Goal: Task Accomplishment & Management: Manage account settings

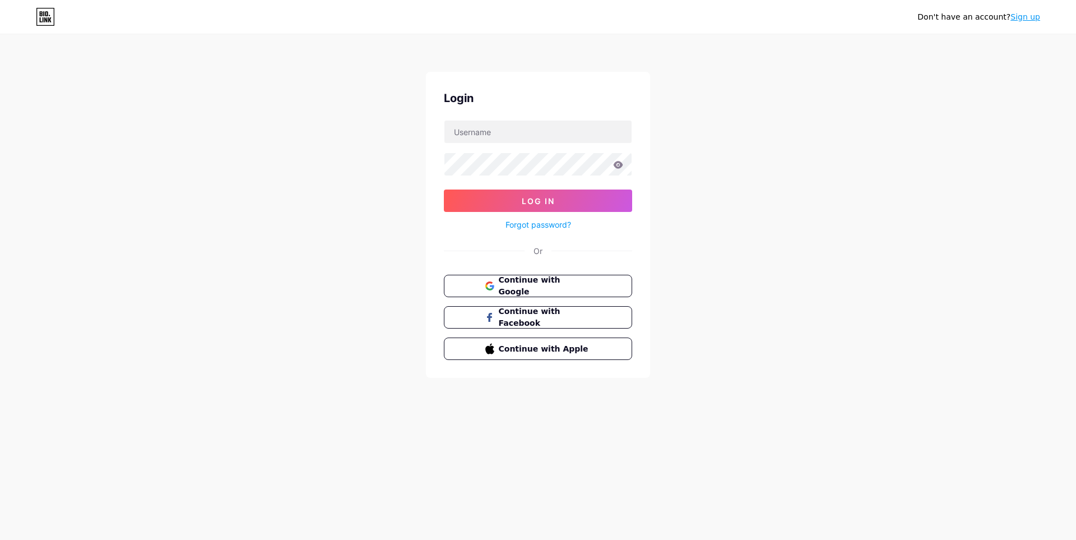
click at [530, 283] on span "Continue with Google" at bounding box center [545, 286] width 92 height 24
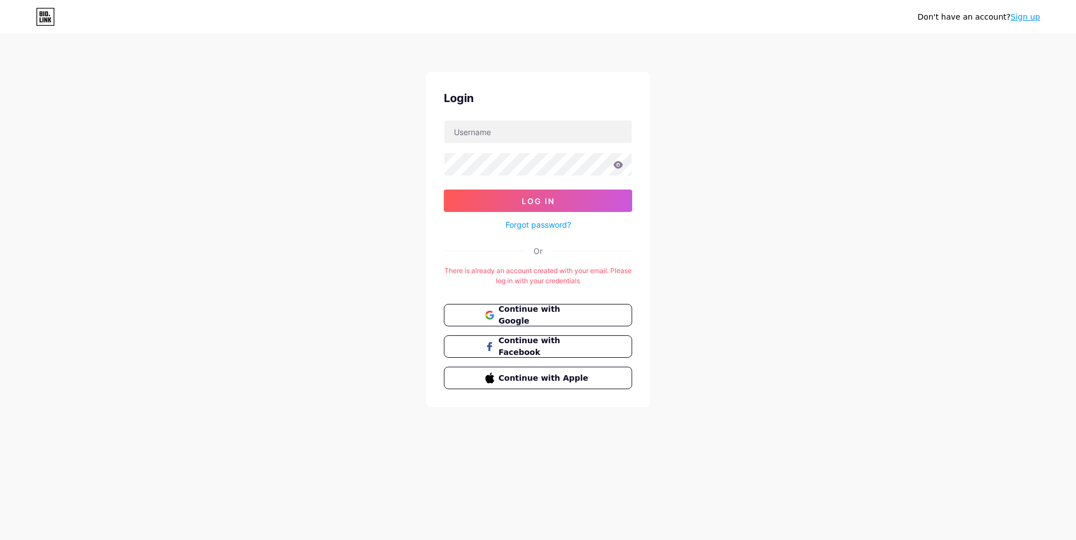
click at [1023, 16] on link "Sign up" at bounding box center [1025, 16] width 30 height 9
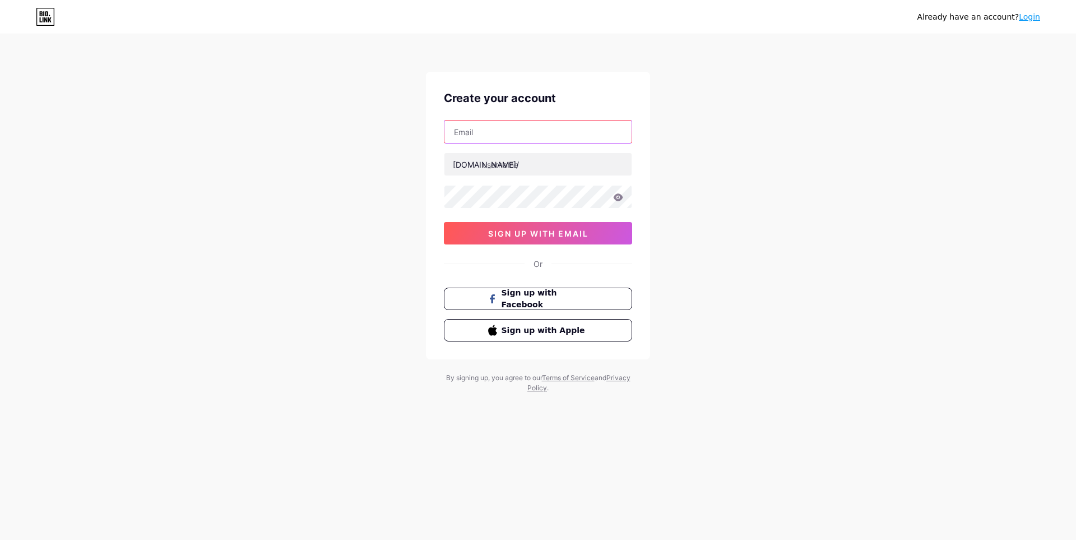
click at [560, 138] on input "text" at bounding box center [537, 131] width 187 height 22
type input "[EMAIL_ADDRESS][DOMAIN_NAME]"
click at [549, 168] on input "text" at bounding box center [537, 164] width 187 height 22
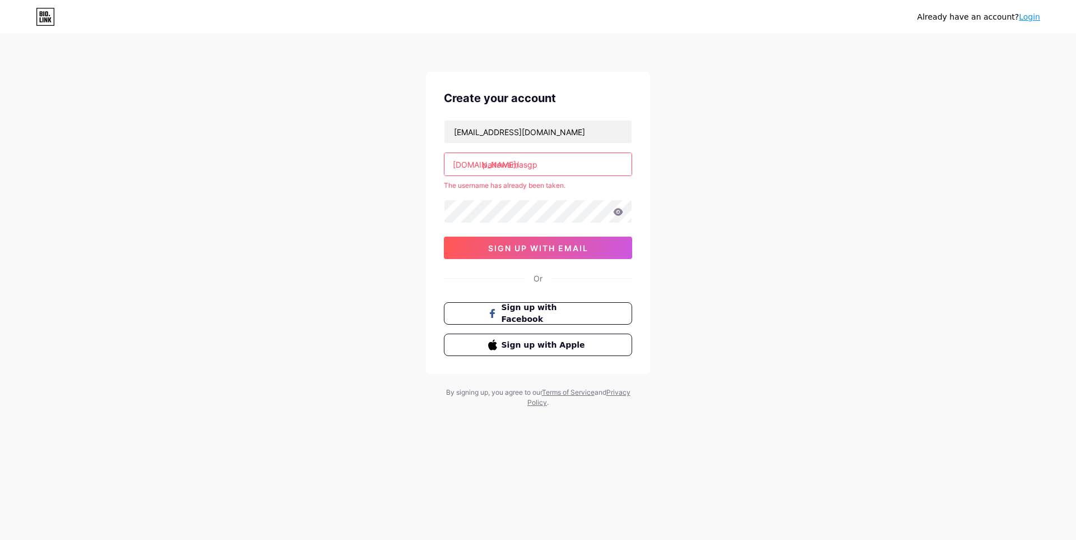
click at [549, 168] on input "paitowarnasgp" at bounding box center [537, 164] width 187 height 22
click at [501, 165] on input "paitowarnasgp" at bounding box center [537, 164] width 187 height 22
click at [526, 164] on input "paito.warnasgp" at bounding box center [537, 164] width 187 height 22
drag, startPoint x: 548, startPoint y: 165, endPoint x: 501, endPoint y: 174, distance: 47.4
click at [501, 174] on input "paito.warna.sgp" at bounding box center [537, 164] width 187 height 22
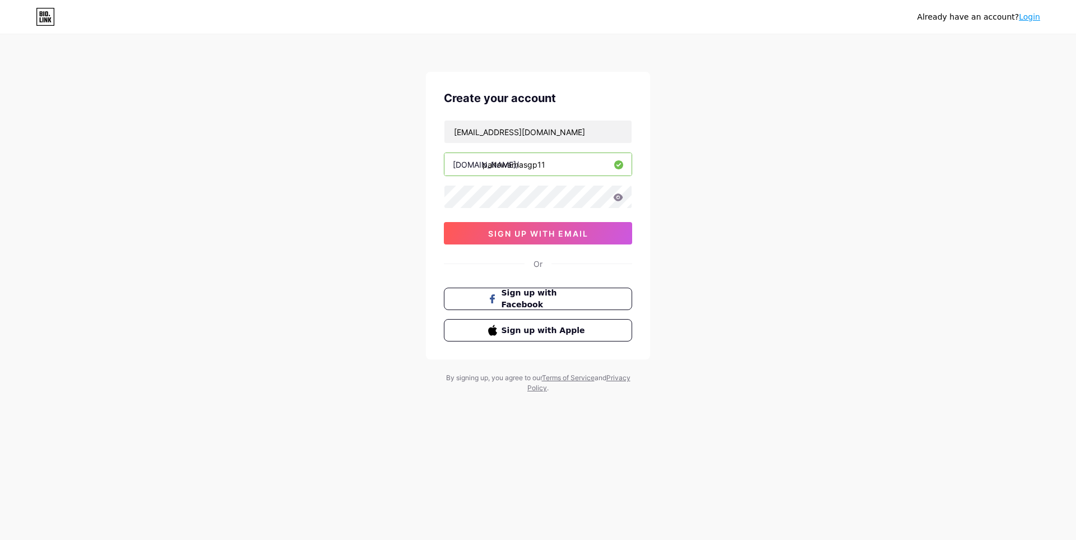
type input "paitowarnasgp11"
click at [619, 198] on icon at bounding box center [618, 197] width 10 height 8
click at [619, 198] on icon at bounding box center [617, 197] width 11 height 11
click at [541, 234] on span "sign up with email" at bounding box center [538, 234] width 100 height 10
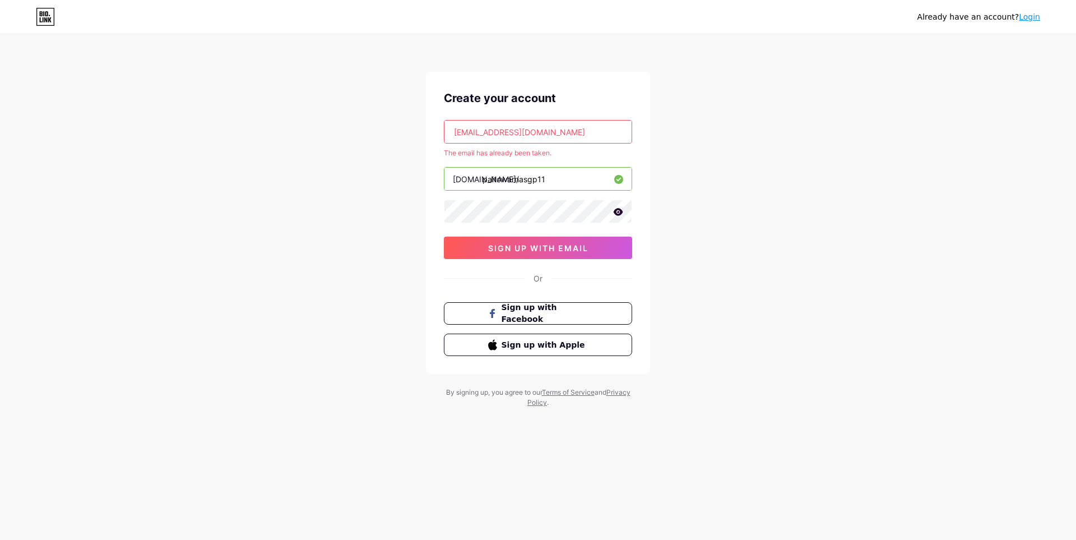
click at [1034, 18] on link "Login" at bounding box center [1029, 16] width 21 height 9
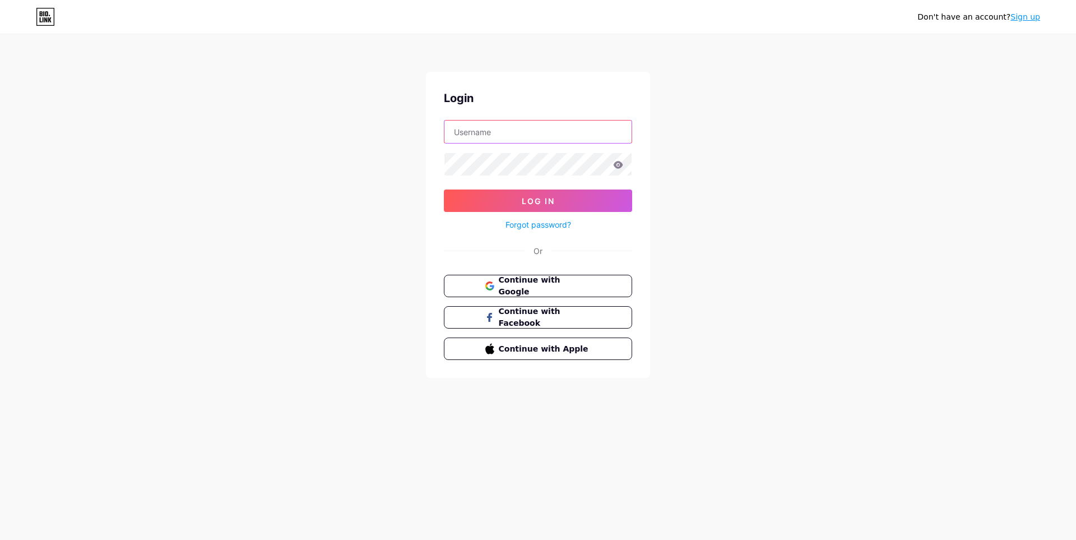
click at [538, 136] on input "text" at bounding box center [537, 131] width 187 height 22
type input "[EMAIL_ADDRESS][DOMAIN_NAME]"
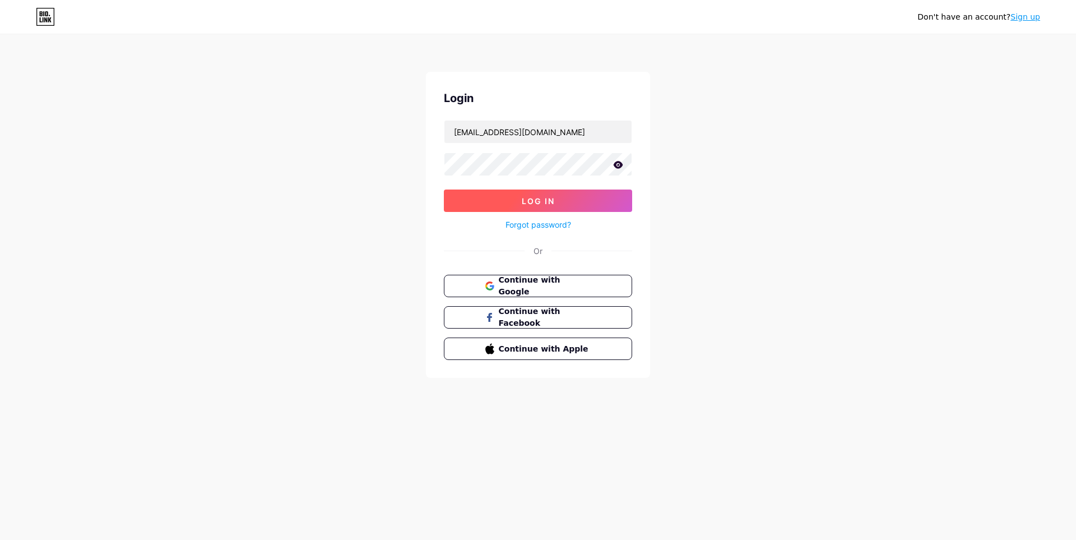
click at [547, 200] on span "Log In" at bounding box center [538, 201] width 33 height 10
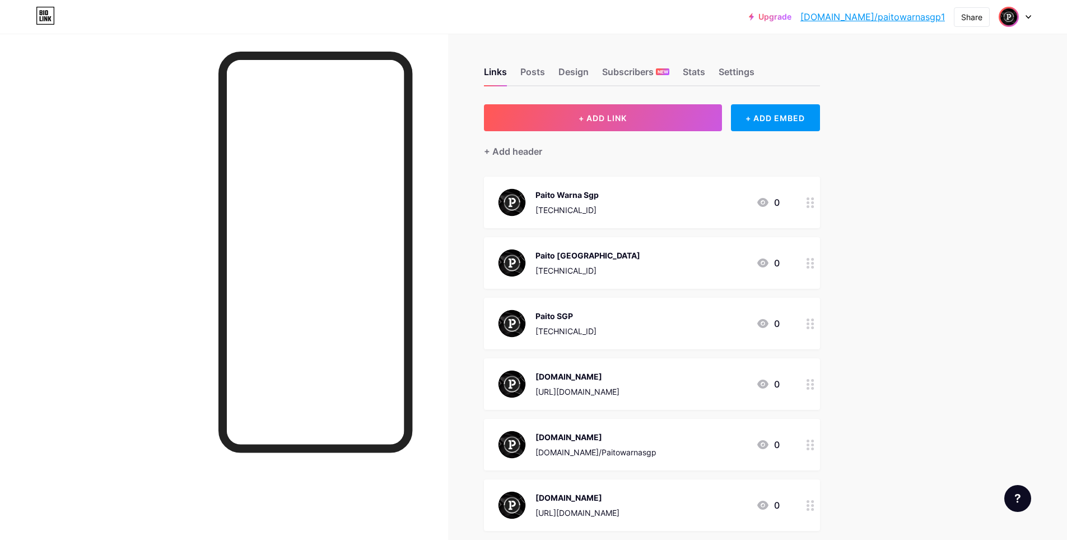
click at [1010, 18] on img at bounding box center [1009, 17] width 18 height 18
click at [956, 282] on div "Upgrade [DOMAIN_NAME]/paitow... [DOMAIN_NAME]/paitowarnasgp1 Share Switch accou…" at bounding box center [533, 330] width 1067 height 661
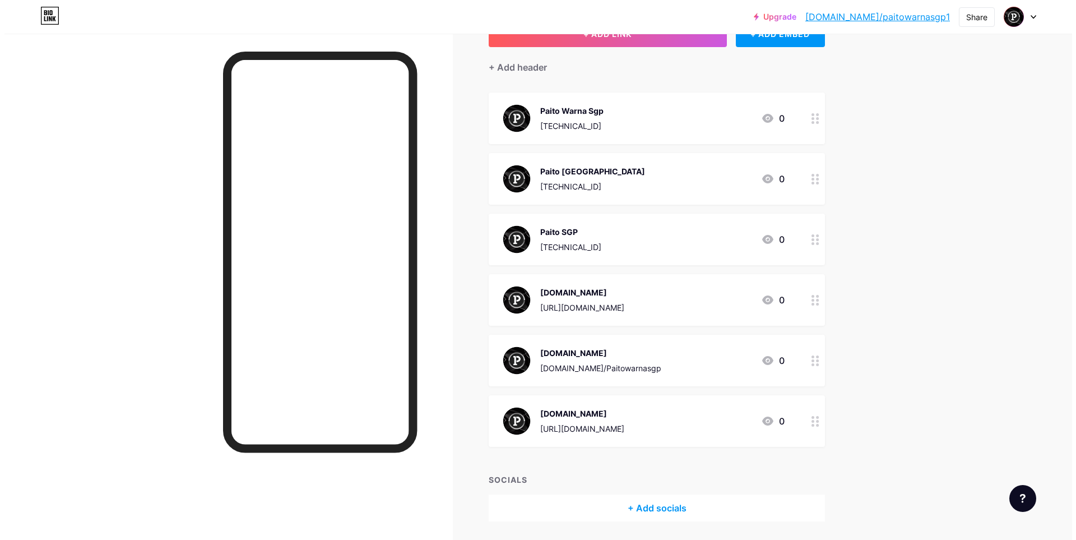
scroll to position [121, 0]
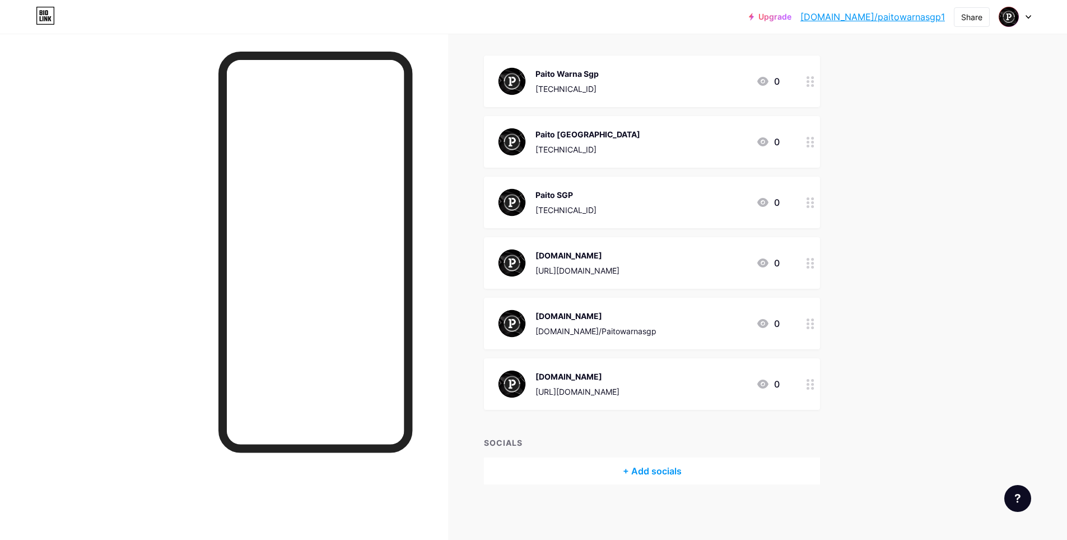
click at [131, 137] on div at bounding box center [224, 304] width 448 height 540
click at [151, 178] on div at bounding box center [224, 304] width 448 height 540
click at [557, 268] on div "[URL][DOMAIN_NAME]" at bounding box center [578, 270] width 84 height 12
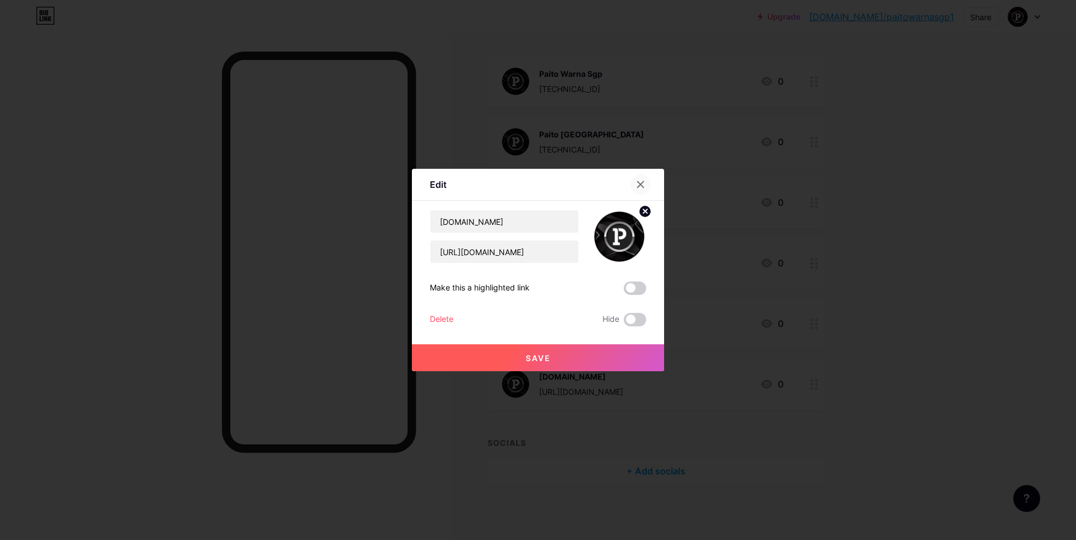
click at [636, 188] on icon at bounding box center [640, 184] width 9 height 9
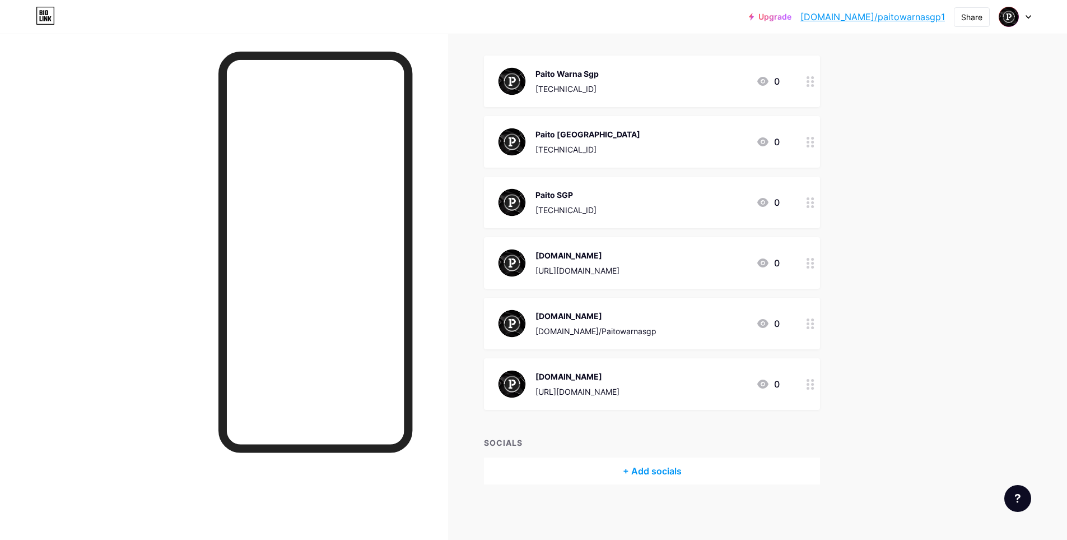
click at [768, 263] on icon at bounding box center [762, 262] width 13 height 13
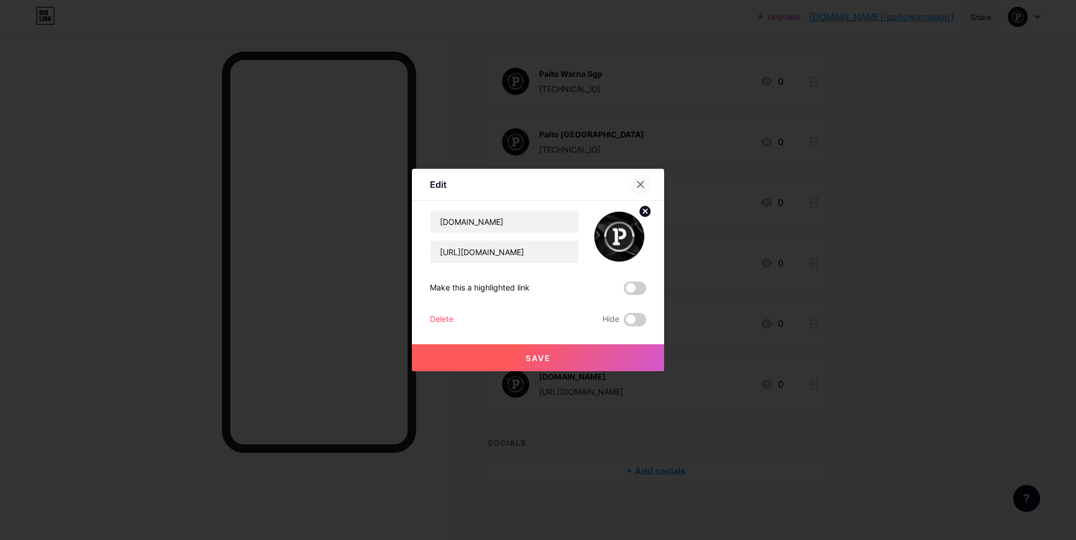
click at [636, 182] on icon at bounding box center [640, 184] width 9 height 9
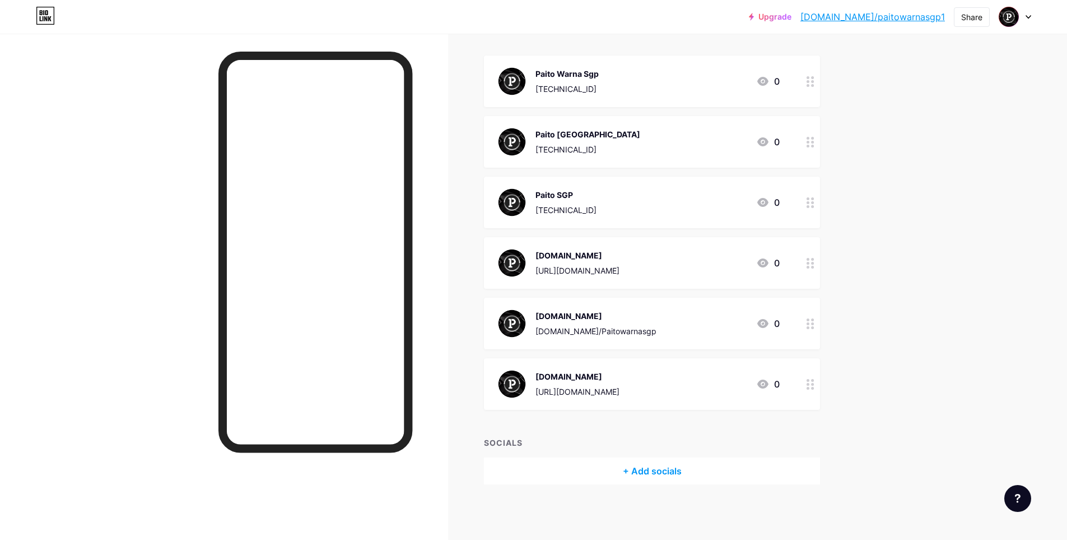
click at [657, 472] on div "+ Add socials" at bounding box center [652, 470] width 336 height 27
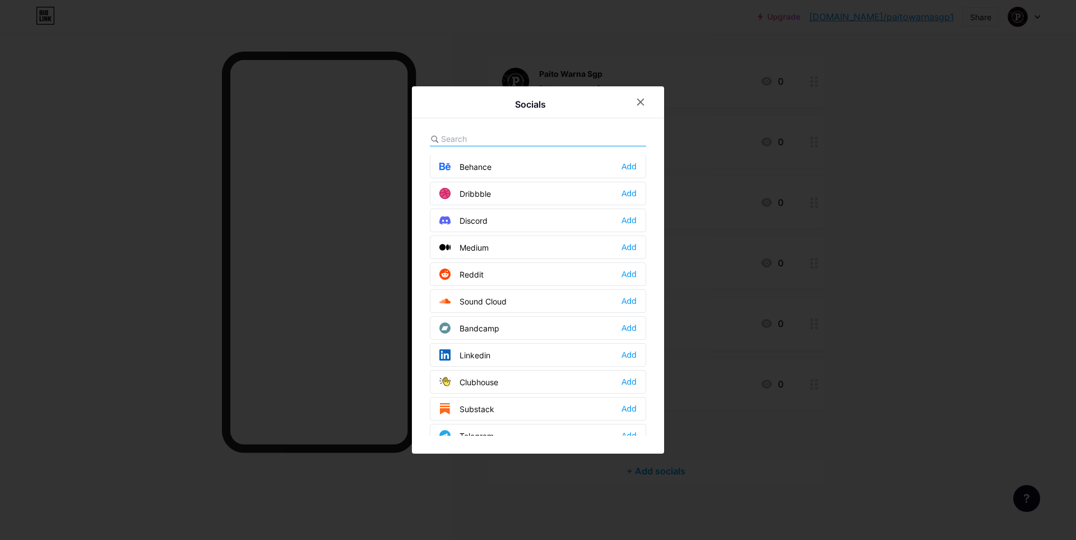
scroll to position [264, 0]
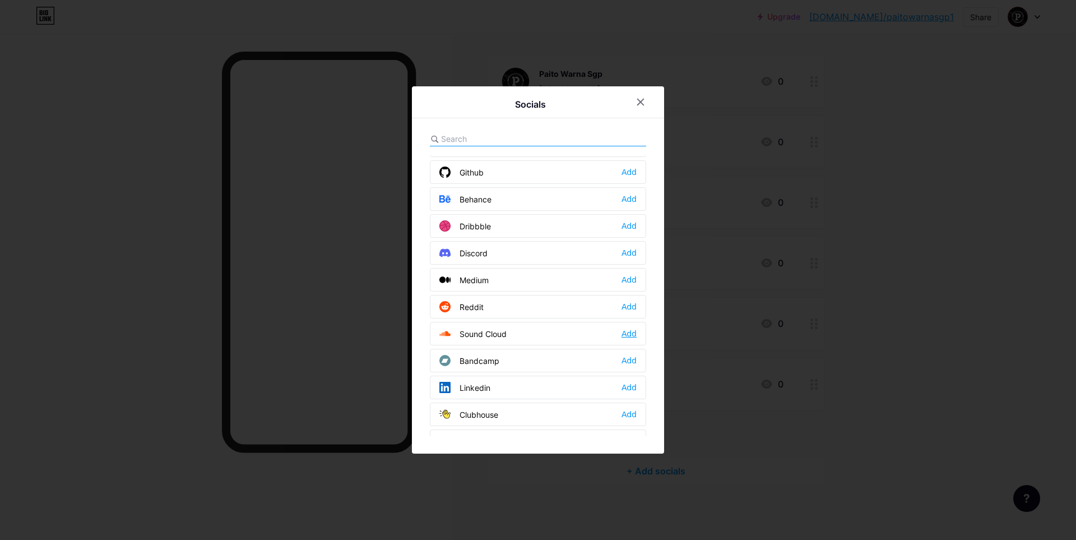
click at [622, 329] on div "Add" at bounding box center [628, 333] width 15 height 11
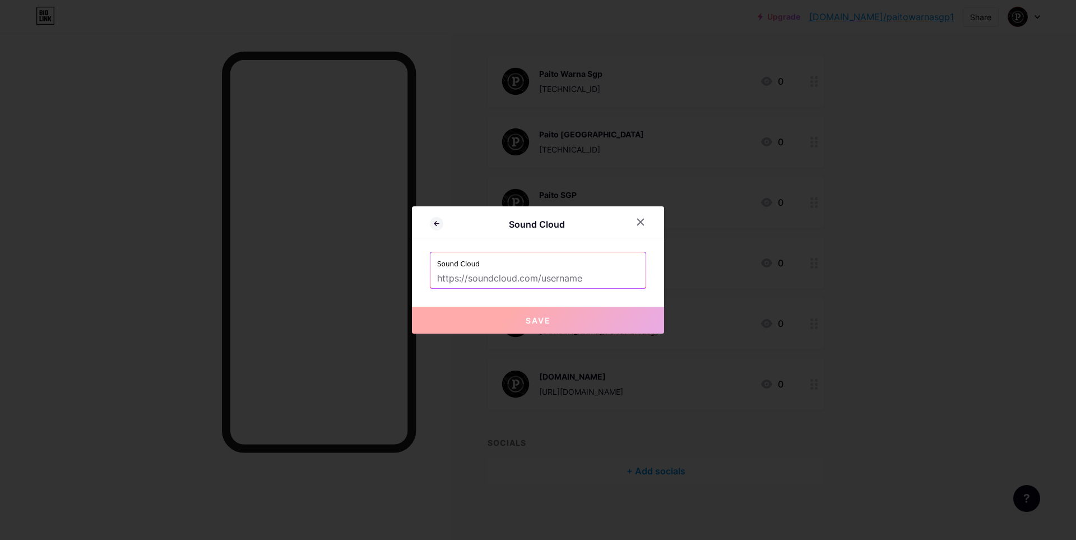
click at [569, 278] on input "text" at bounding box center [538, 278] width 202 height 19
paste input "[URL][DOMAIN_NAME]"
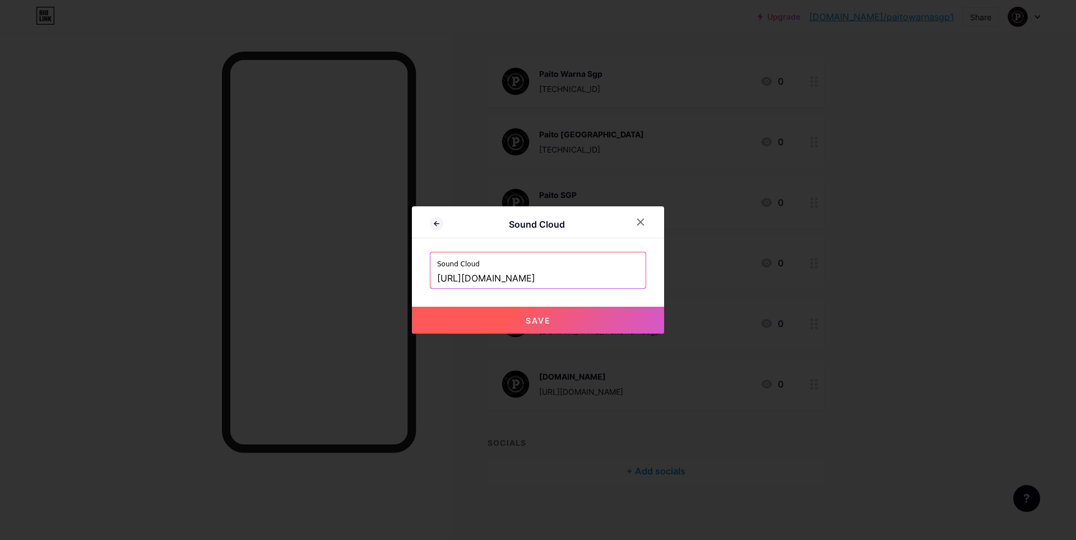
type input "[URL][DOMAIN_NAME]"
click at [552, 319] on button "Save" at bounding box center [538, 319] width 252 height 27
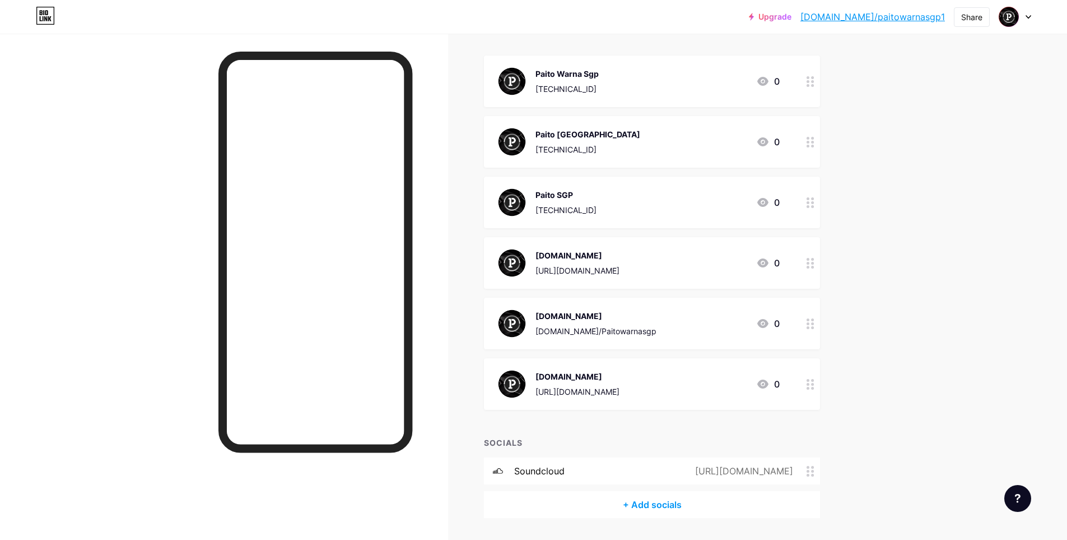
click at [661, 507] on div "+ Add socials" at bounding box center [652, 504] width 336 height 27
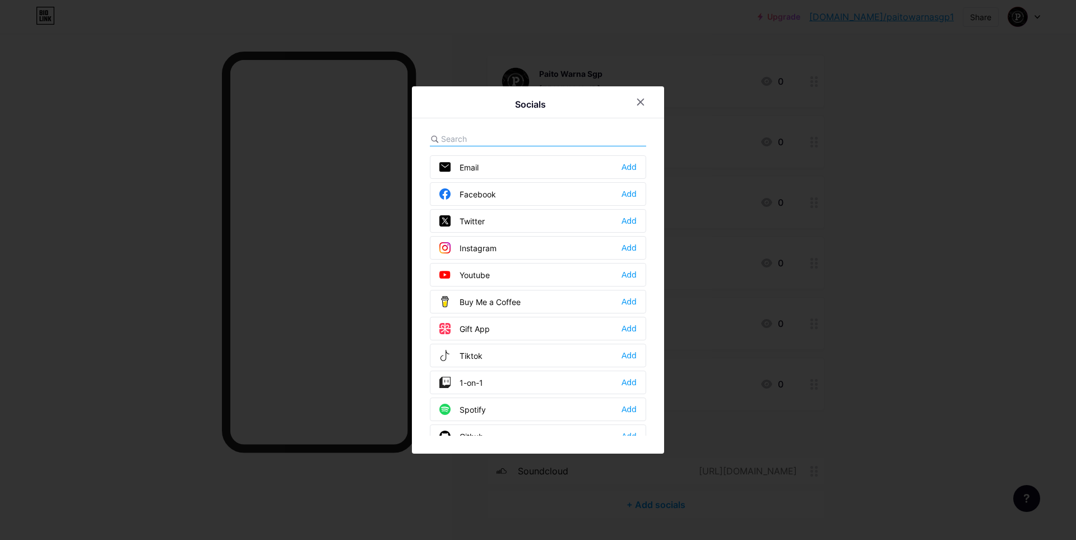
scroll to position [150, 0]
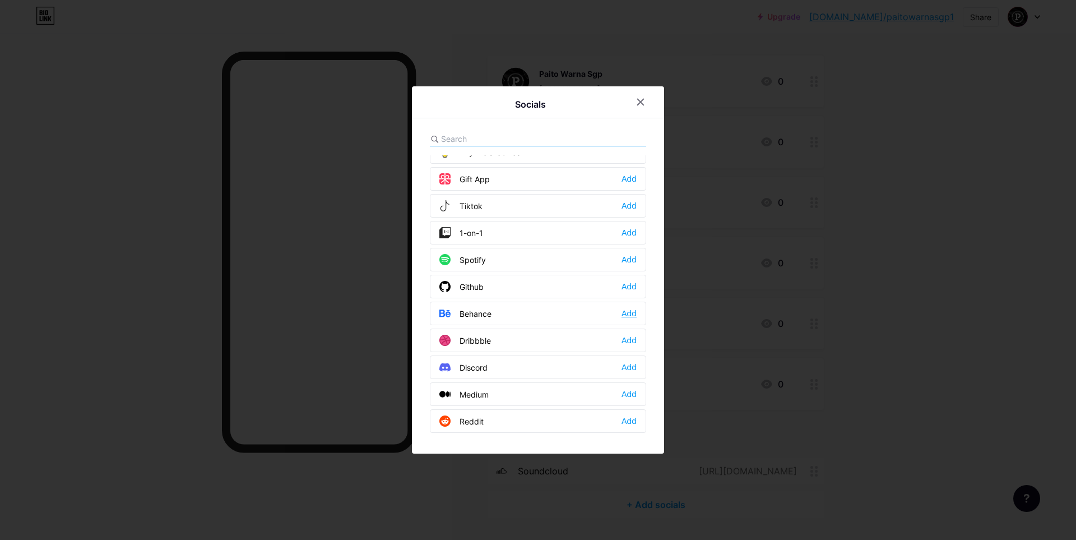
click at [627, 316] on div "Add" at bounding box center [628, 313] width 15 height 11
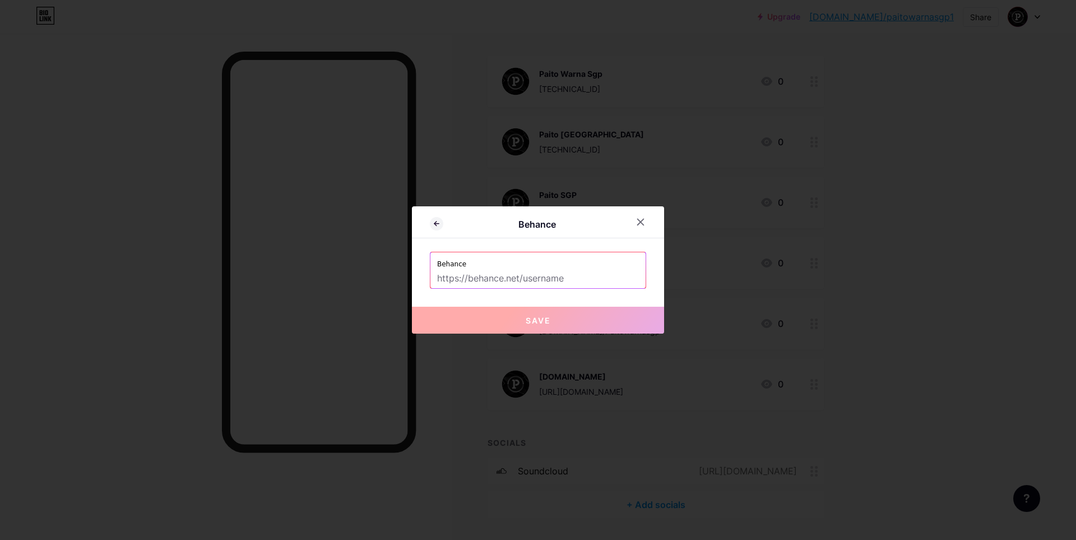
click at [521, 281] on input "text" at bounding box center [538, 278] width 202 height 19
paste input "[URL][DOMAIN_NAME]"
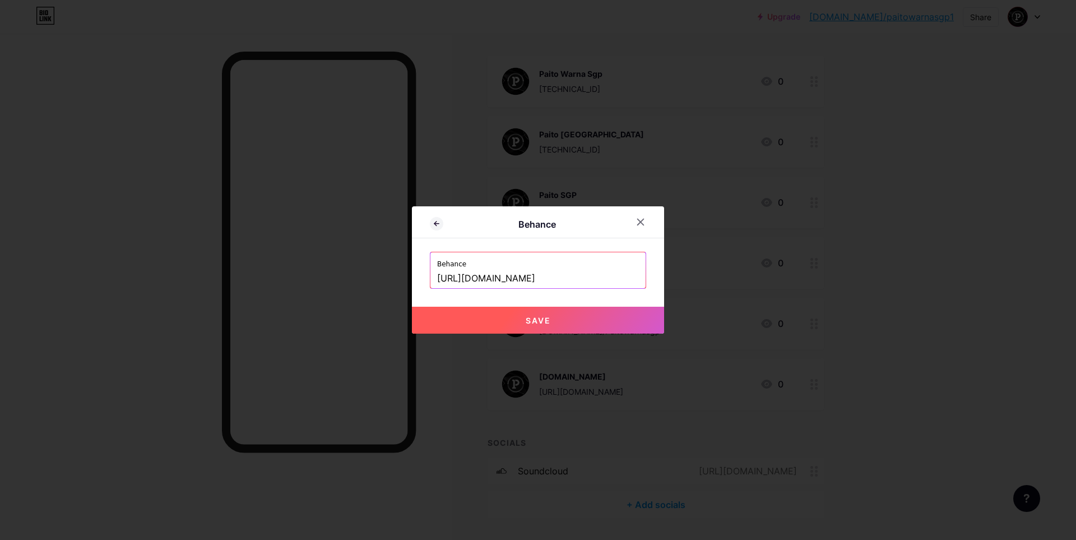
type input "[URL][DOMAIN_NAME]"
click at [541, 326] on button "Save" at bounding box center [538, 319] width 252 height 27
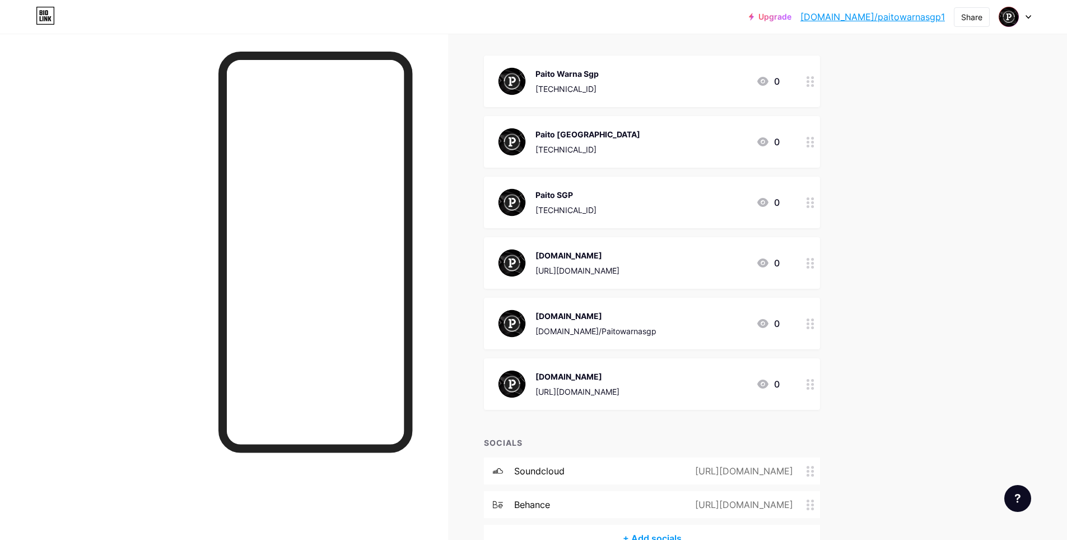
click at [650, 531] on div "+ Add socials" at bounding box center [652, 537] width 336 height 27
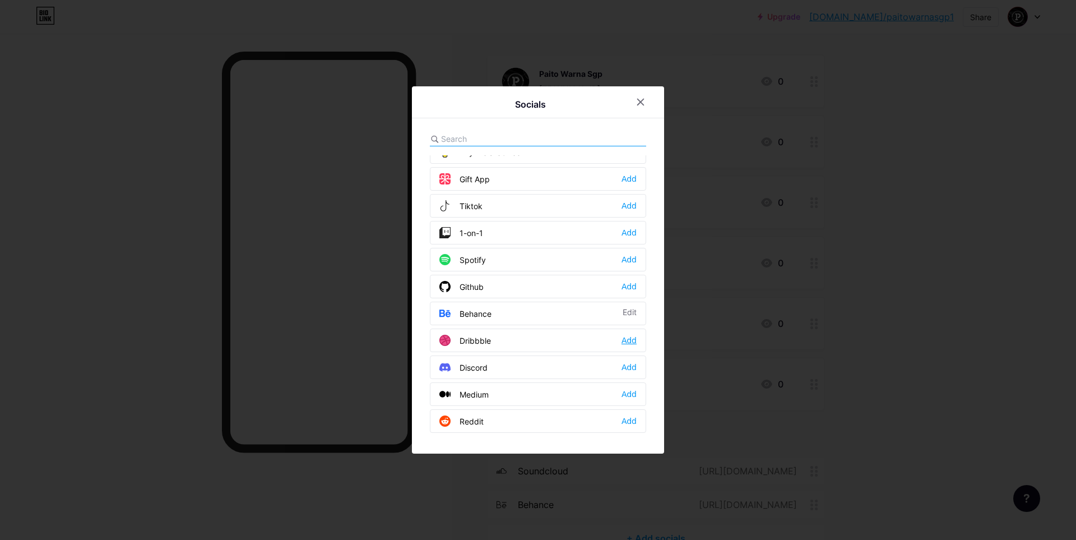
click at [624, 342] on div "Add" at bounding box center [628, 339] width 15 height 11
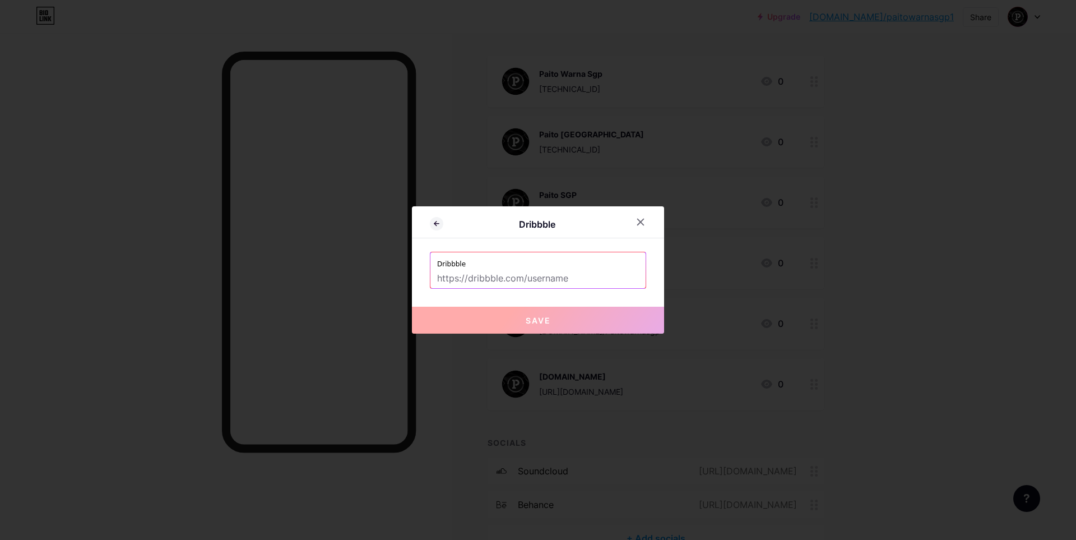
click at [529, 286] on input "text" at bounding box center [538, 278] width 202 height 19
paste input "[URL][DOMAIN_NAME]"
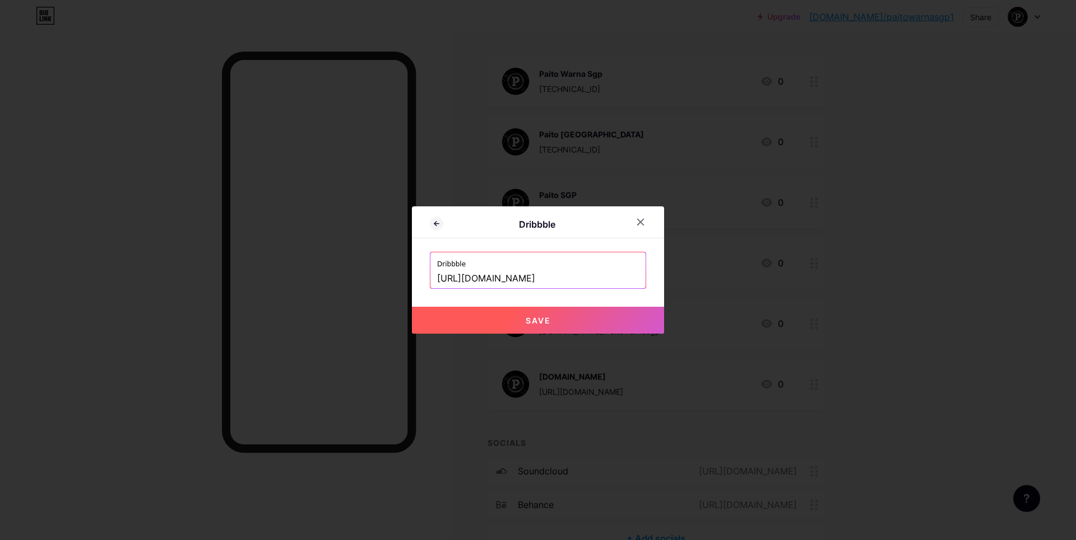
type input "[URL][DOMAIN_NAME]"
click at [535, 320] on span "Save" at bounding box center [538, 320] width 25 height 10
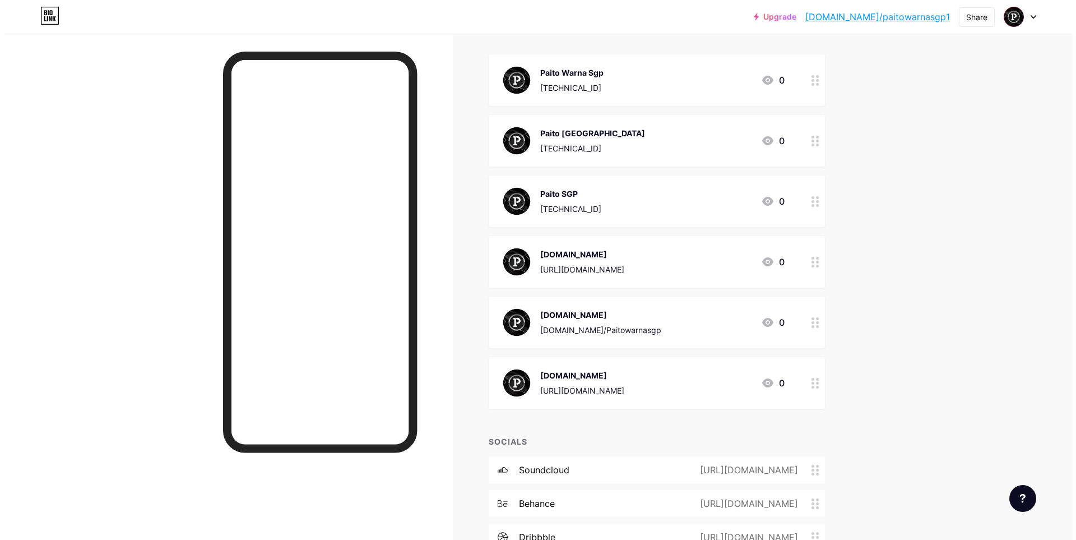
scroll to position [222, 0]
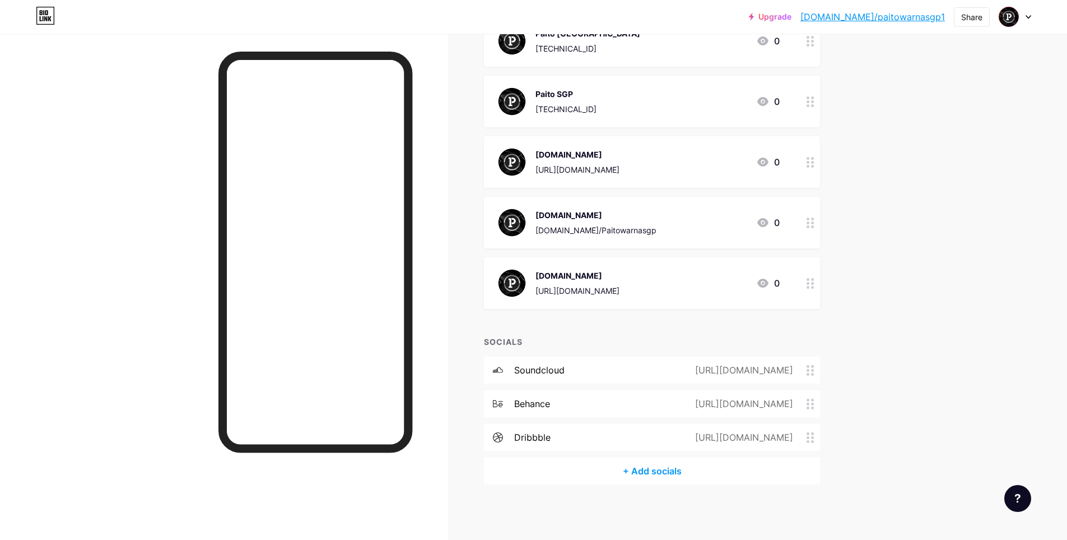
click at [654, 468] on div "+ Add socials" at bounding box center [652, 470] width 336 height 27
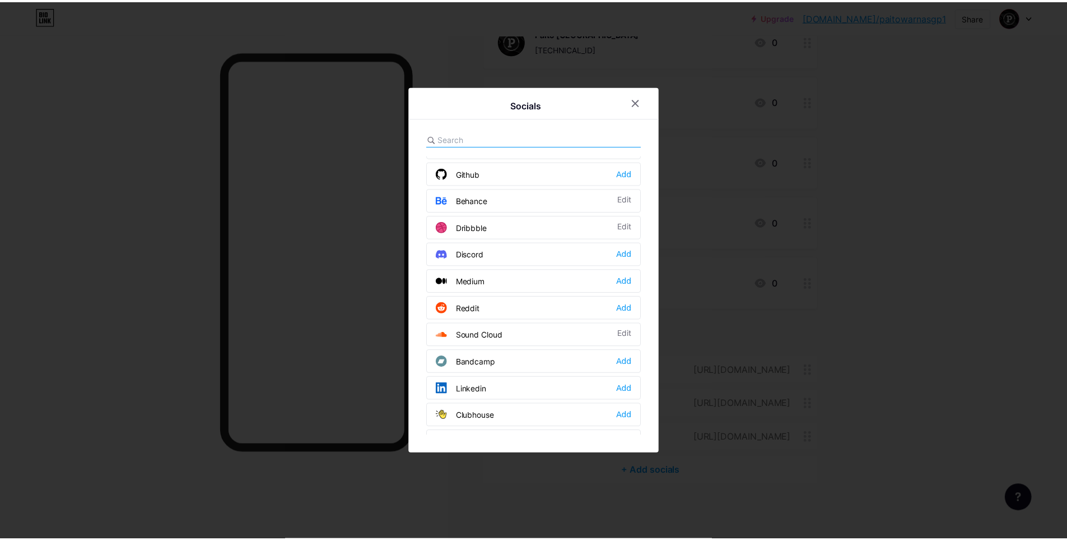
scroll to position [299, 0]
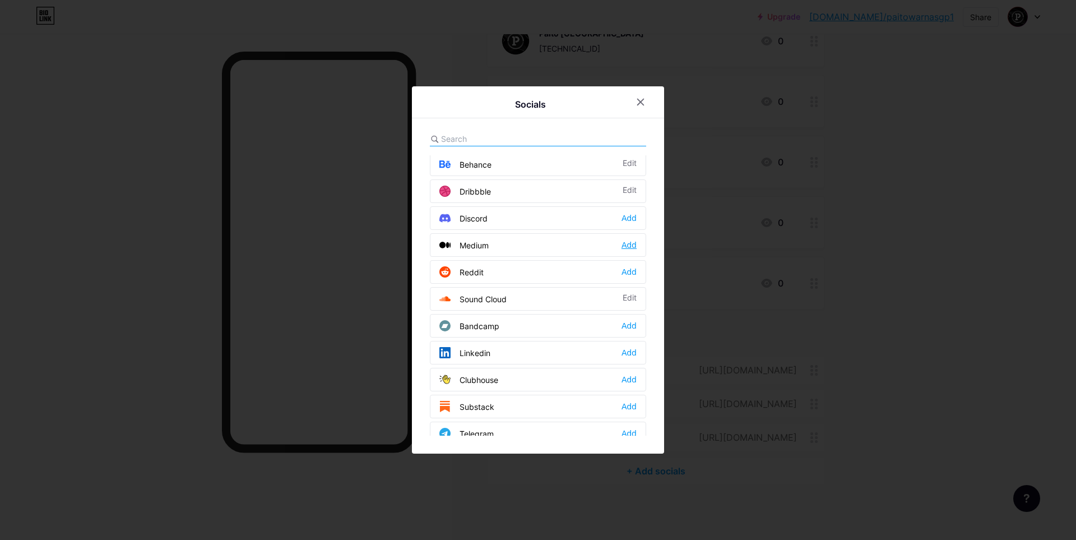
click at [621, 247] on div "Add" at bounding box center [628, 244] width 15 height 11
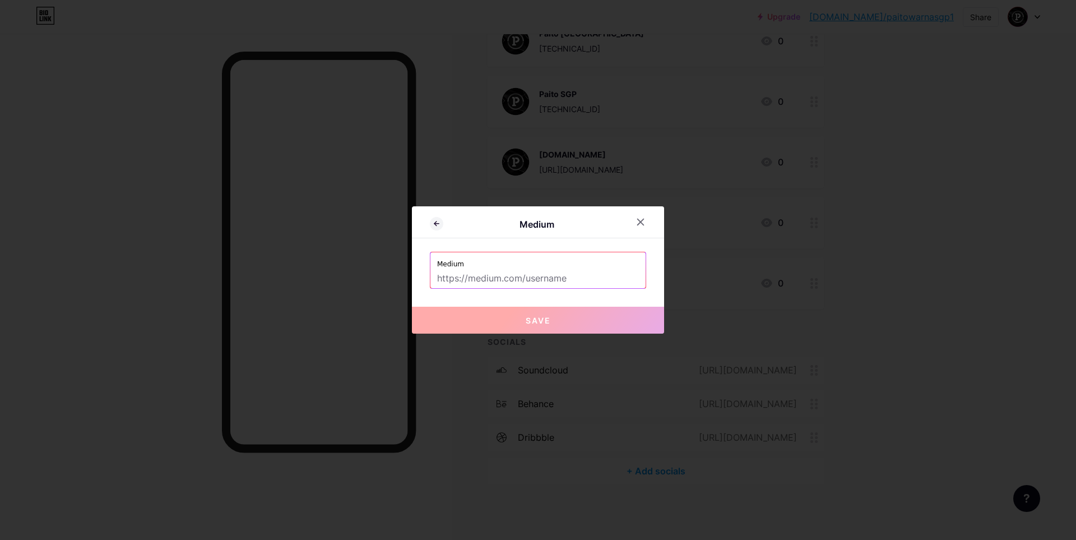
click at [557, 277] on input "text" at bounding box center [538, 278] width 202 height 19
paste input "[URL][DOMAIN_NAME]"
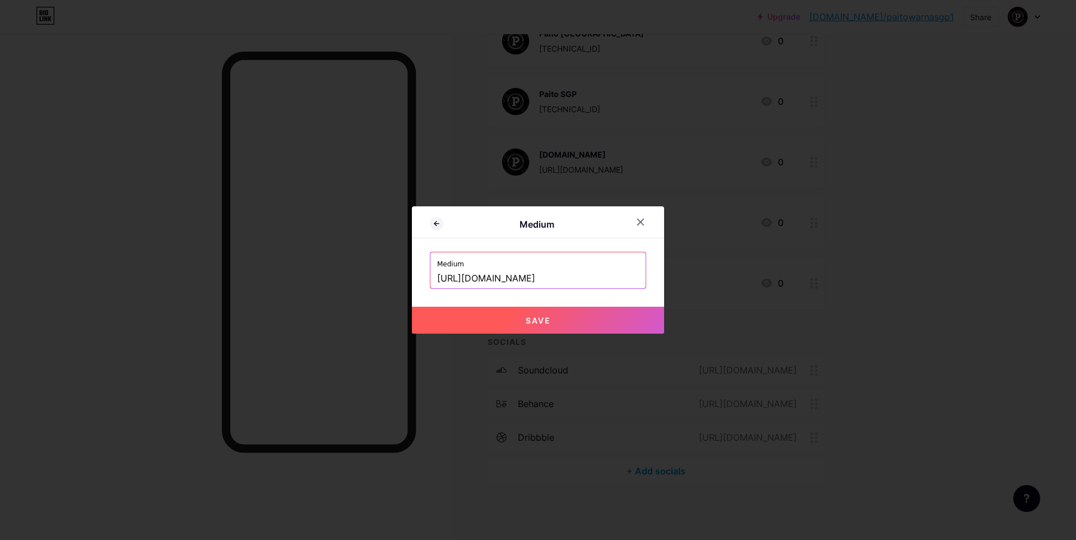
type input "[URL][DOMAIN_NAME]"
click at [535, 322] on span "Save" at bounding box center [538, 320] width 25 height 10
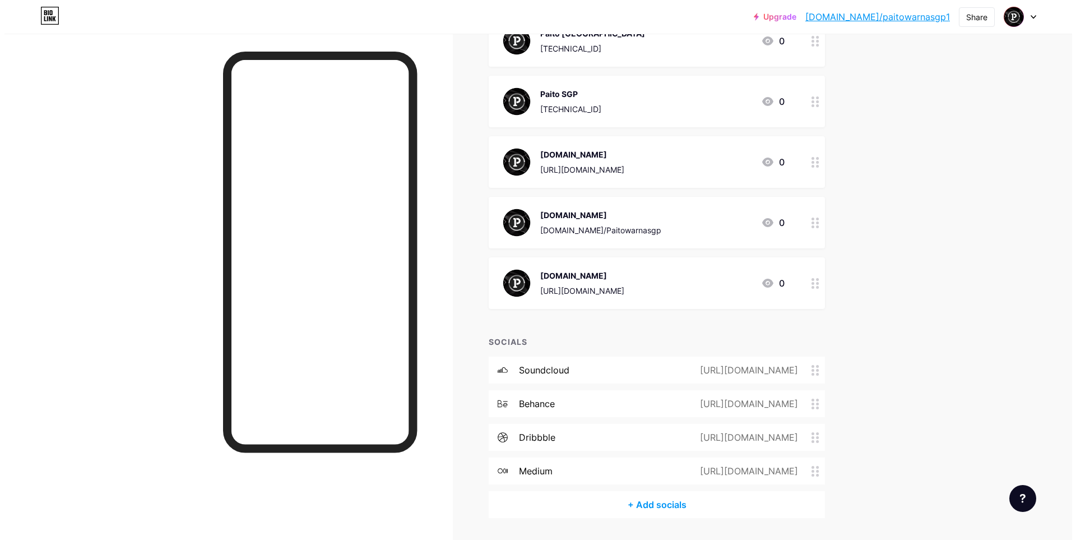
scroll to position [255, 0]
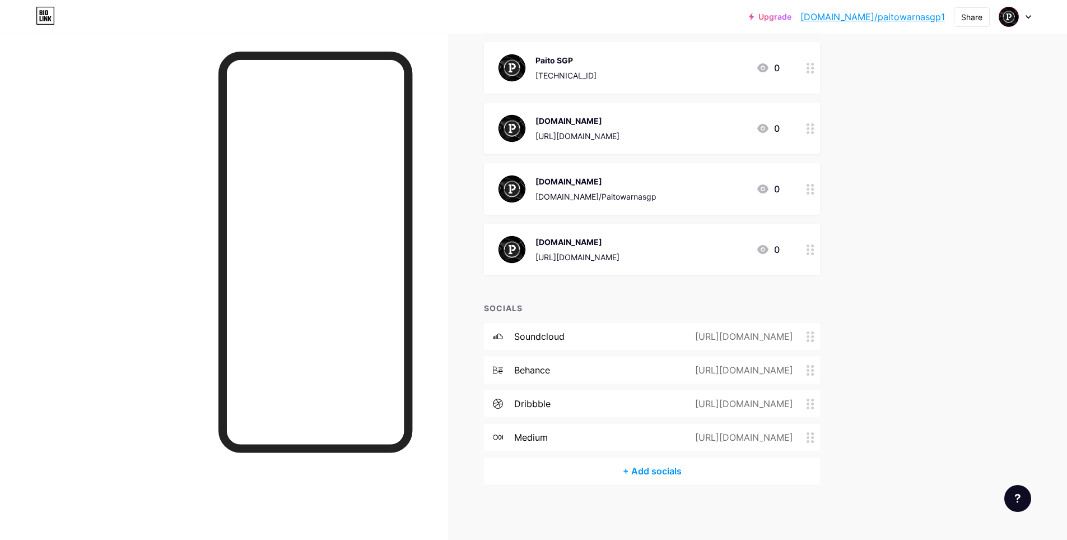
click at [660, 467] on div "+ Add socials" at bounding box center [652, 470] width 336 height 27
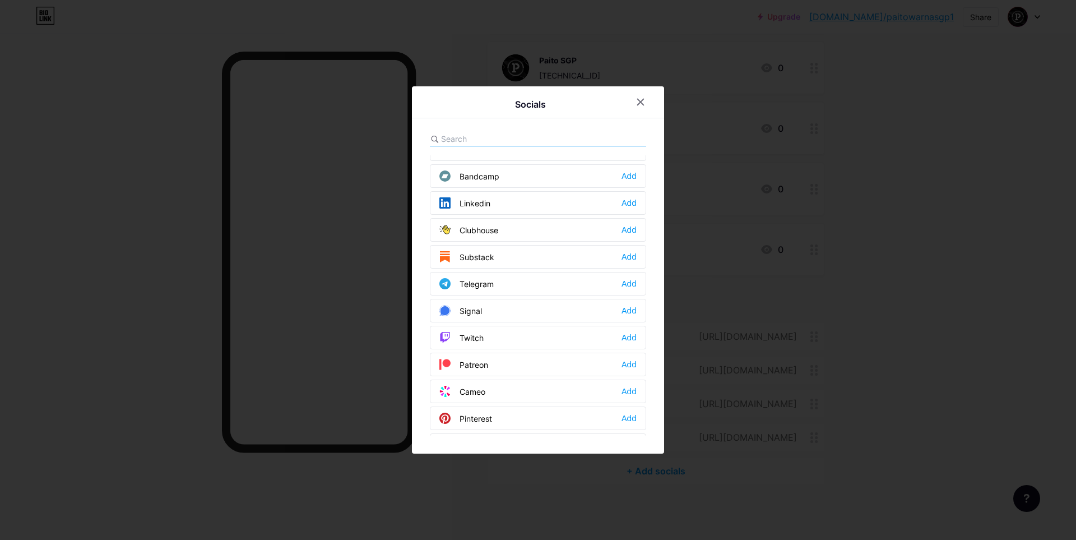
scroll to position [598, 0]
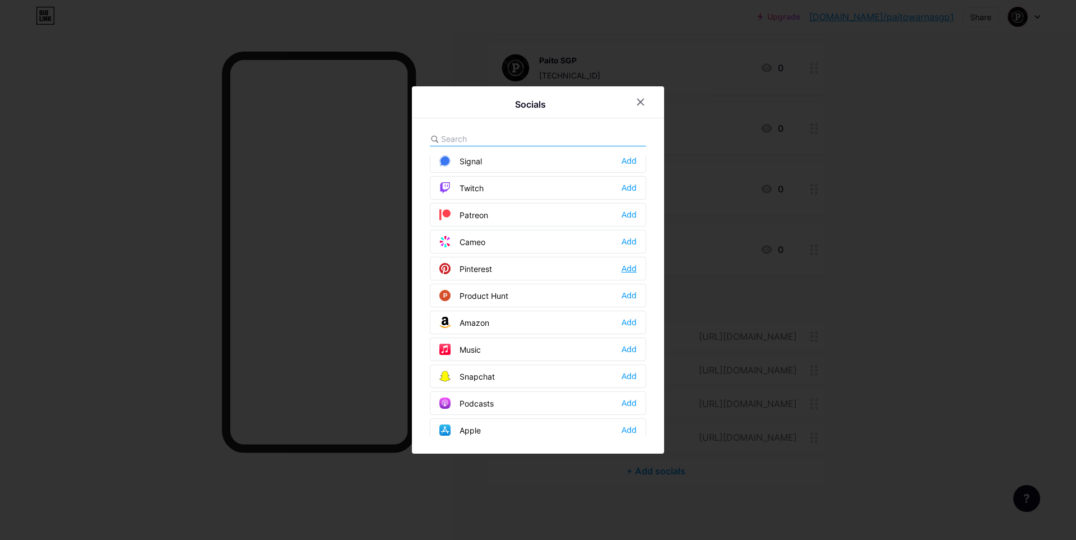
click at [629, 267] on div "Add" at bounding box center [628, 268] width 15 height 11
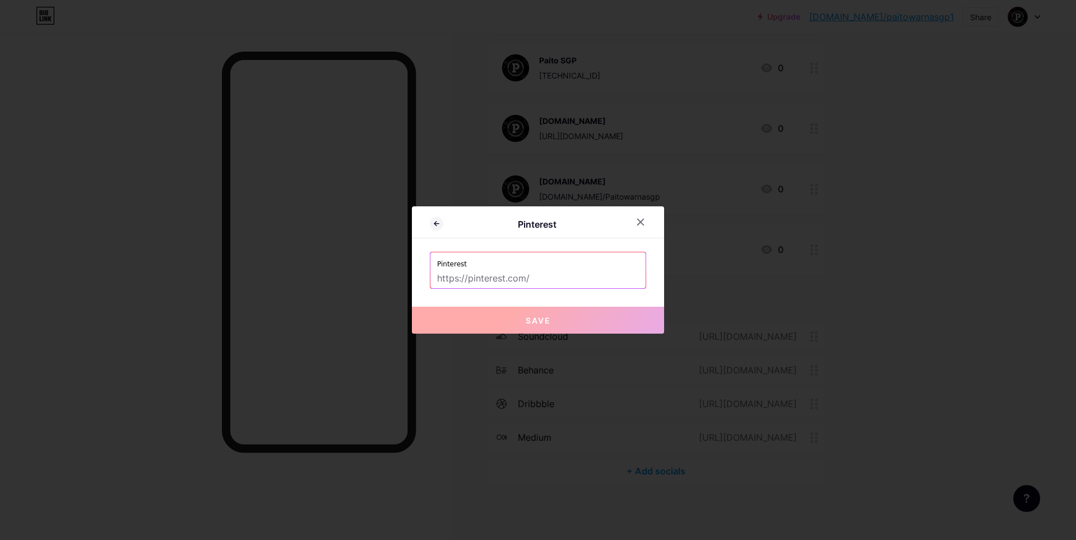
click at [498, 268] on label "Pinterest" at bounding box center [538, 260] width 202 height 17
click at [504, 282] on input "text" at bounding box center [538, 278] width 202 height 19
paste input "[URL][DOMAIN_NAME]"
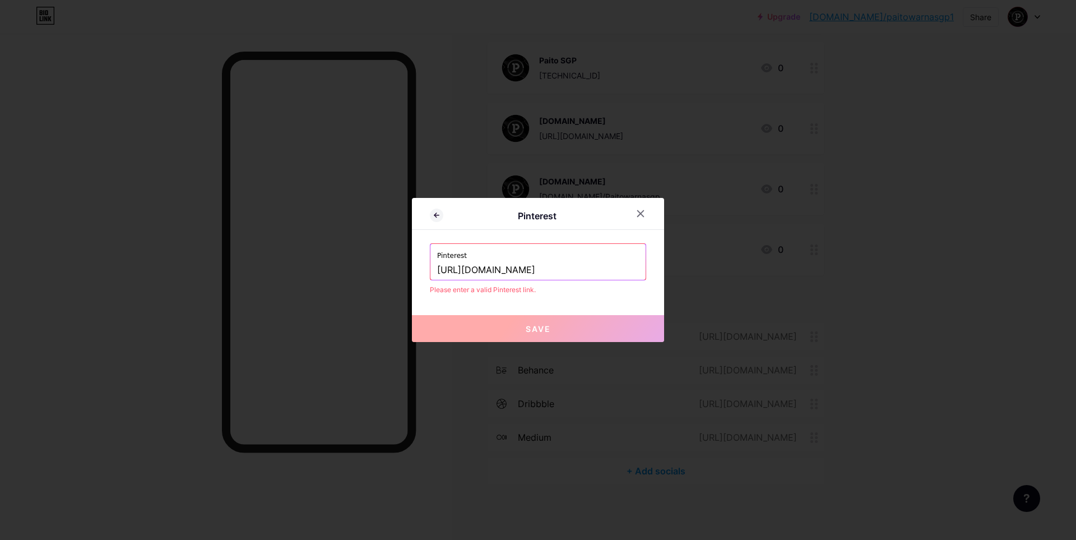
drag, startPoint x: 536, startPoint y: 266, endPoint x: 428, endPoint y: 278, distance: 108.3
click at [430, 278] on div "Pinterest [URL][DOMAIN_NAME]" at bounding box center [537, 262] width 215 height 36
click at [471, 268] on input "[URL][DOMAIN_NAME]" at bounding box center [538, 270] width 202 height 19
click at [475, 269] on input "[URL][DOMAIN_NAME]" at bounding box center [538, 270] width 202 height 19
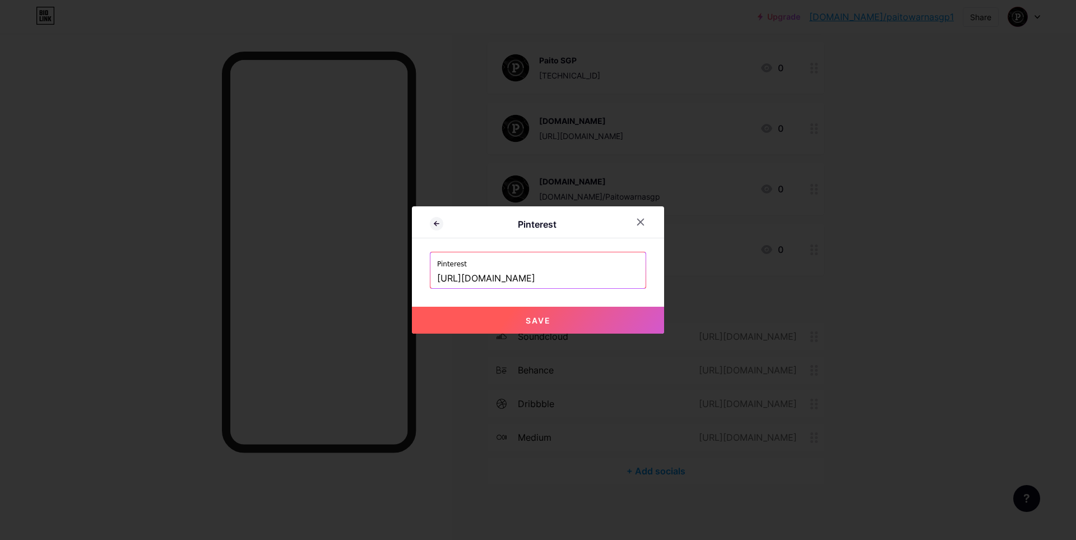
click at [606, 277] on input "[URL][DOMAIN_NAME]" at bounding box center [538, 278] width 202 height 19
type input "[URL][DOMAIN_NAME]"
click at [532, 316] on span "Save" at bounding box center [538, 320] width 25 height 10
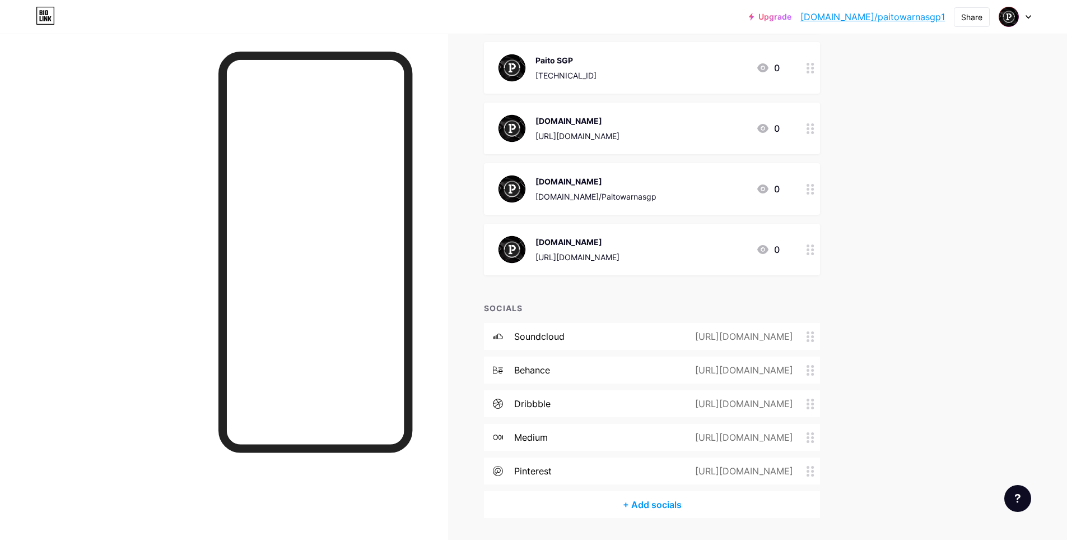
click at [640, 507] on div "+ Add socials" at bounding box center [652, 504] width 336 height 27
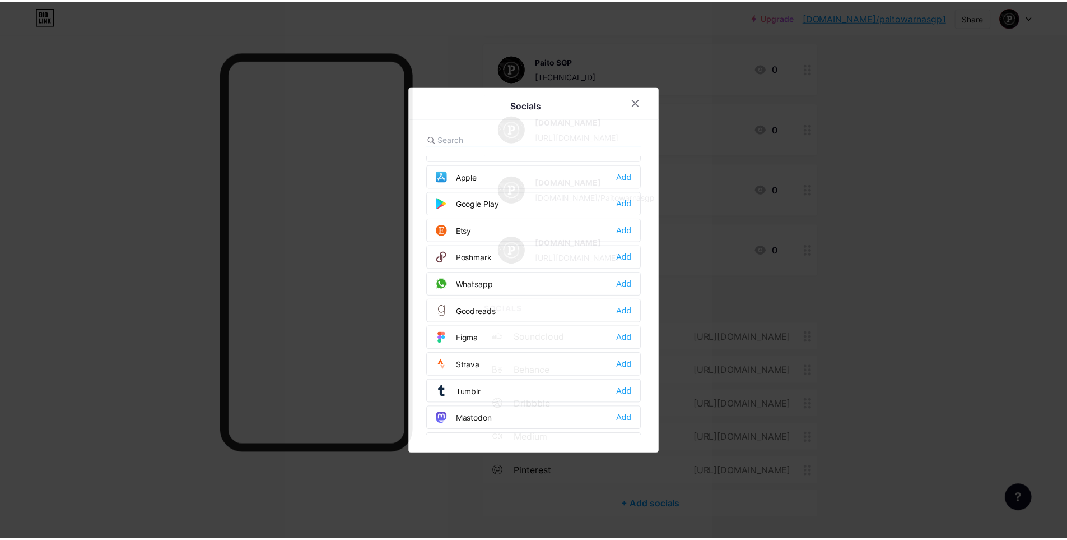
scroll to position [896, 0]
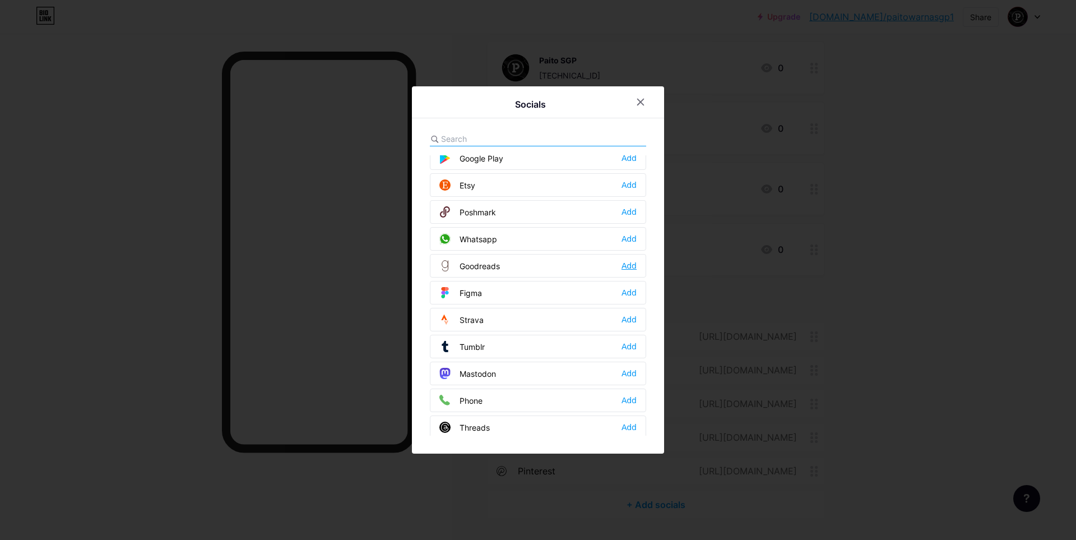
click at [628, 270] on div "Add" at bounding box center [628, 265] width 15 height 11
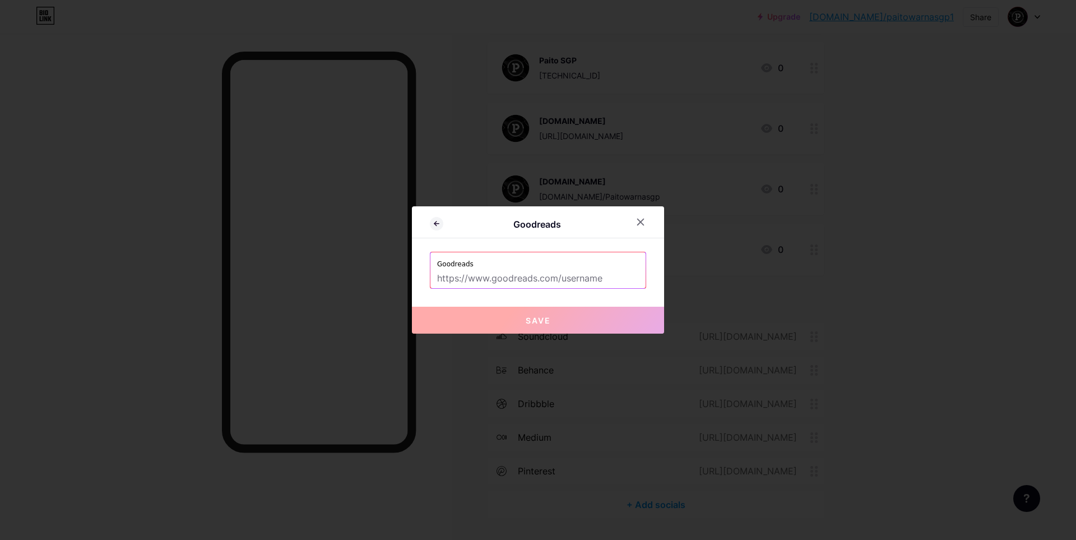
click at [531, 273] on input "text" at bounding box center [538, 278] width 202 height 19
paste input "[URL][DOMAIN_NAME]"
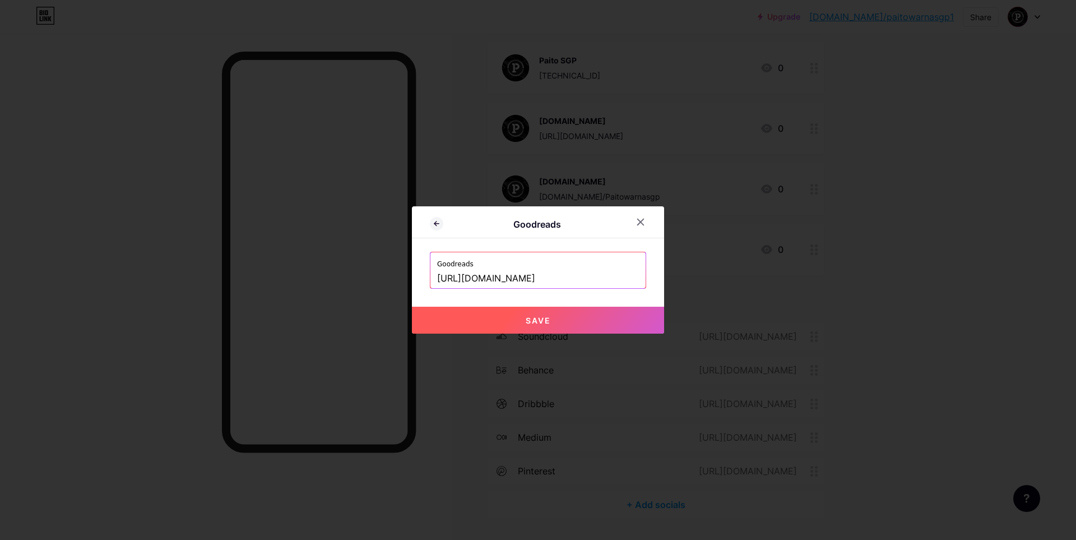
type input "[URL][DOMAIN_NAME]"
click at [547, 320] on button "Save" at bounding box center [538, 319] width 252 height 27
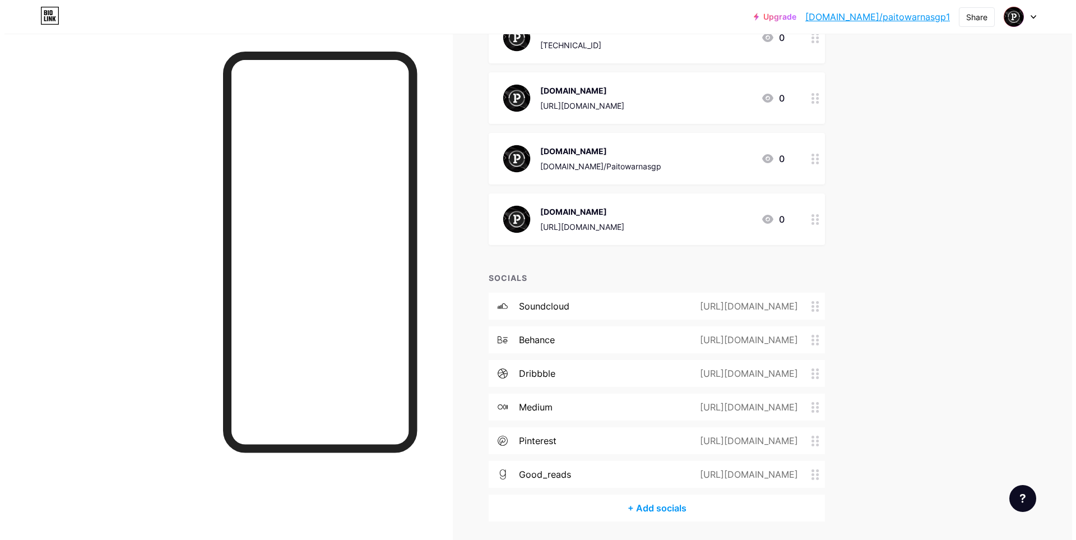
scroll to position [323, 0]
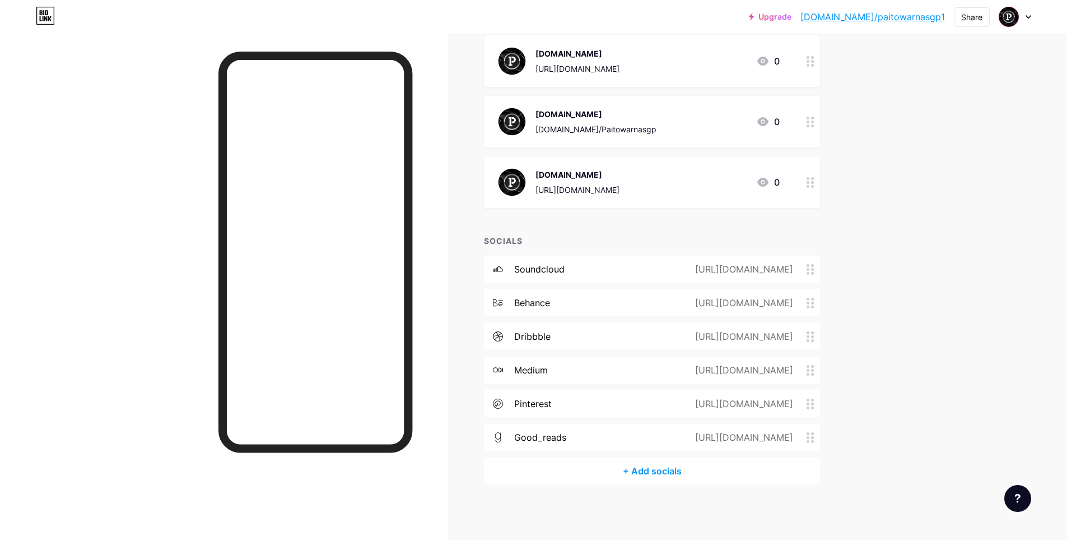
click at [654, 470] on div "+ Add socials" at bounding box center [652, 470] width 336 height 27
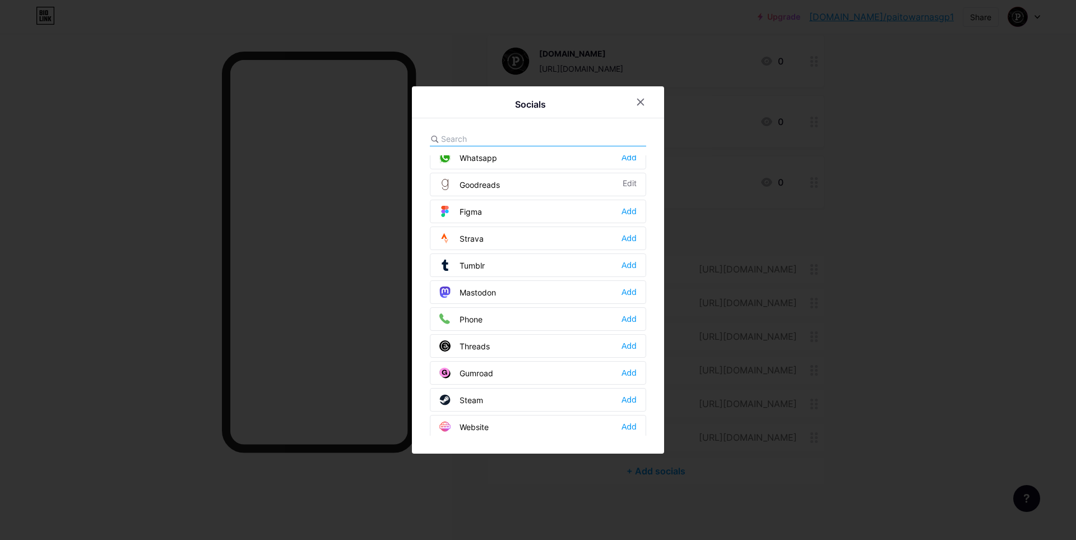
scroll to position [1011, 0]
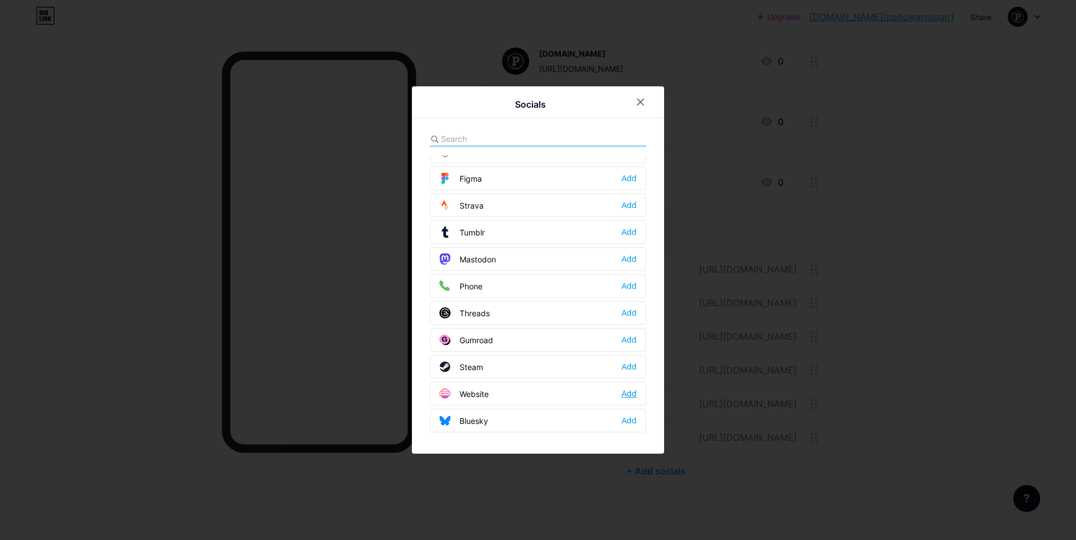
click at [625, 390] on div "Add" at bounding box center [628, 393] width 15 height 11
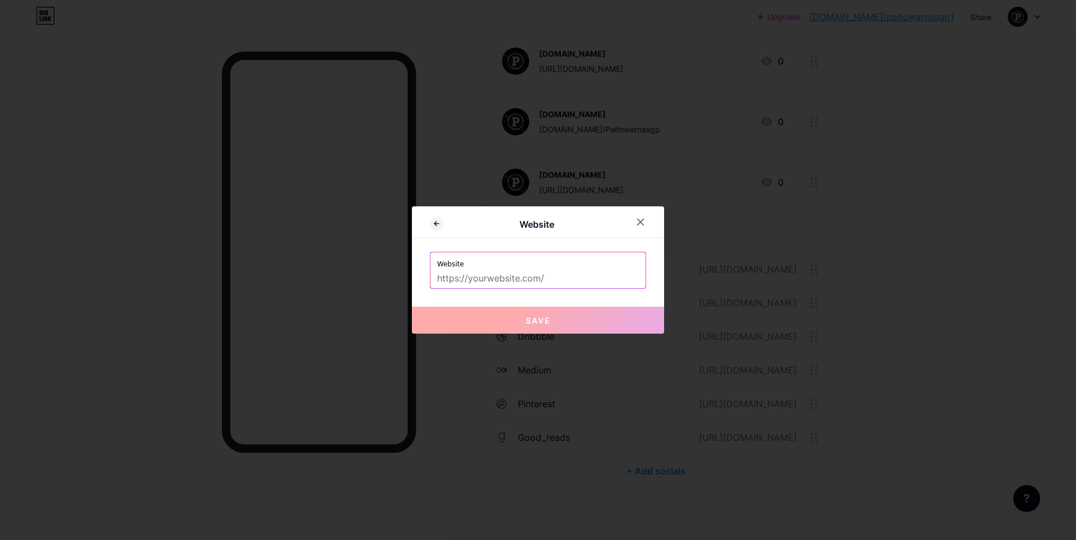
click at [518, 277] on input "text" at bounding box center [538, 278] width 202 height 19
click at [501, 278] on input "text" at bounding box center [538, 278] width 202 height 19
paste input "[URL][DOMAIN_NAME]"
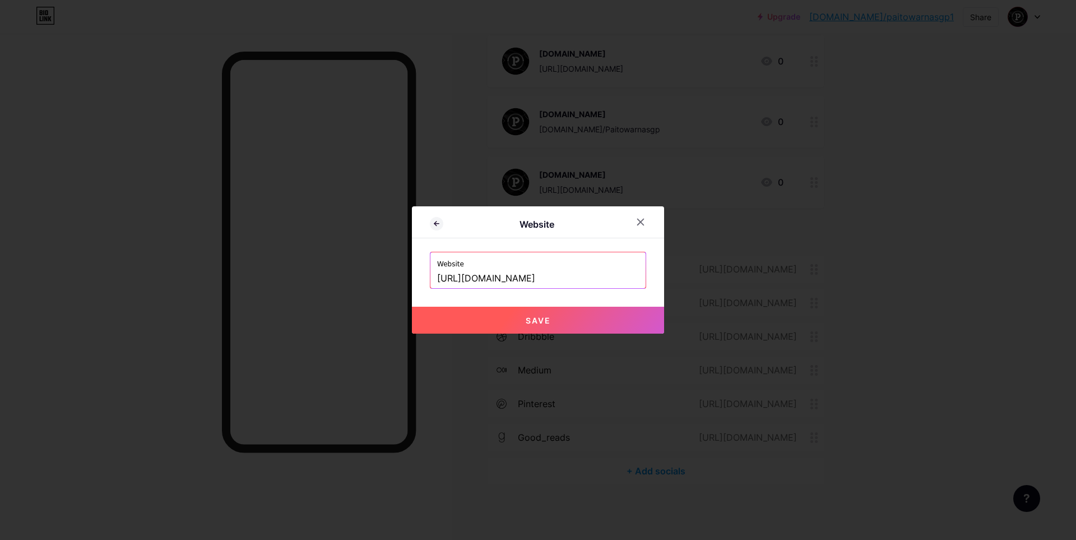
type input "[URL][DOMAIN_NAME]"
click at [531, 321] on span "Save" at bounding box center [538, 320] width 25 height 10
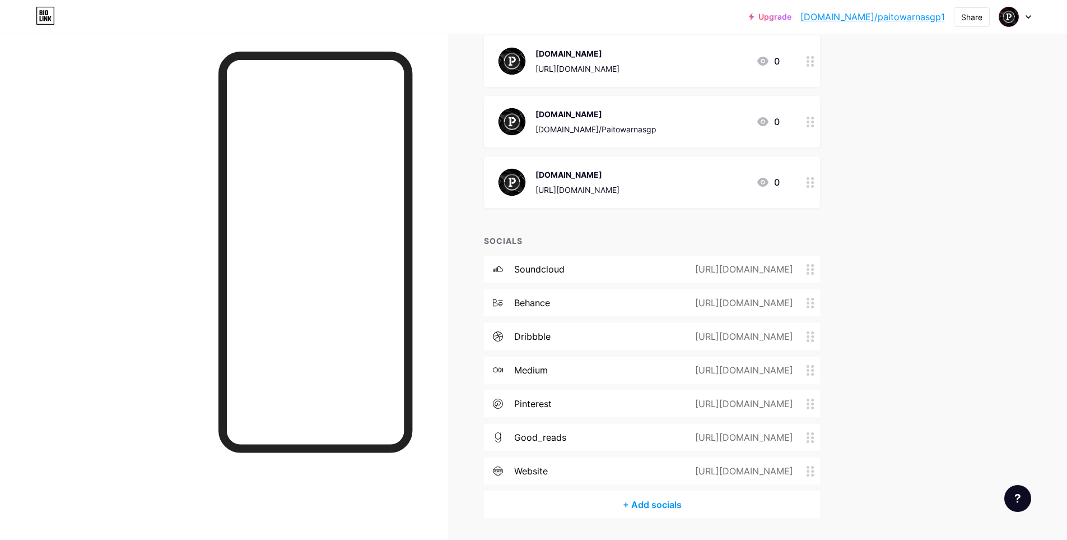
click at [650, 500] on div "+ Add socials" at bounding box center [652, 504] width 336 height 27
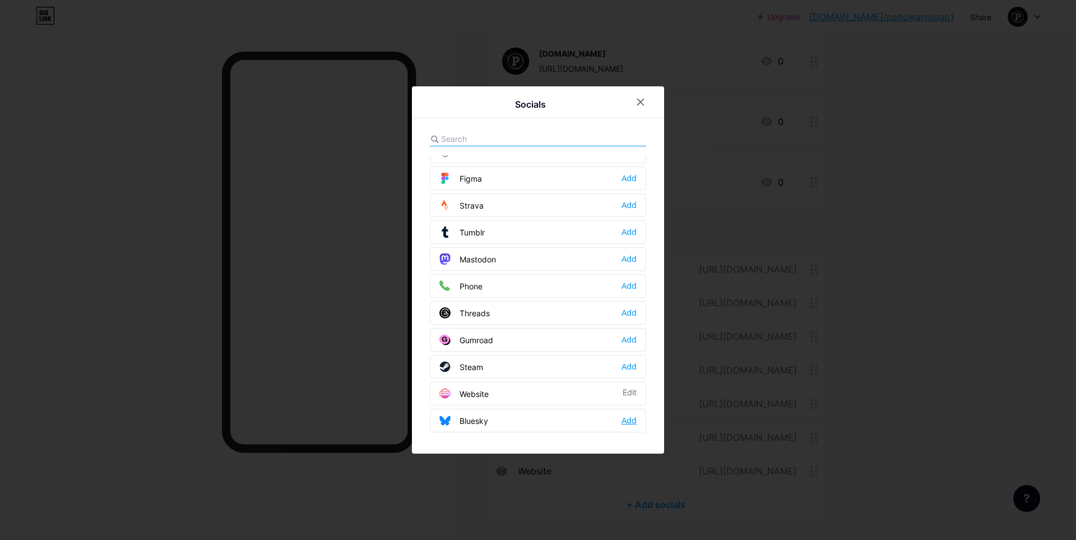
click at [627, 423] on div "Add" at bounding box center [628, 420] width 15 height 11
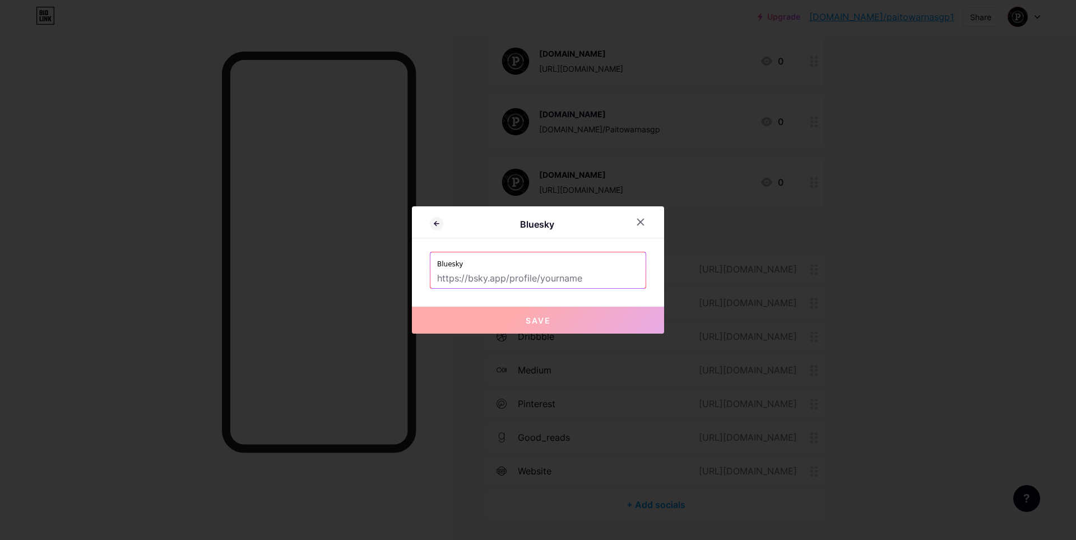
click at [480, 280] on input "text" at bounding box center [538, 278] width 202 height 19
paste input "[URL][DOMAIN_NAME][DOMAIN_NAME]"
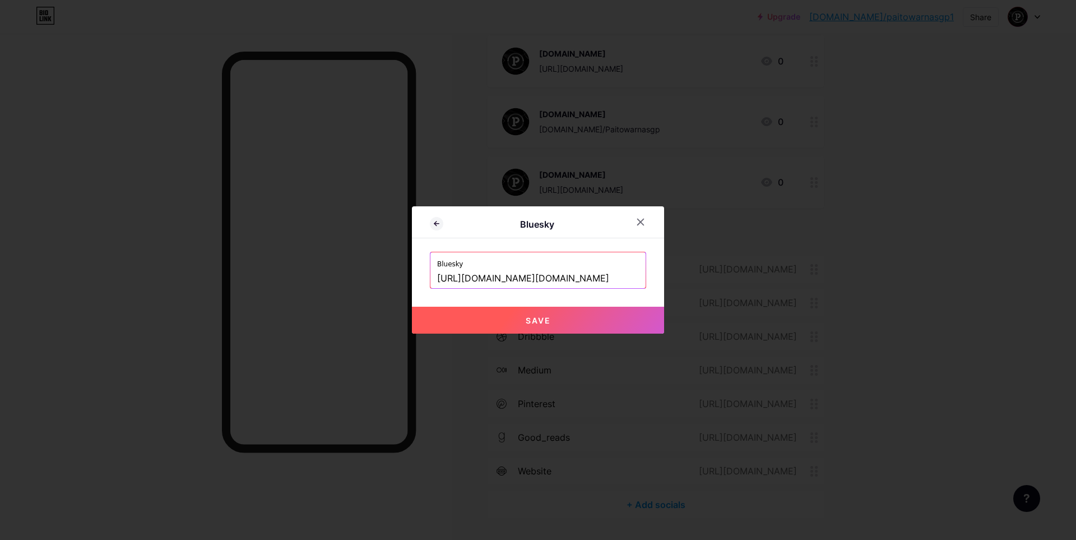
type input "[URL][DOMAIN_NAME][DOMAIN_NAME]"
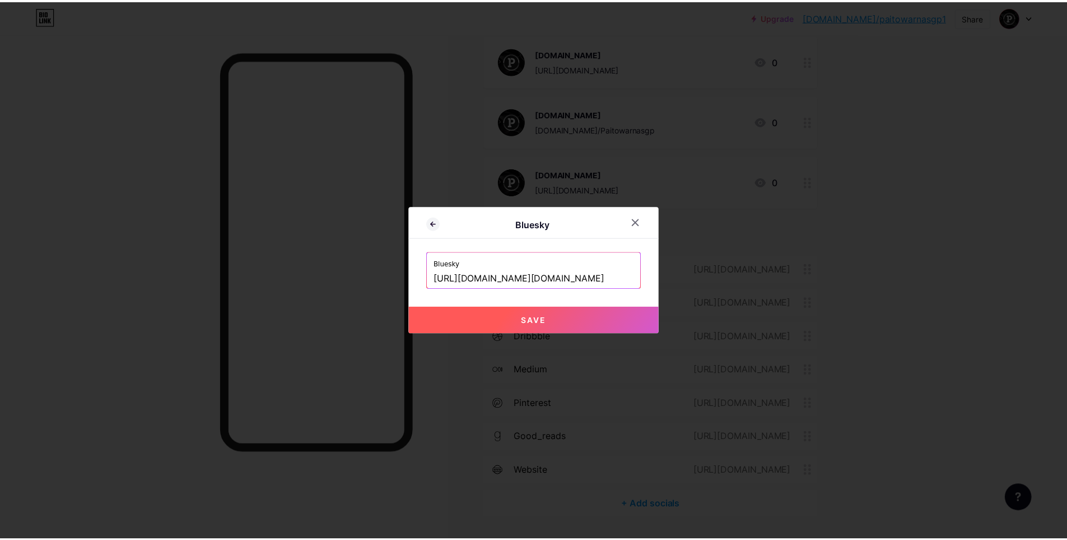
scroll to position [0, 0]
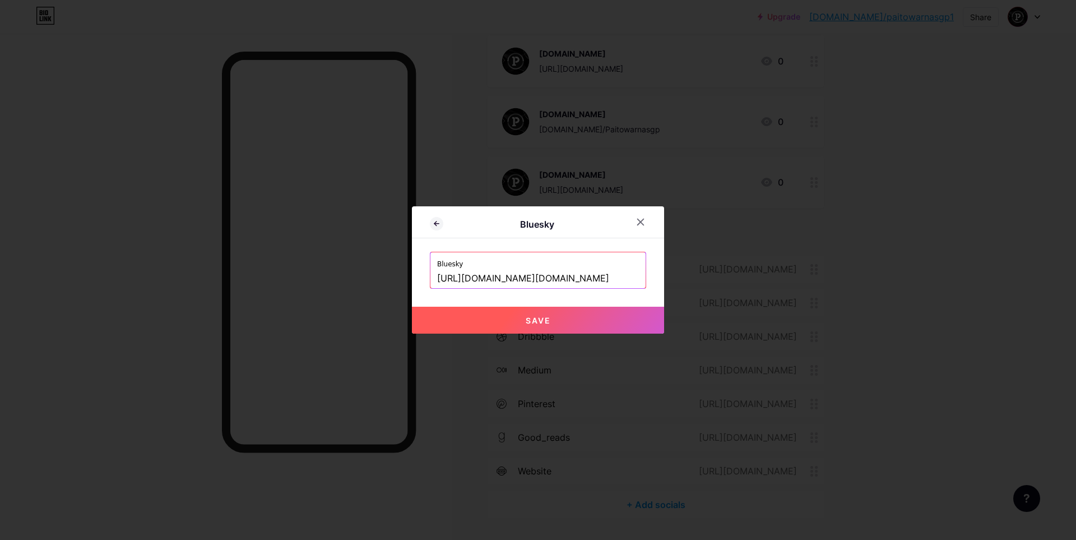
click at [538, 319] on span "Save" at bounding box center [538, 320] width 25 height 10
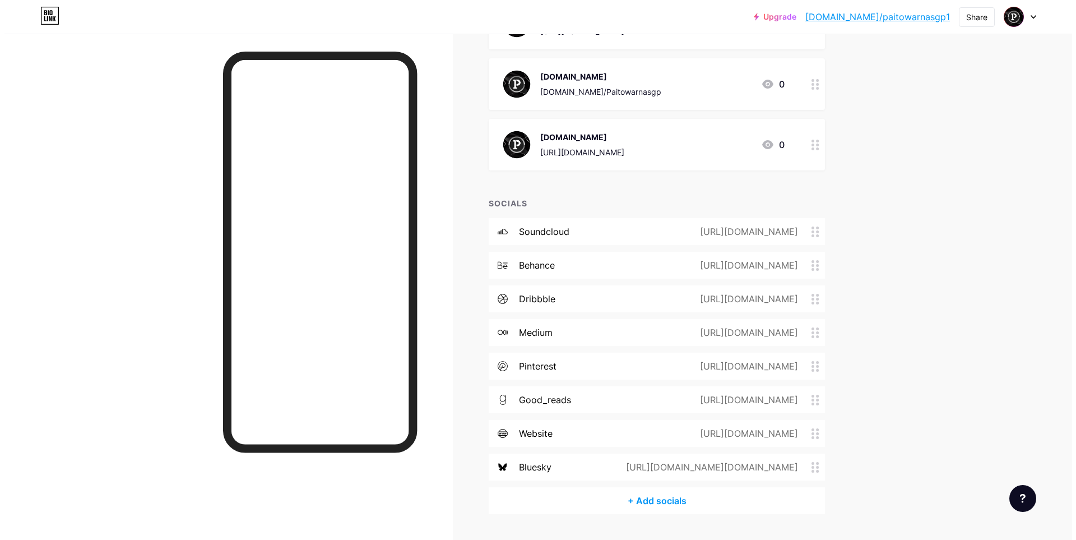
scroll to position [390, 0]
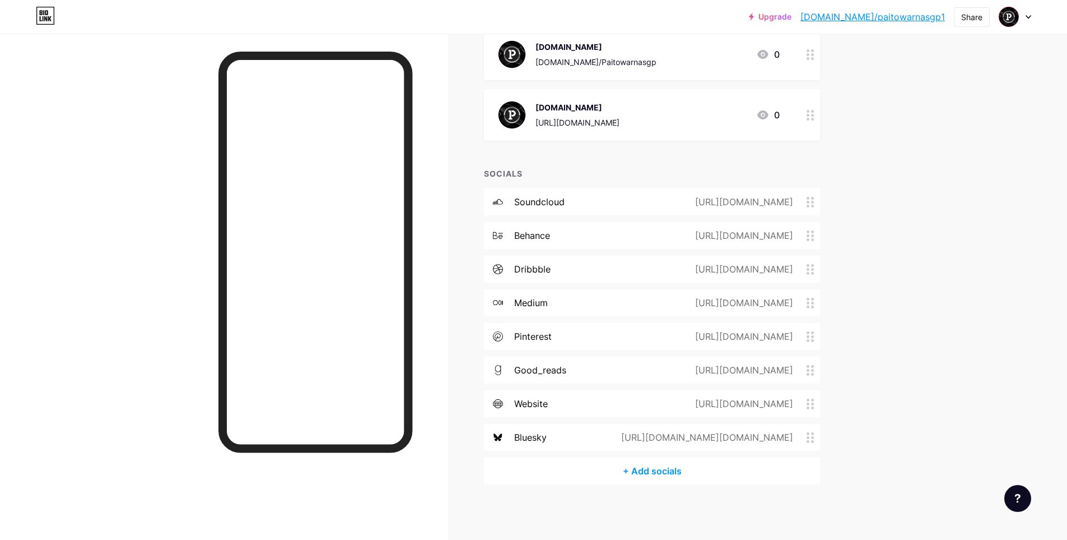
click at [654, 472] on div "+ Add socials" at bounding box center [652, 470] width 336 height 27
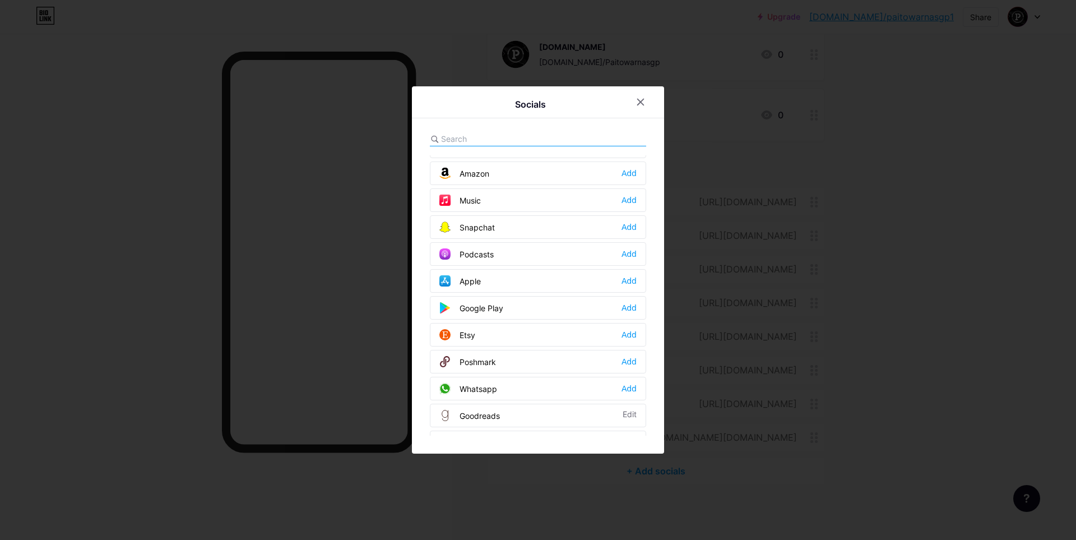
scroll to position [1011, 0]
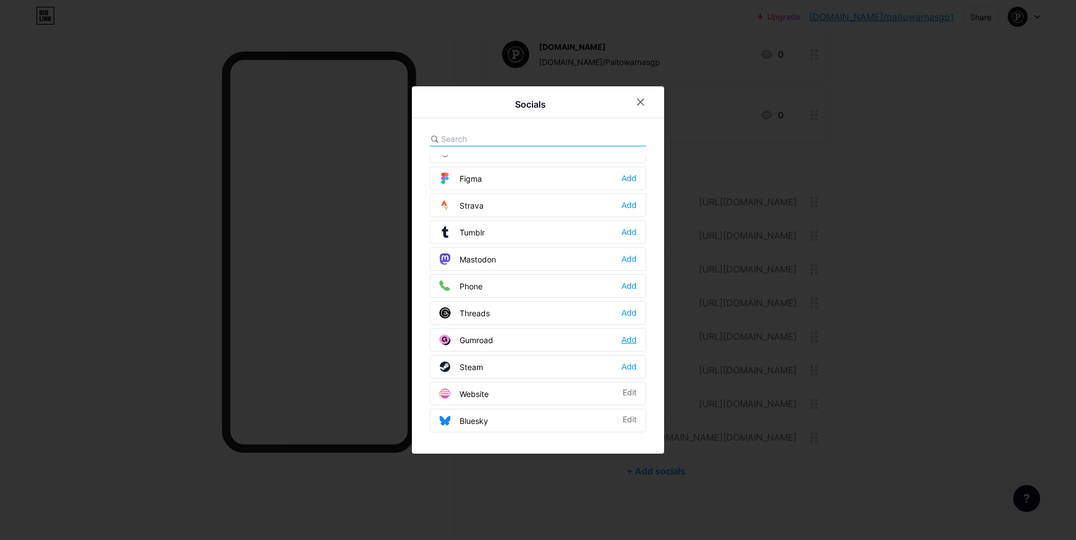
click at [628, 339] on div "Add" at bounding box center [628, 339] width 15 height 11
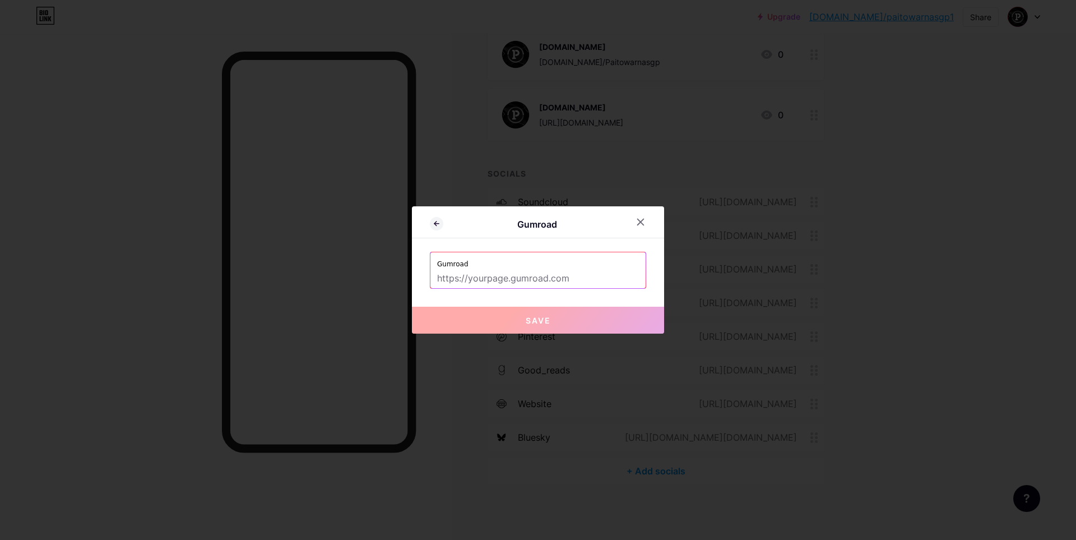
click at [488, 276] on input "text" at bounding box center [538, 278] width 202 height 19
paste input "[URL][DOMAIN_NAME]"
type input "[URL][DOMAIN_NAME]"
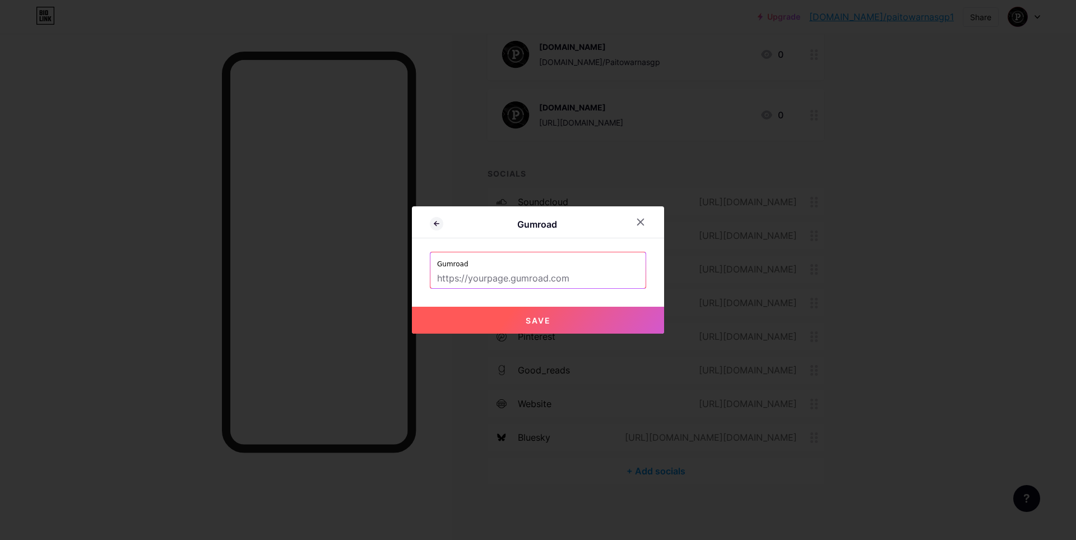
scroll to position [0, 0]
paste input "[URL][DOMAIN_NAME]"
drag, startPoint x: 635, startPoint y: 281, endPoint x: 521, endPoint y: 281, distance: 114.9
click at [521, 281] on div "Gumroad [URL][DOMAIN_NAME]" at bounding box center [537, 270] width 215 height 36
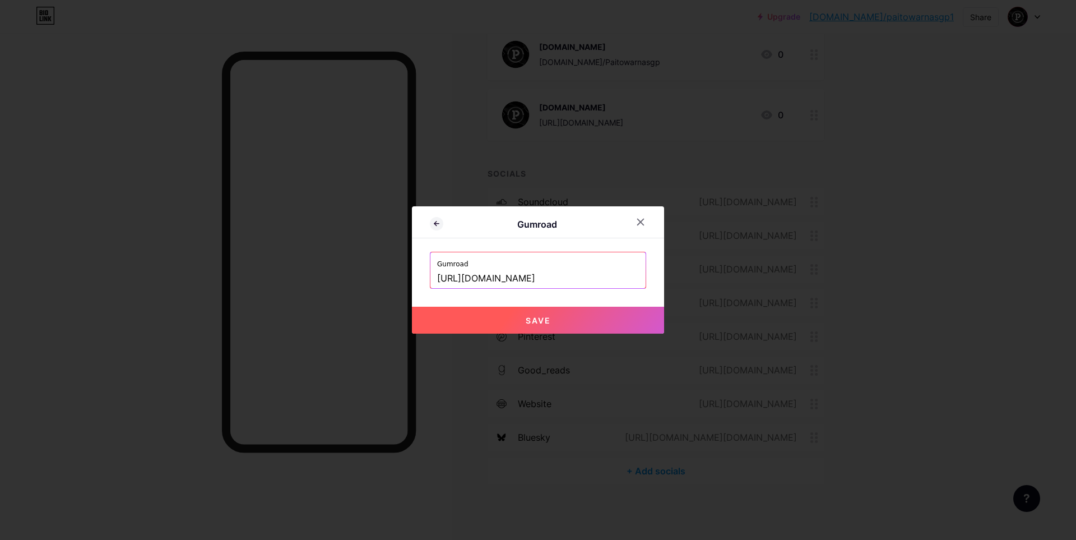
drag, startPoint x: 564, startPoint y: 278, endPoint x: 675, endPoint y: 280, distance: 111.0
click at [675, 280] on div "Gumroad Gumroad [URL][DOMAIN_NAME] Save" at bounding box center [538, 270] width 1076 height 540
type input "[URL][DOMAIN_NAME]"
click at [552, 318] on button "Save" at bounding box center [538, 319] width 252 height 27
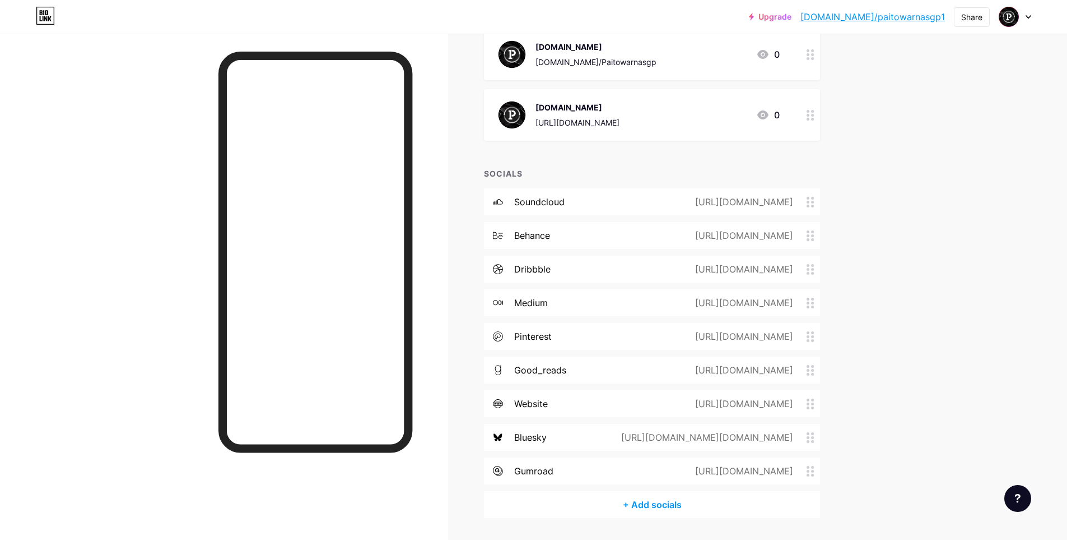
click at [666, 506] on div "+ Add socials" at bounding box center [652, 504] width 336 height 27
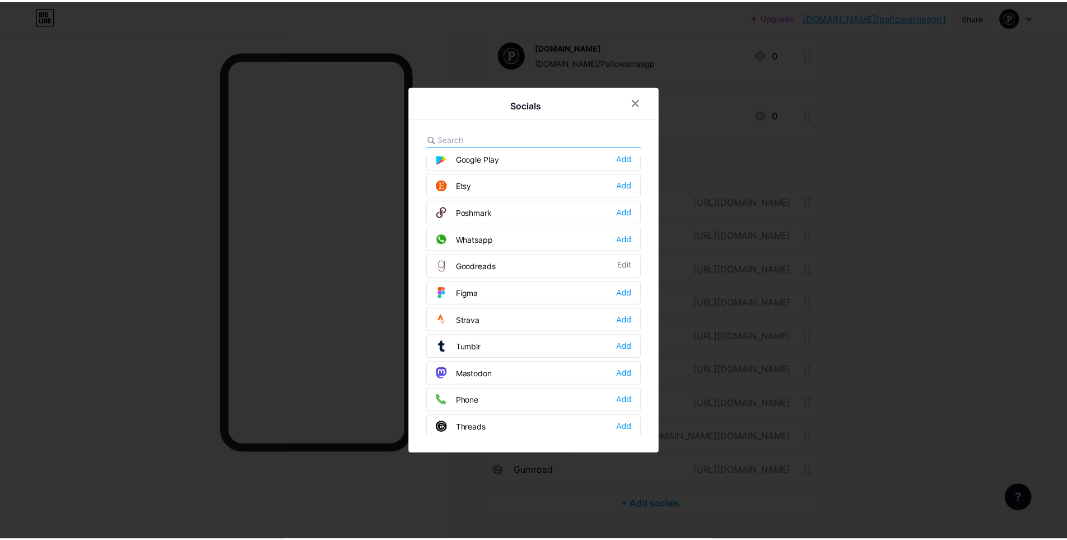
scroll to position [1011, 0]
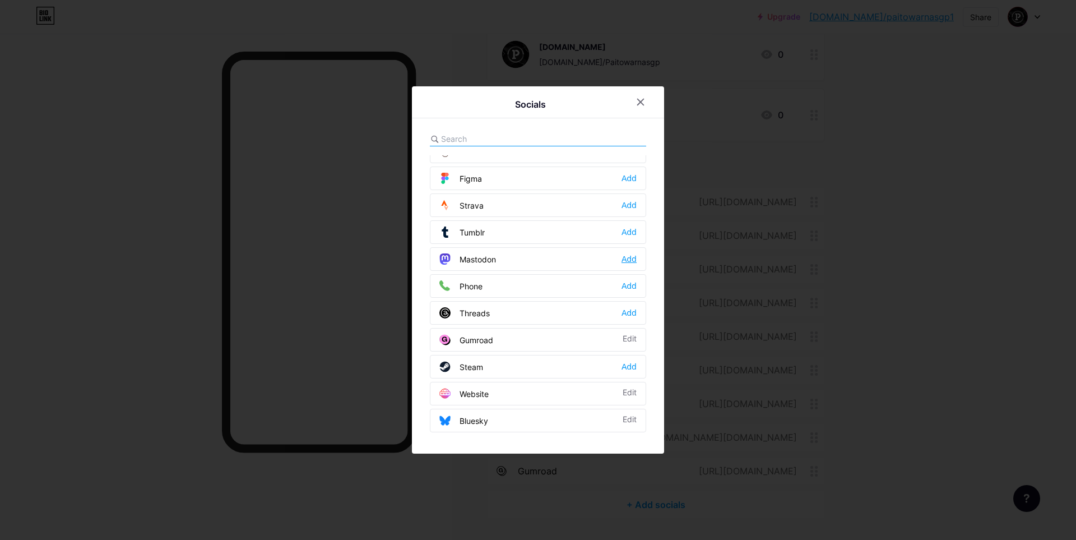
click at [624, 258] on div "Add" at bounding box center [628, 258] width 15 height 11
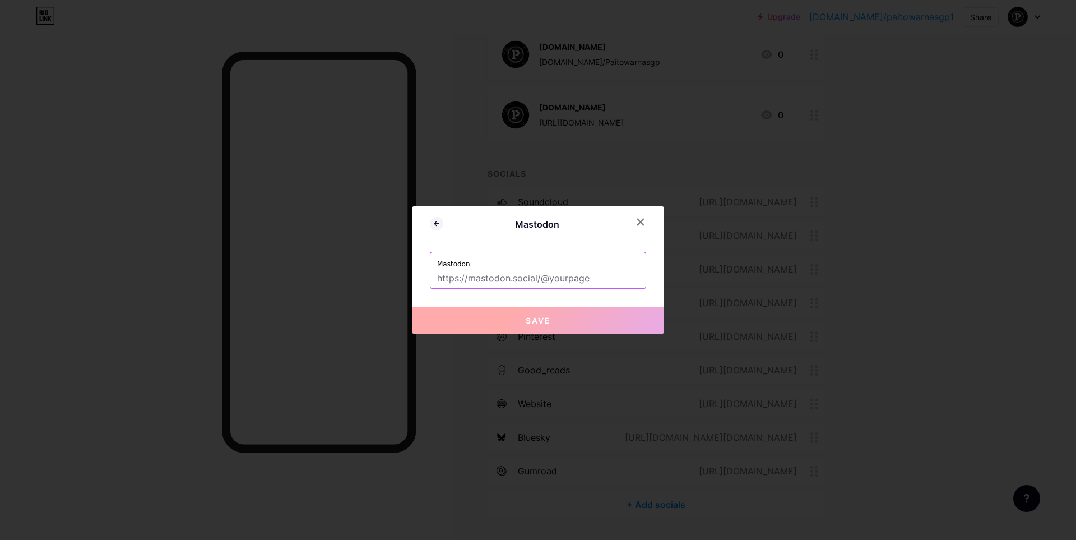
click at [524, 286] on input "text" at bounding box center [538, 278] width 202 height 19
paste input "[URL][DOMAIN_NAME]"
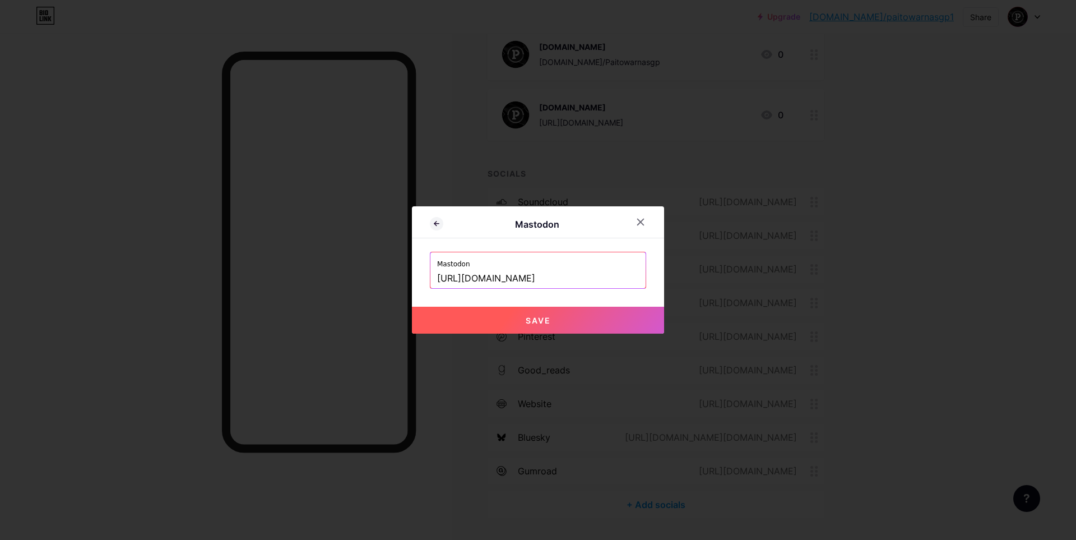
type input "[URL][DOMAIN_NAME]"
click at [535, 319] on span "Save" at bounding box center [538, 320] width 25 height 10
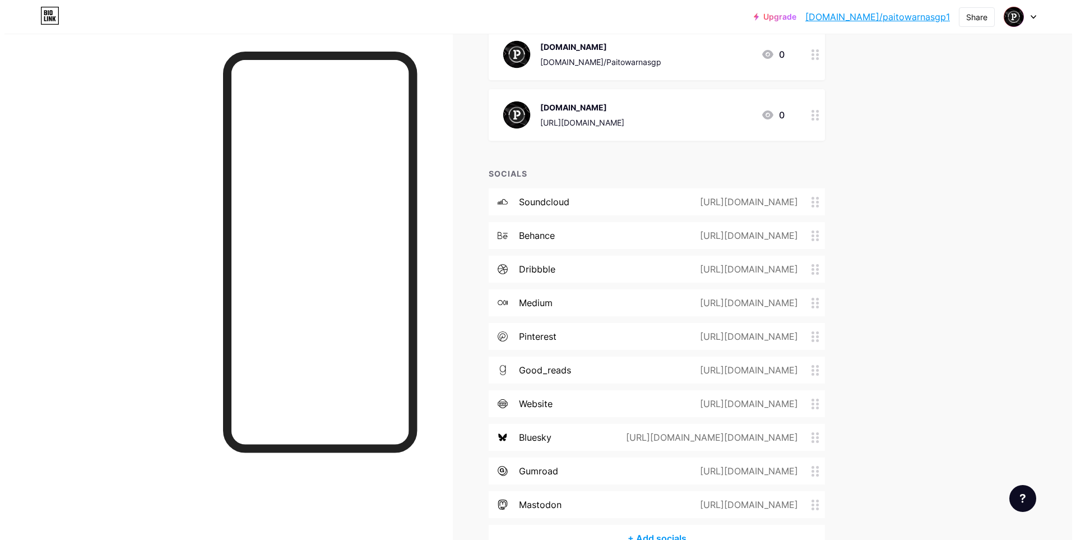
scroll to position [457, 0]
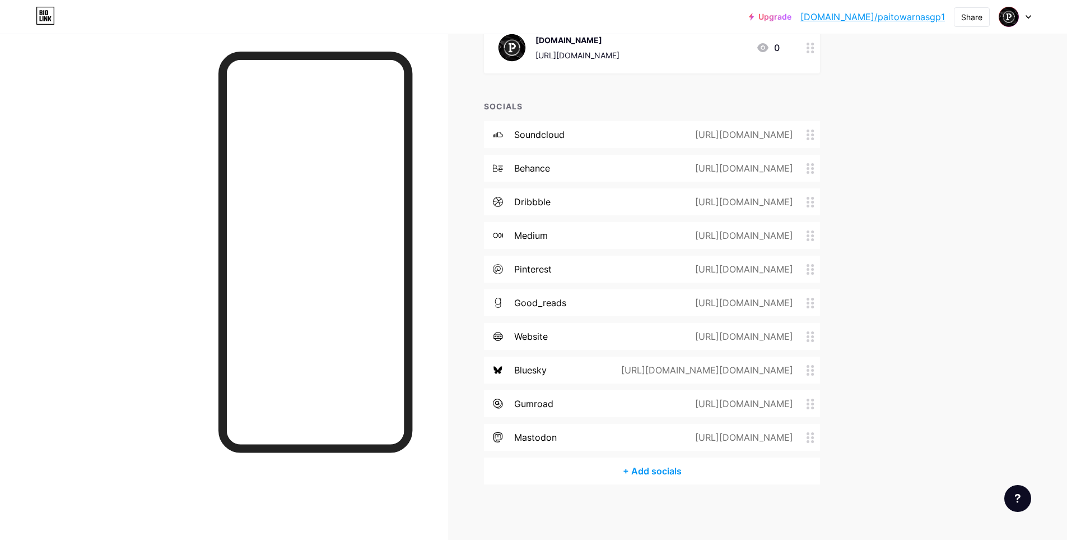
click at [661, 471] on div "+ Add socials" at bounding box center [652, 470] width 336 height 27
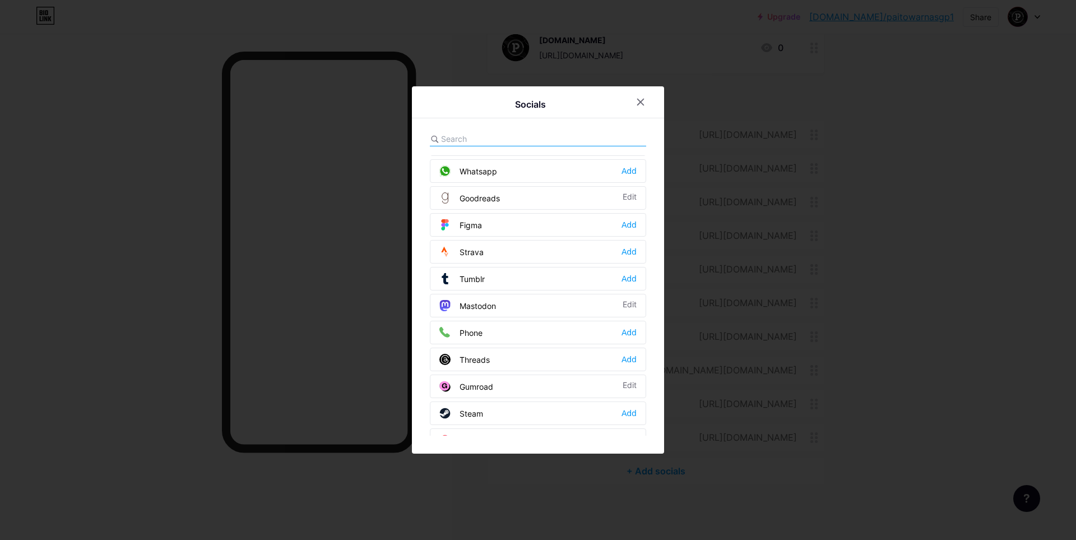
scroll to position [1011, 0]
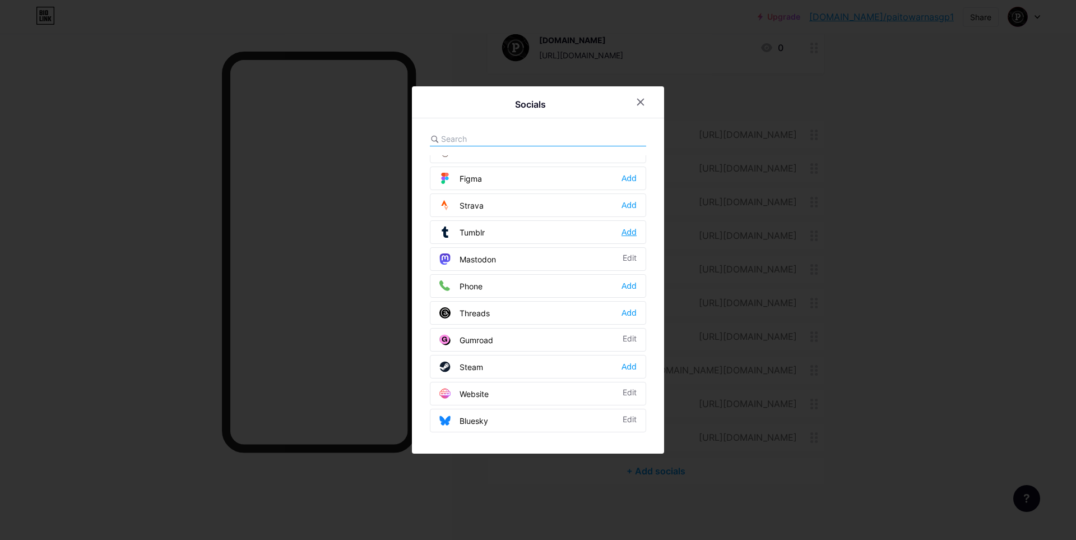
click at [622, 229] on div "Add" at bounding box center [628, 231] width 15 height 11
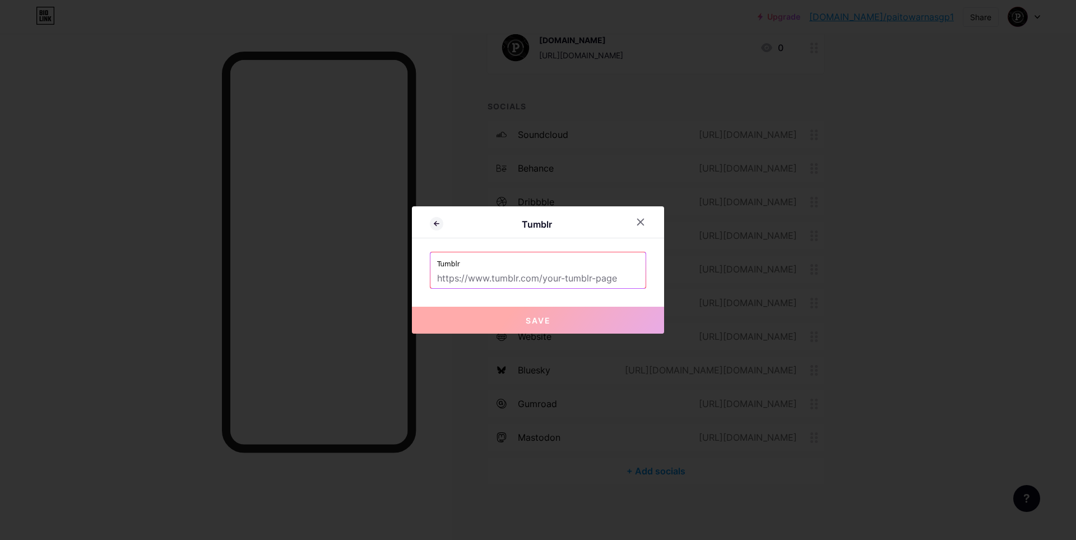
click at [482, 285] on input "text" at bounding box center [538, 278] width 202 height 19
paste input "[URL][DOMAIN_NAME]"
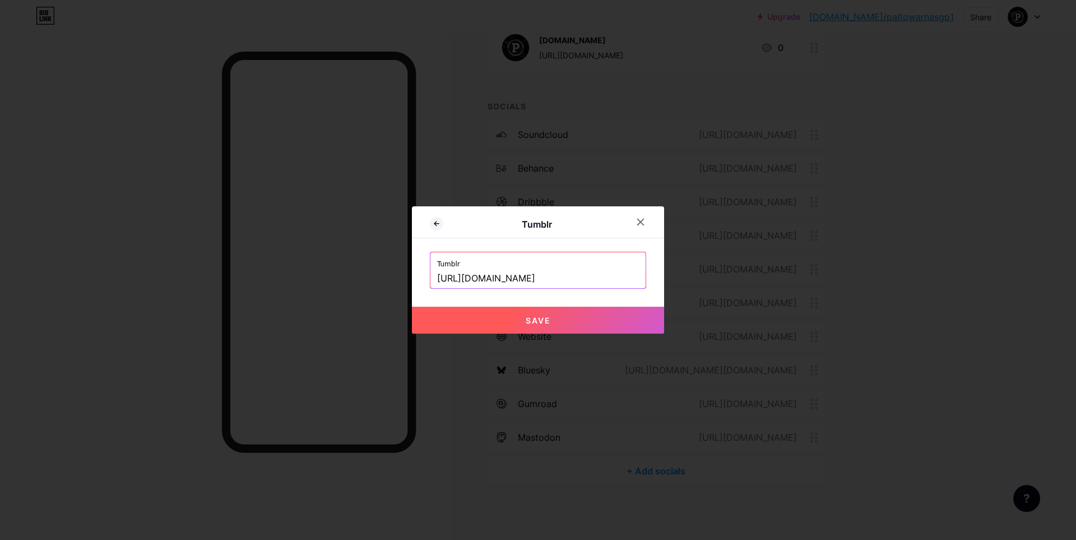
type input "[URL][DOMAIN_NAME]"
click at [528, 320] on span "Save" at bounding box center [538, 320] width 25 height 10
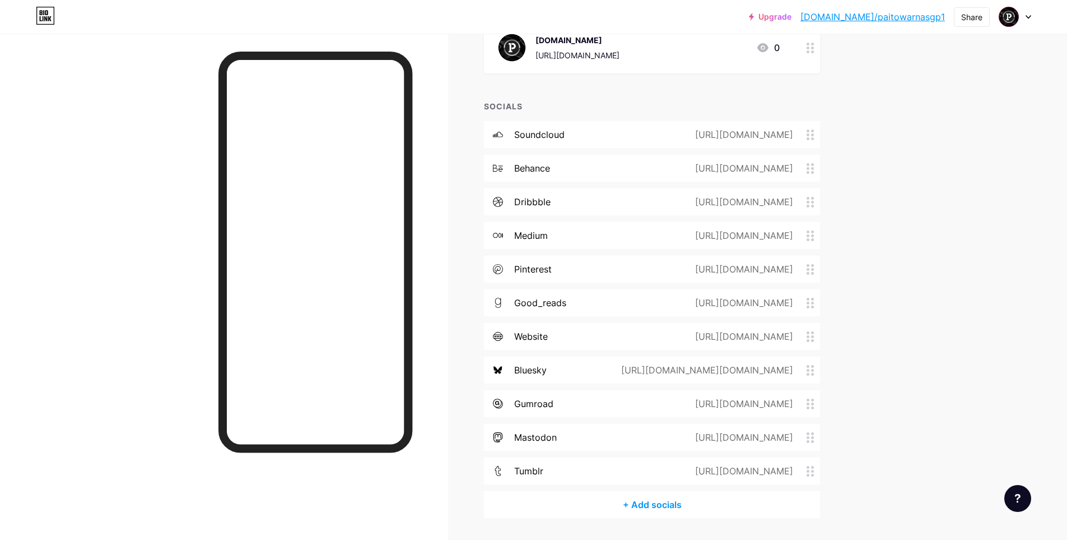
click at [684, 509] on div "+ Add socials" at bounding box center [652, 504] width 336 height 27
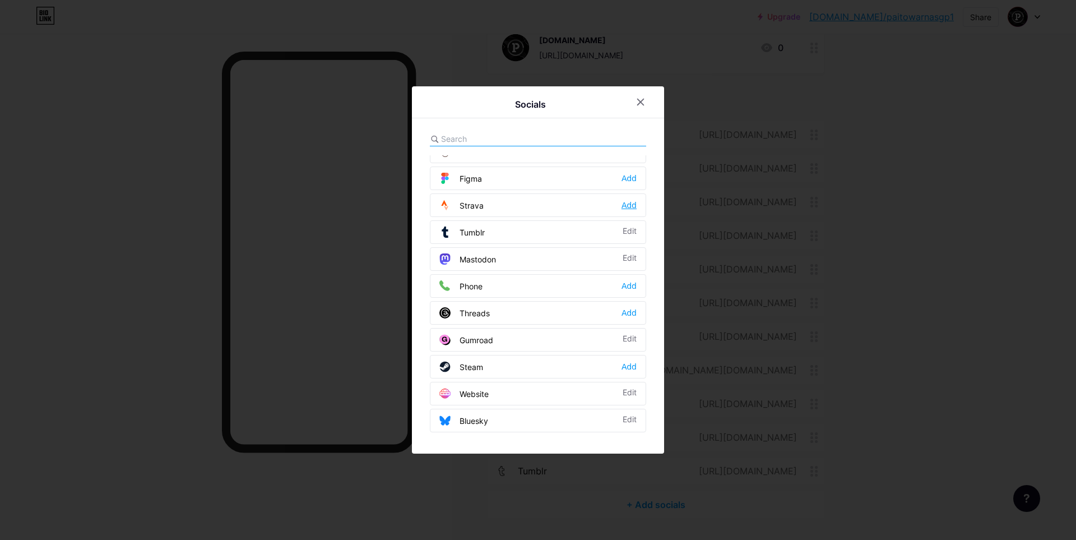
click at [628, 205] on div "Add" at bounding box center [628, 204] width 15 height 11
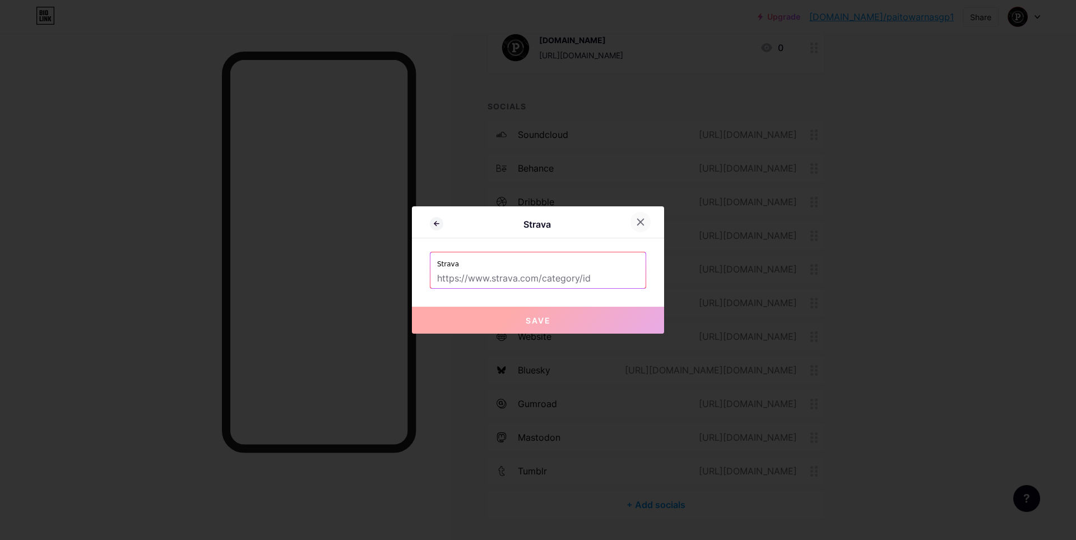
click at [638, 223] on icon at bounding box center [641, 222] width 6 height 6
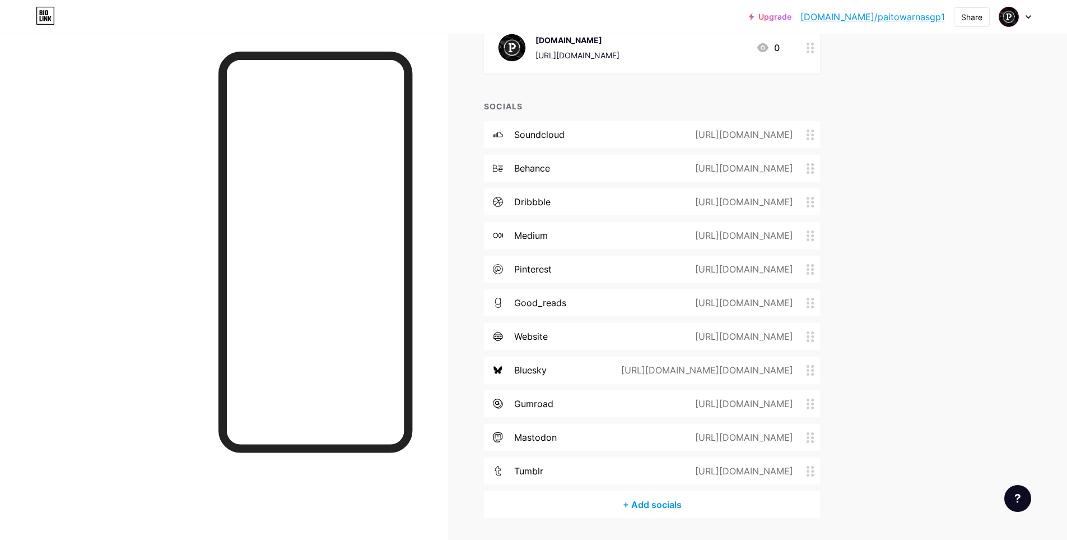
click at [673, 508] on div "+ Add socials" at bounding box center [652, 504] width 336 height 27
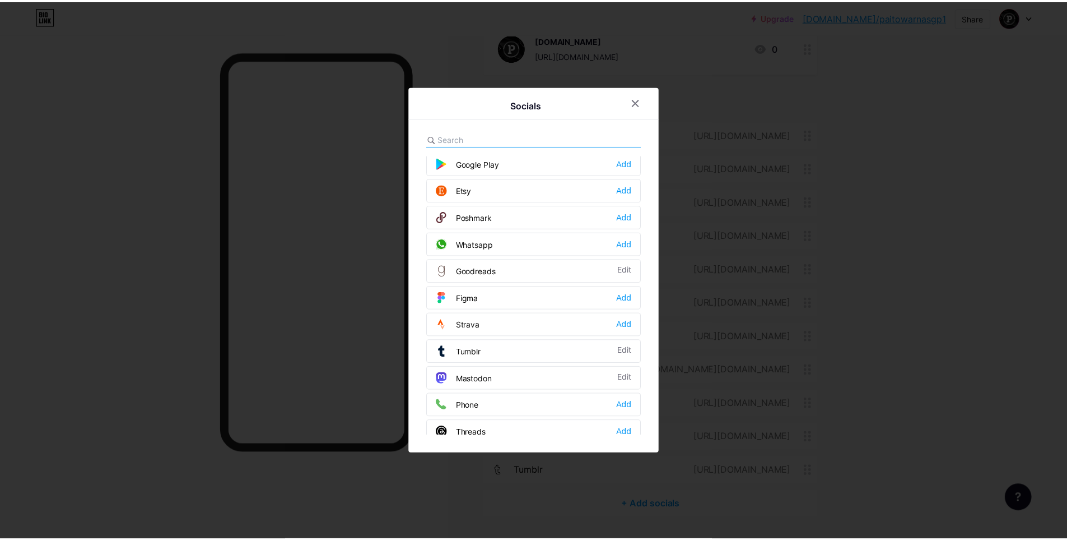
scroll to position [861, 0]
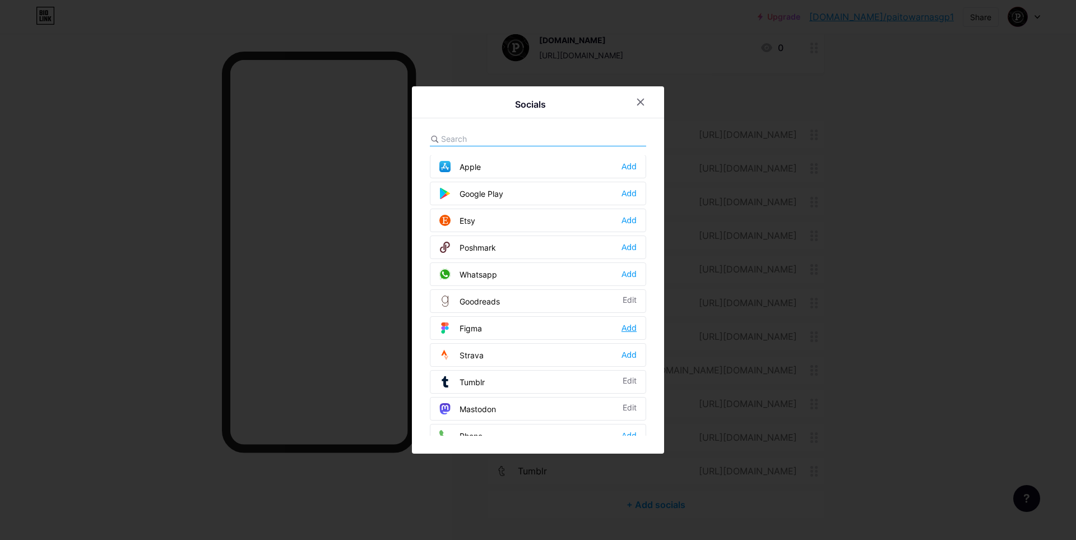
click at [621, 331] on div "Add" at bounding box center [628, 327] width 15 height 11
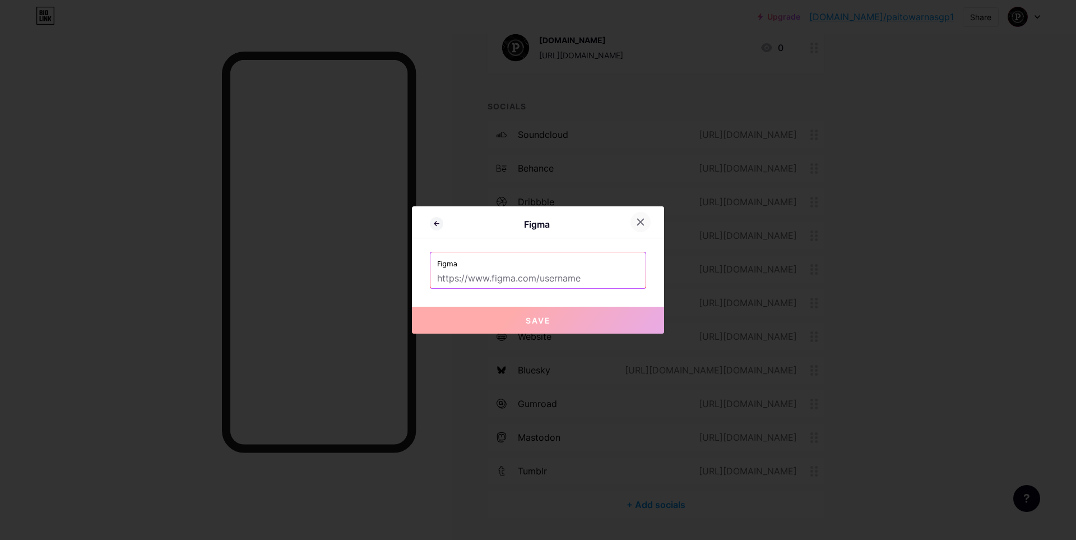
click at [640, 221] on icon at bounding box center [640, 221] width 9 height 9
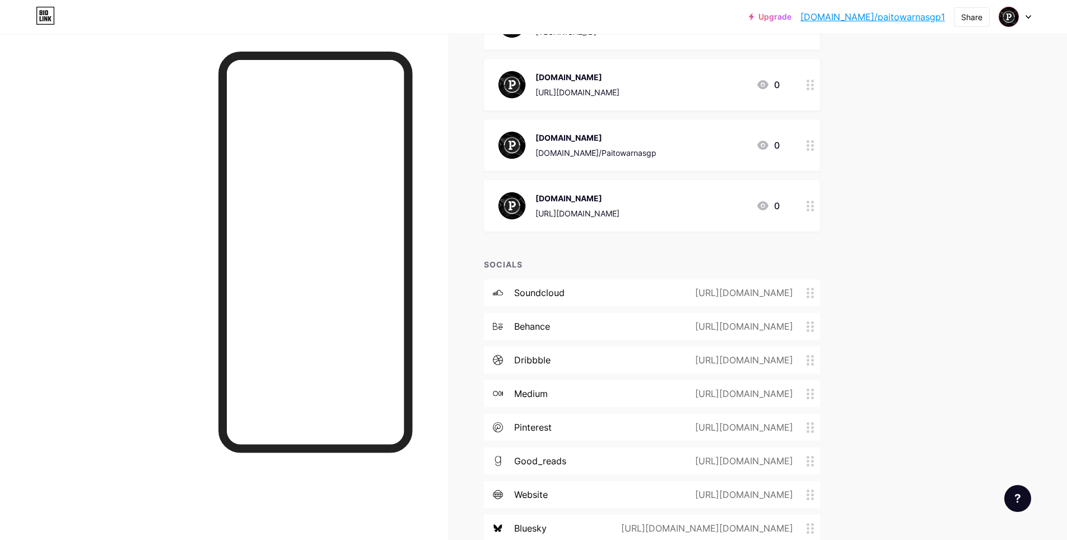
scroll to position [159, 0]
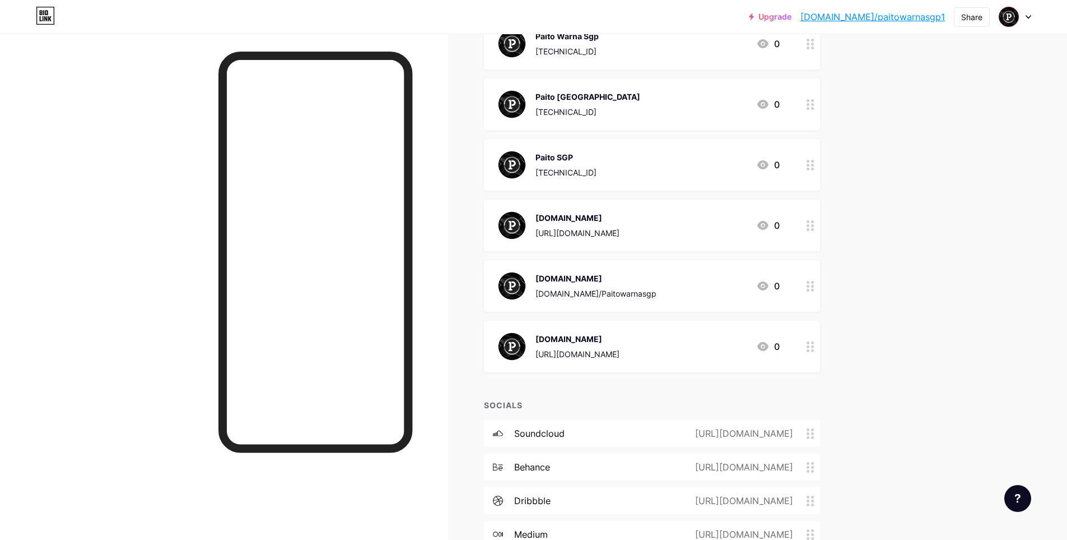
drag, startPoint x: 587, startPoint y: 233, endPoint x: 451, endPoint y: 277, distance: 142.8
click at [448, 277] on div at bounding box center [224, 304] width 448 height 540
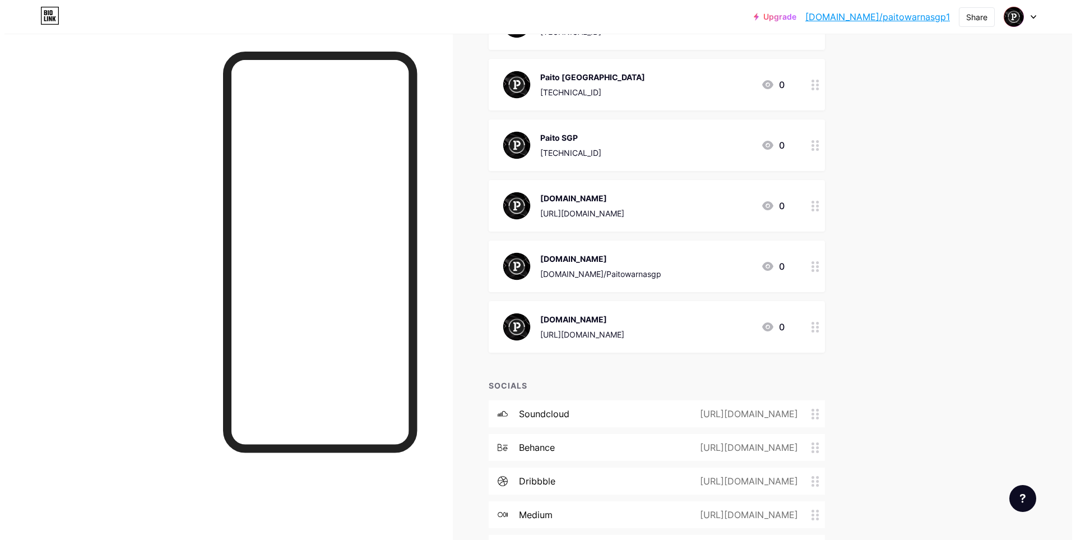
scroll to position [491, 0]
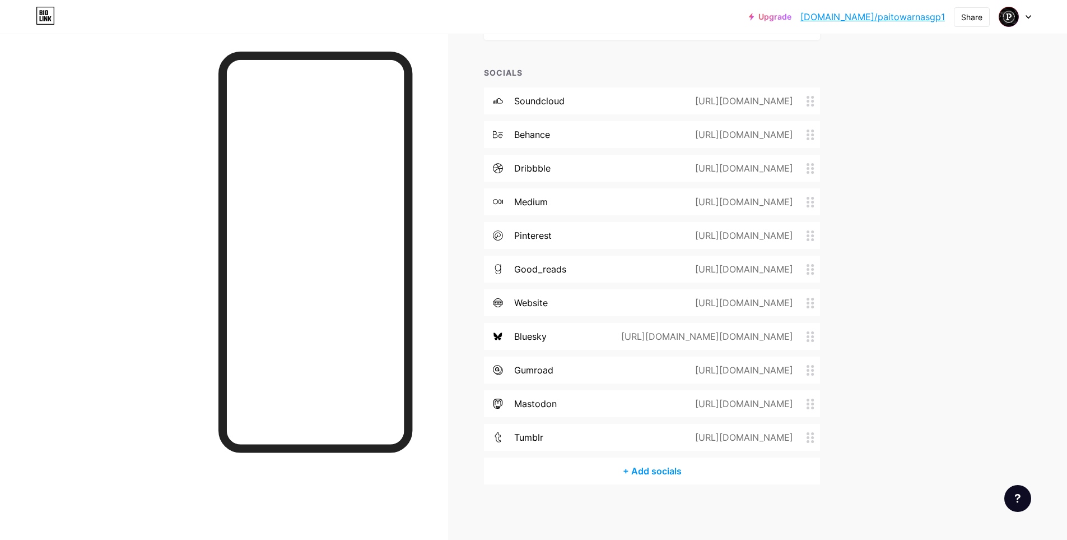
click at [661, 472] on div "+ Add socials" at bounding box center [652, 470] width 336 height 27
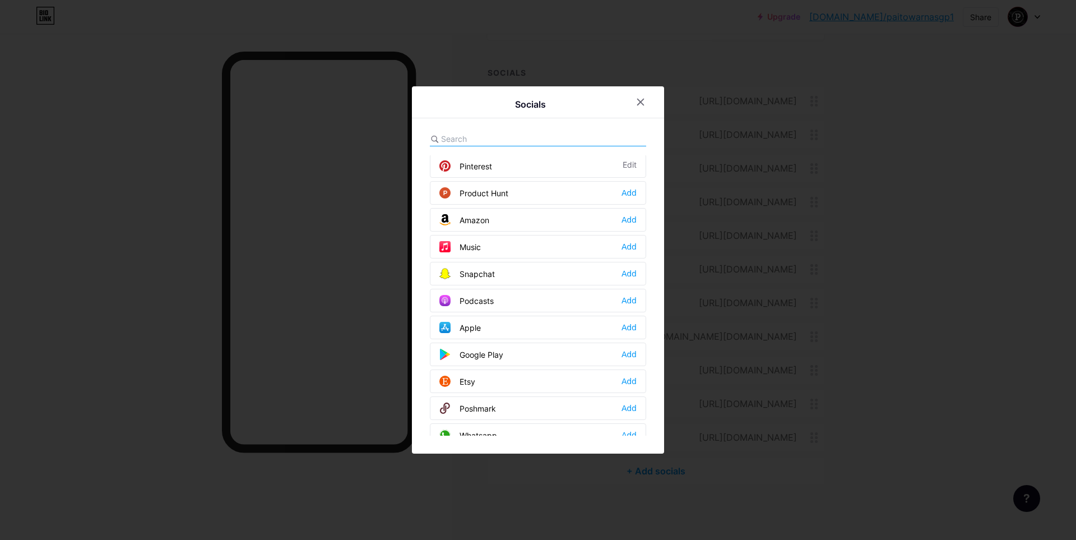
scroll to position [1011, 0]
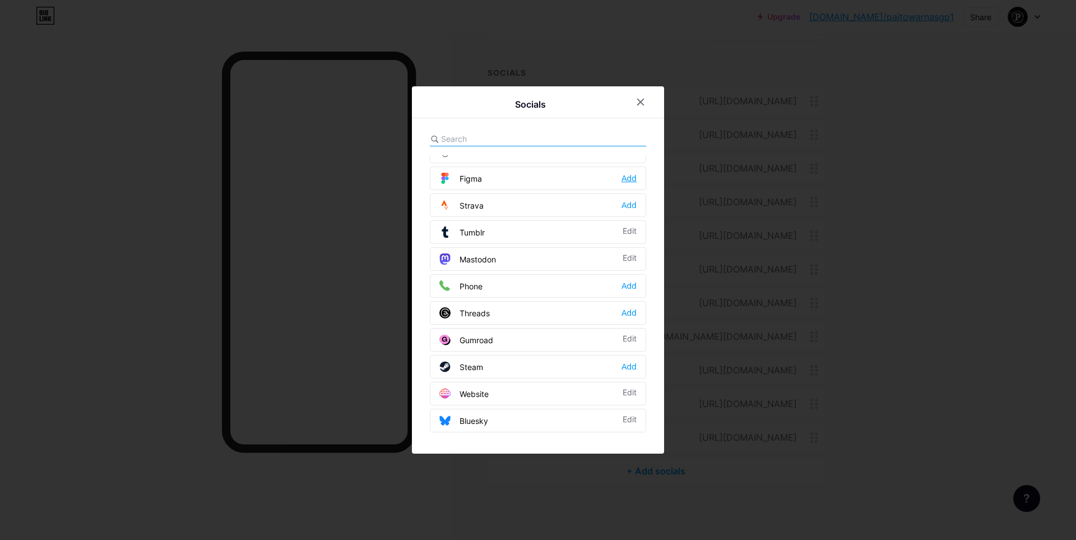
click at [625, 182] on div "Add" at bounding box center [628, 178] width 15 height 11
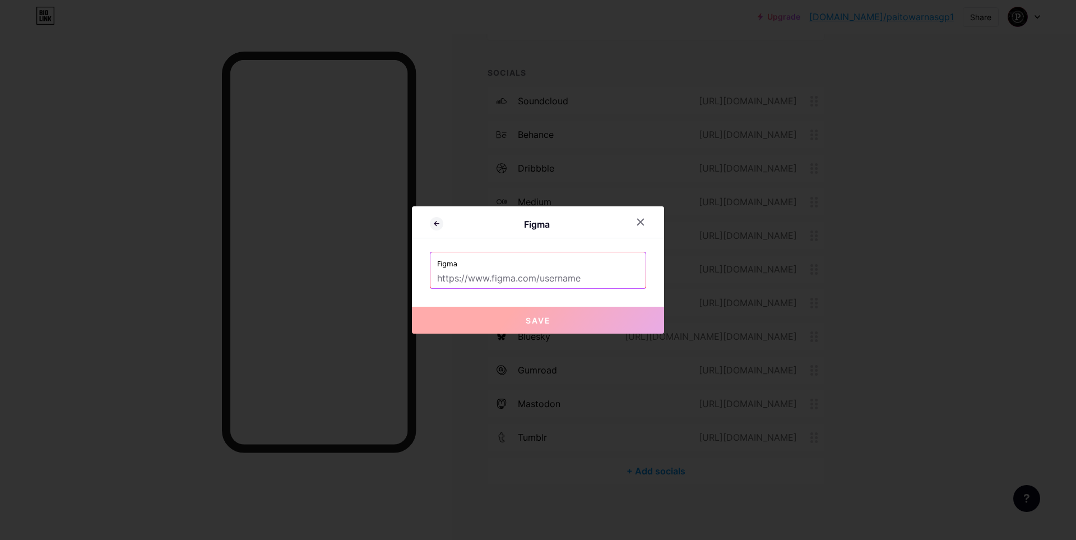
click at [551, 281] on input "text" at bounding box center [538, 278] width 202 height 19
paste input "[URL][DOMAIN_NAME]"
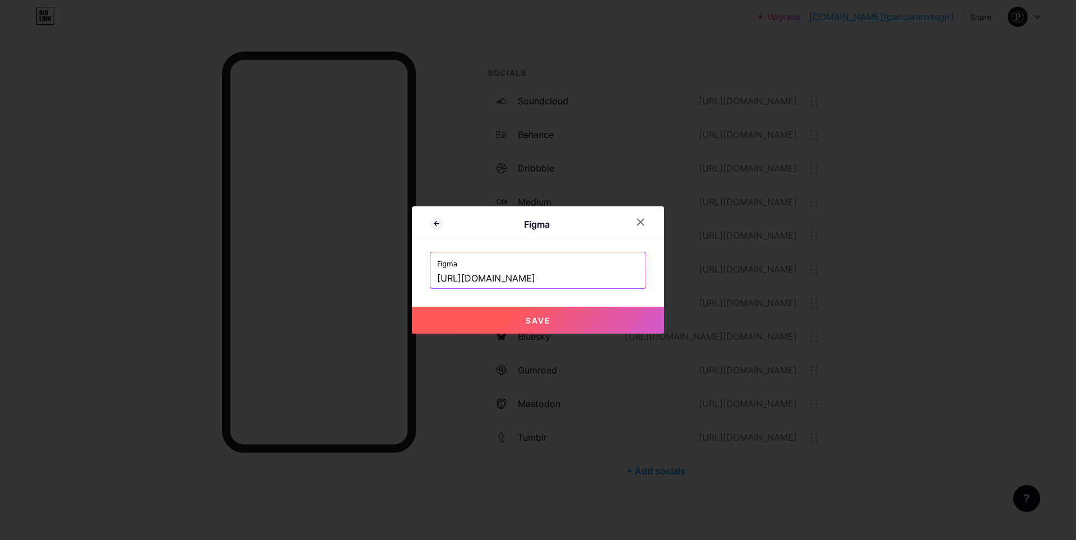
type input "[URL][DOMAIN_NAME]"
click at [535, 315] on span "Save" at bounding box center [538, 320] width 25 height 10
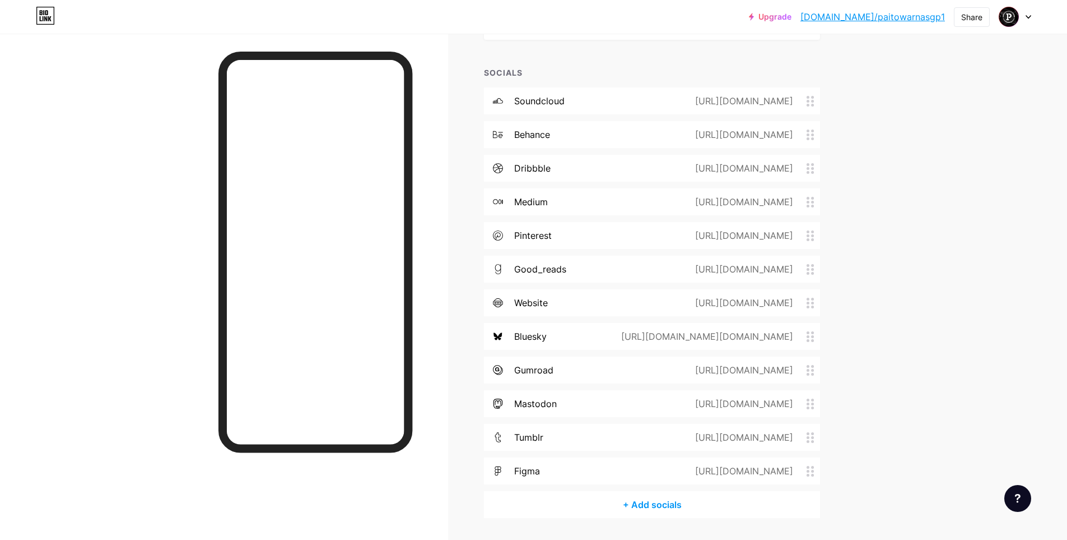
click at [645, 499] on div "+ Add socials" at bounding box center [652, 504] width 336 height 27
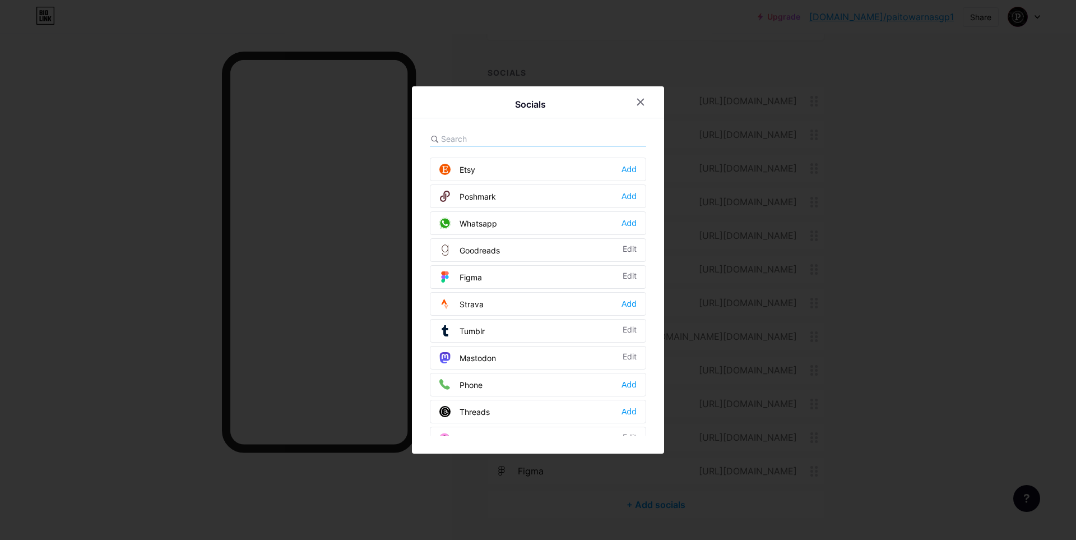
scroll to position [861, 0]
click at [626, 244] on div "Add" at bounding box center [628, 246] width 15 height 11
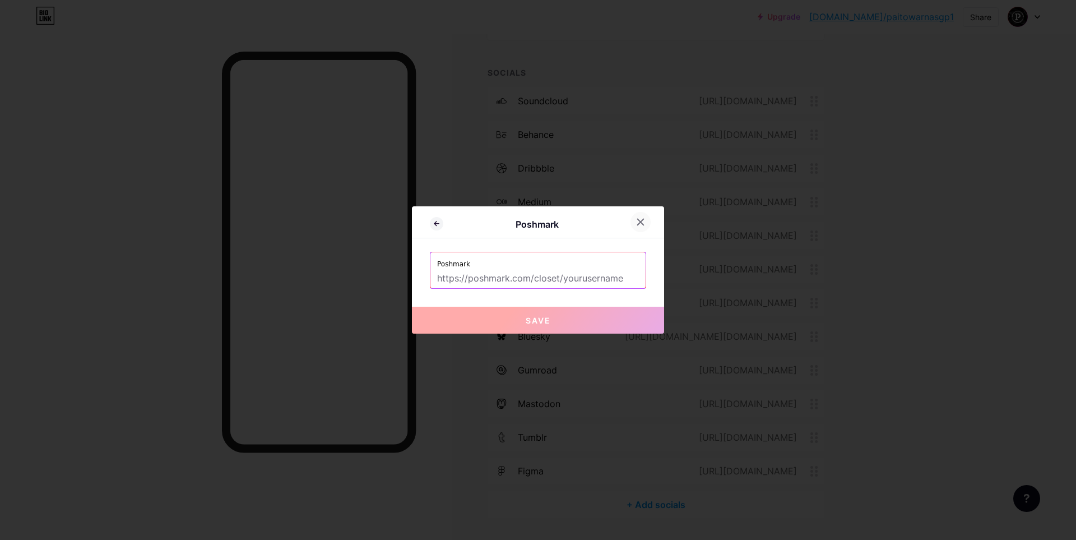
click at [638, 221] on icon at bounding box center [640, 221] width 9 height 9
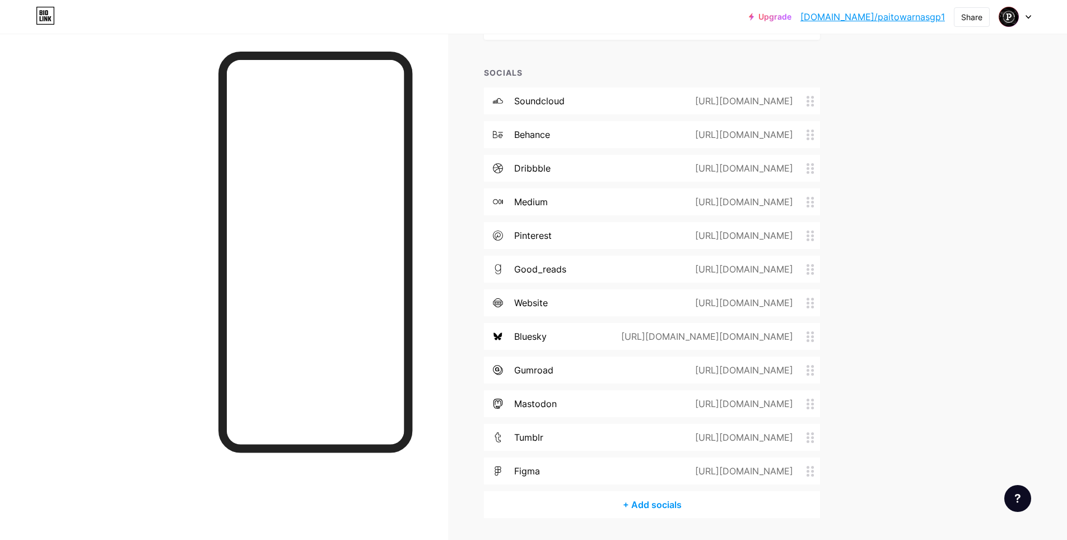
click at [653, 510] on div "+ Add socials" at bounding box center [652, 504] width 336 height 27
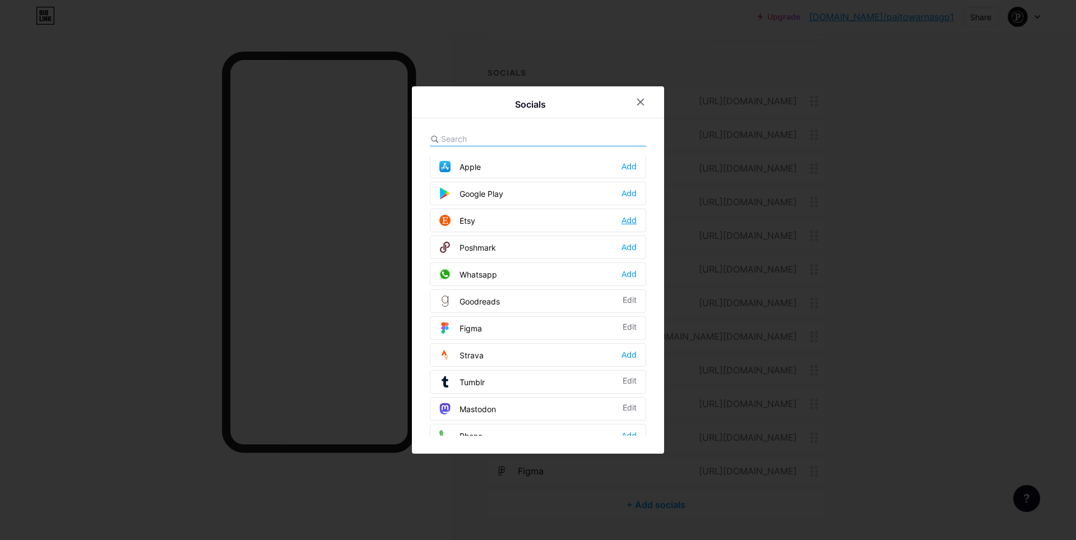
click at [624, 219] on div "Add" at bounding box center [628, 220] width 15 height 11
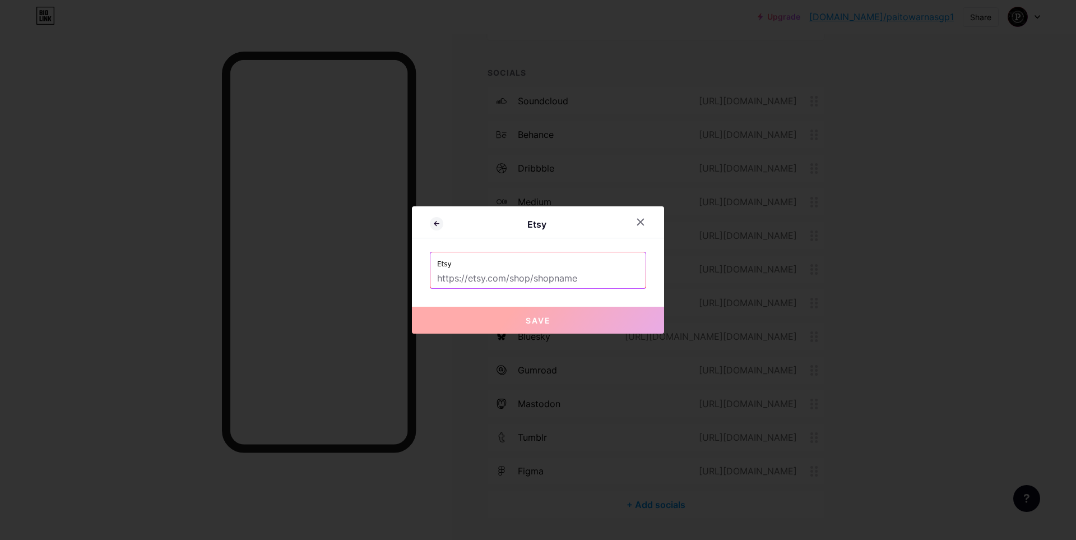
click at [515, 275] on input "text" at bounding box center [538, 278] width 202 height 19
paste input "[URL][DOMAIN_NAME]"
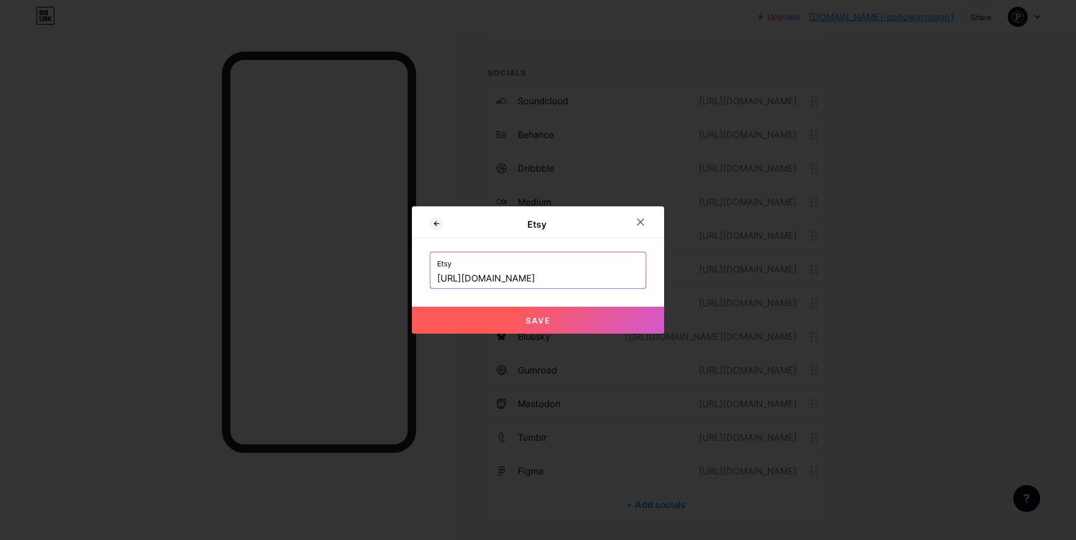
type input "[URL][DOMAIN_NAME]"
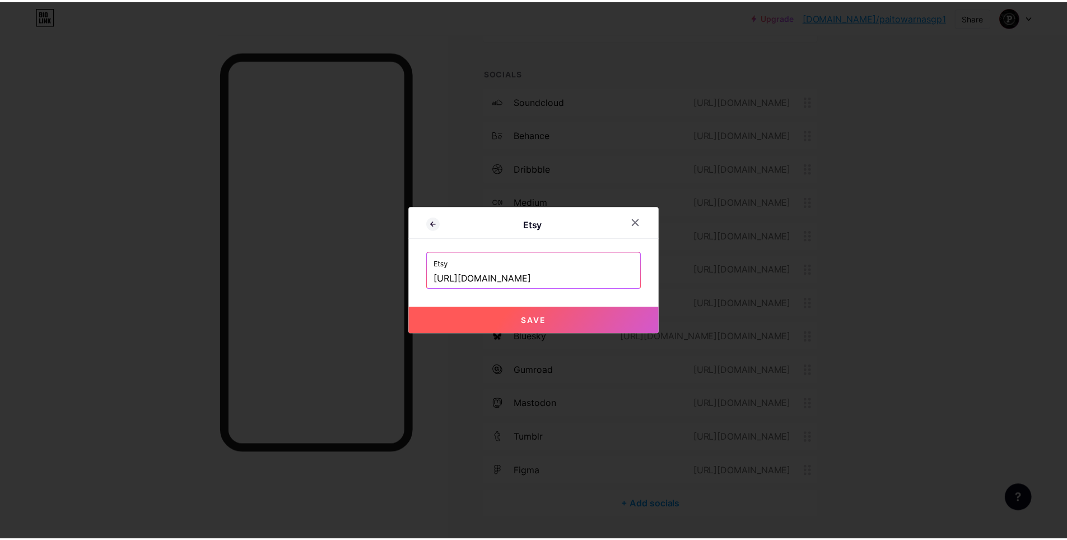
scroll to position [0, 0]
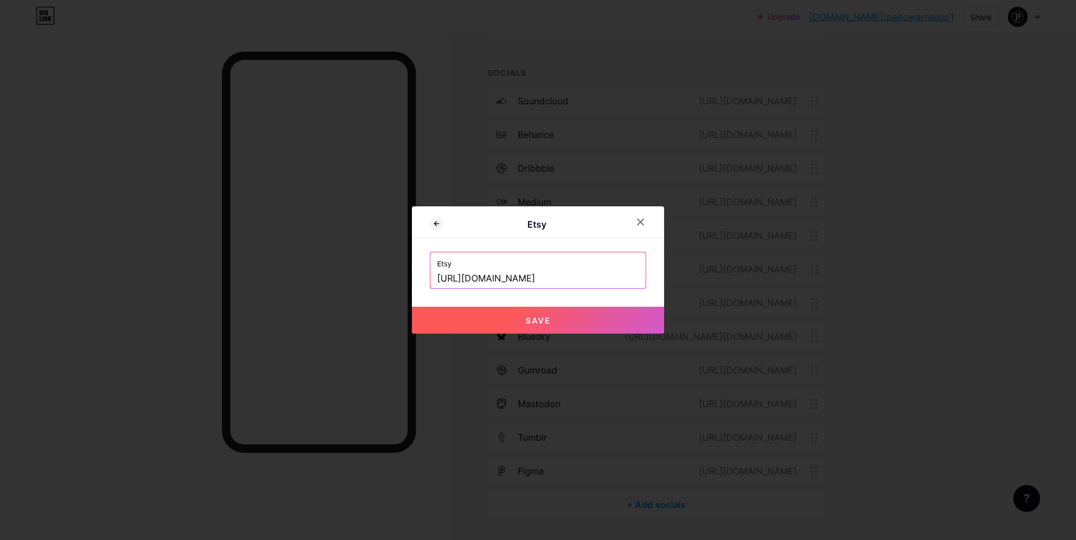
click at [557, 324] on button "Save" at bounding box center [538, 319] width 252 height 27
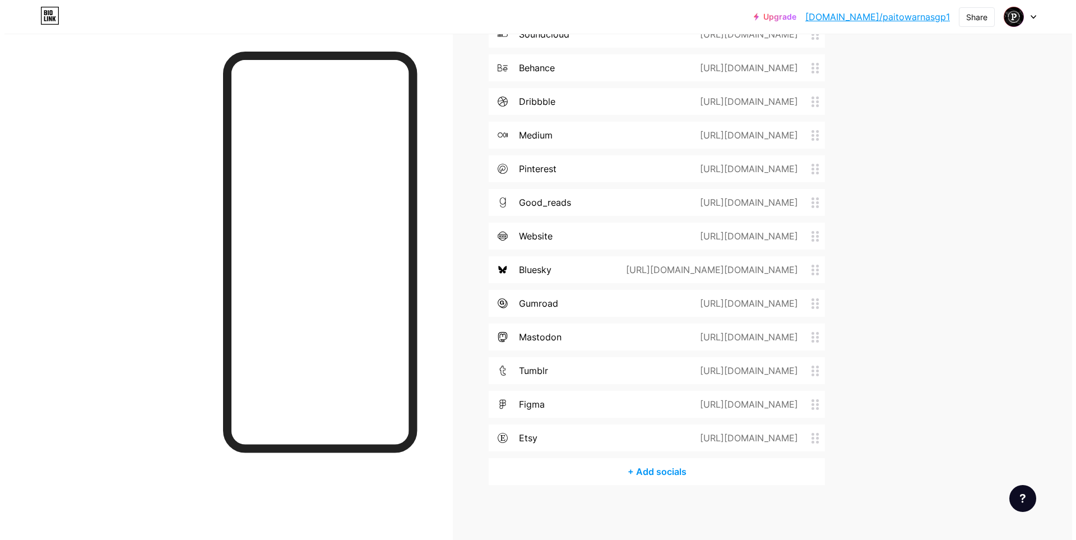
scroll to position [558, 0]
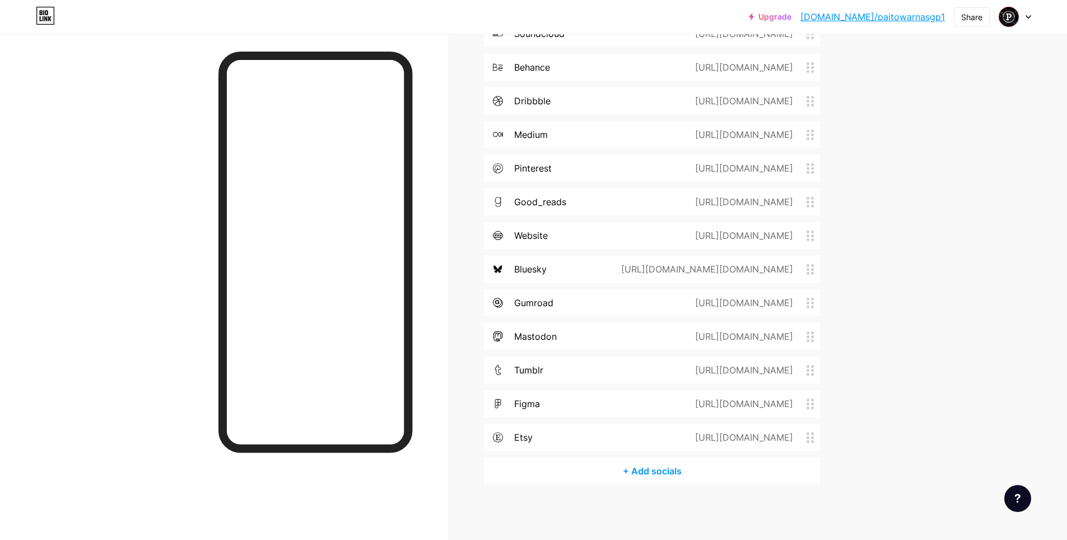
click at [654, 464] on div "+ Add socials" at bounding box center [652, 470] width 336 height 27
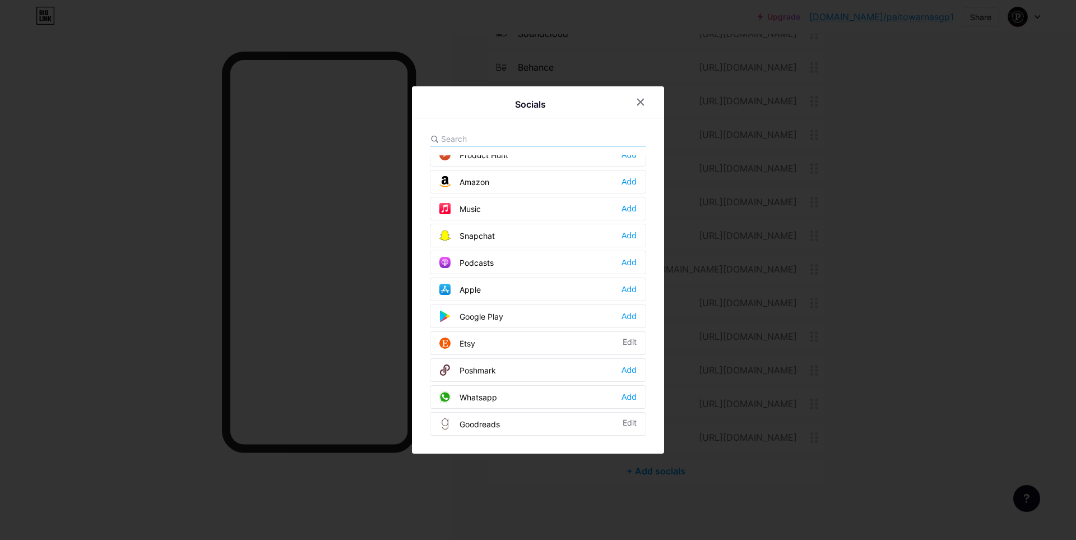
scroll to position [712, 0]
click at [628, 291] on div "Add" at bounding box center [628, 288] width 15 height 11
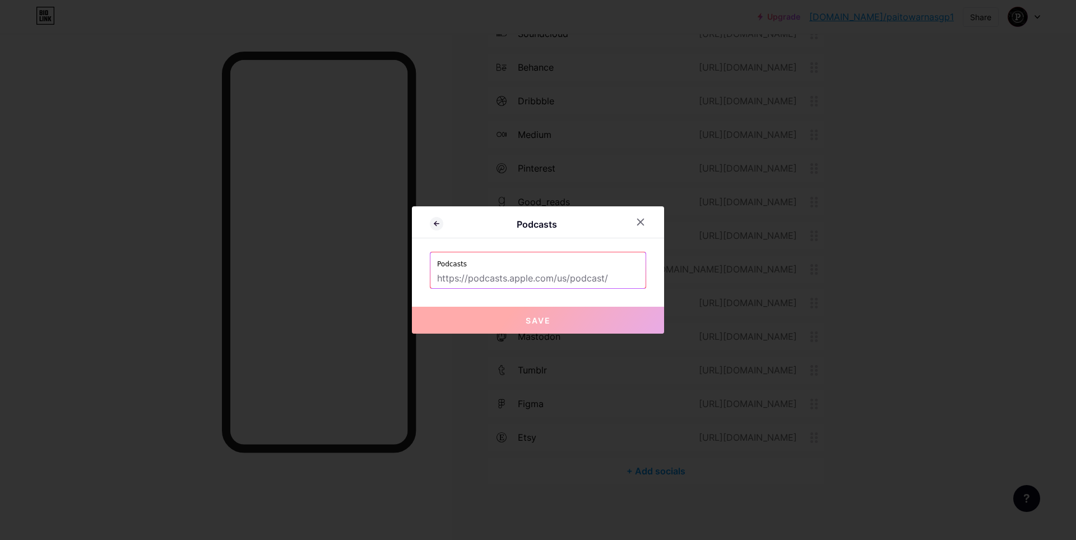
click at [440, 276] on input "text" at bounding box center [538, 278] width 202 height 19
drag, startPoint x: 433, startPoint y: 278, endPoint x: 518, endPoint y: 279, distance: 85.7
click at [518, 279] on input "text" at bounding box center [538, 278] width 202 height 19
click at [638, 221] on icon at bounding box center [641, 222] width 6 height 6
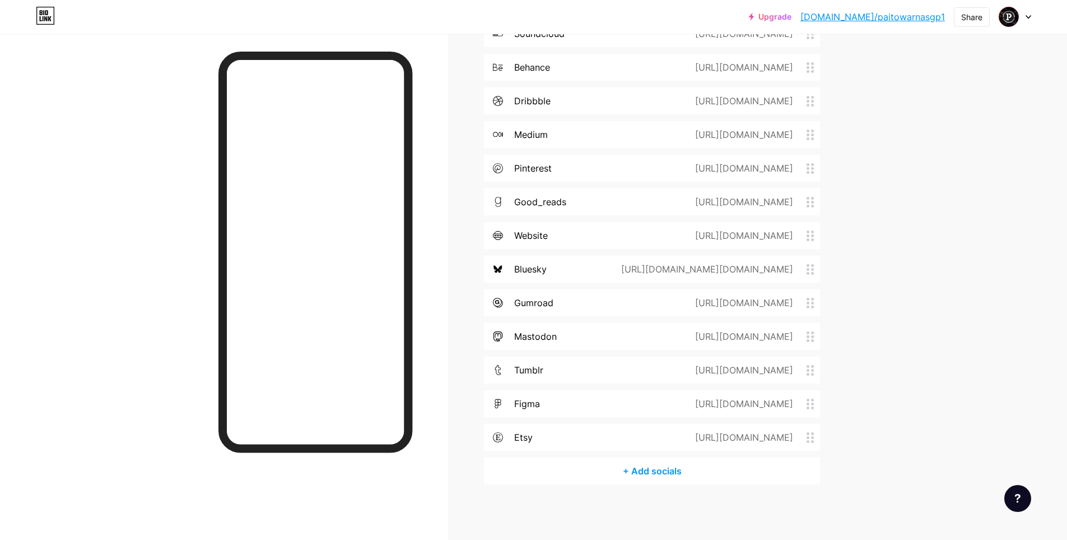
click at [661, 475] on div "+ Add socials" at bounding box center [652, 470] width 336 height 27
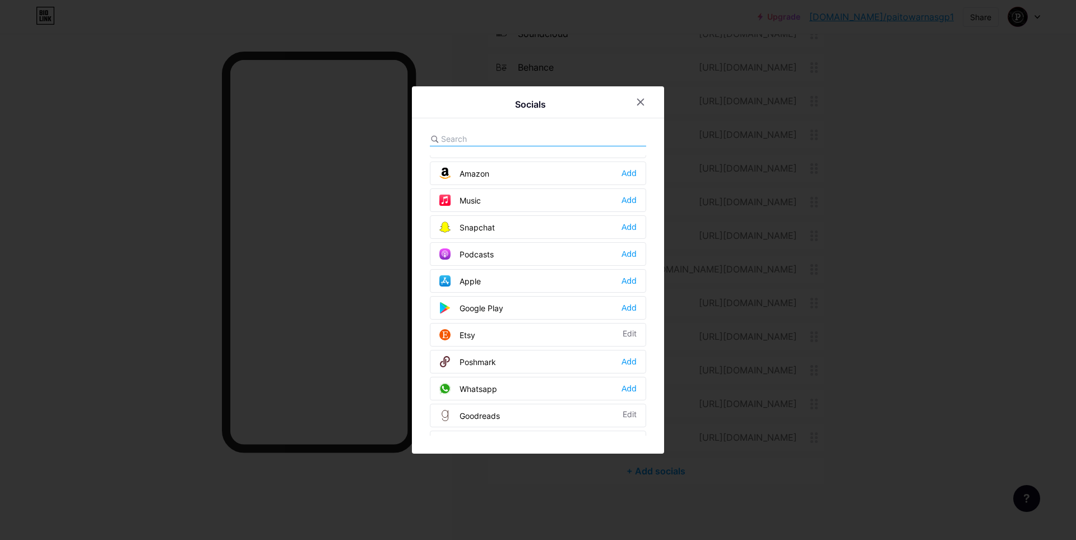
scroll to position [598, 0]
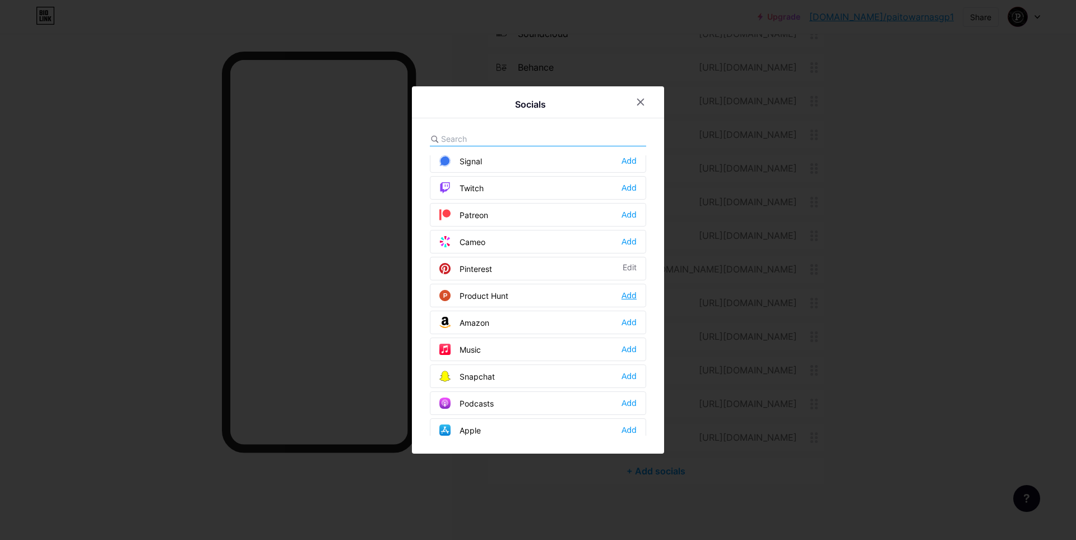
click at [625, 295] on div "Add" at bounding box center [628, 295] width 15 height 11
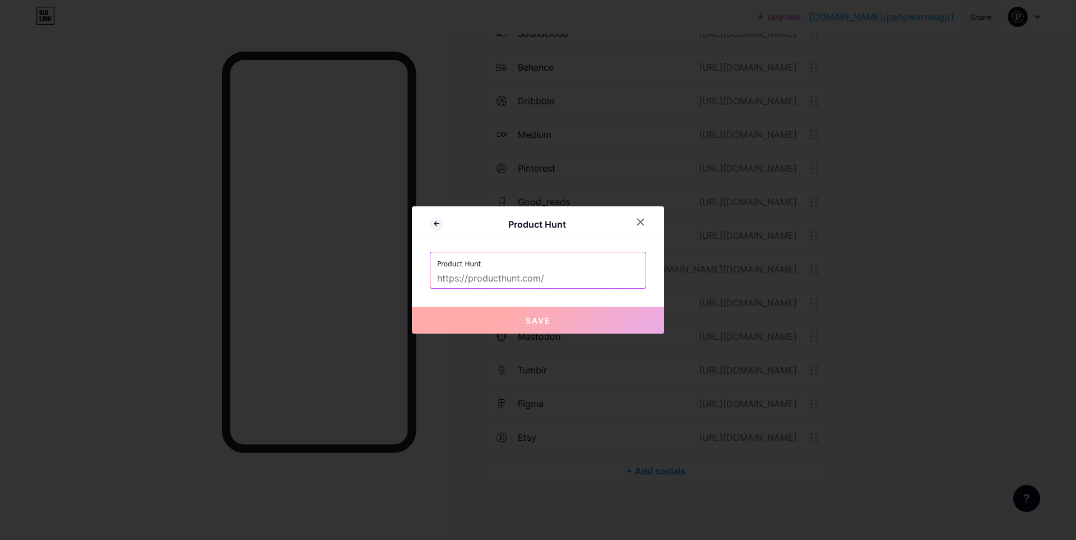
click at [540, 269] on input "text" at bounding box center [538, 278] width 202 height 19
paste input "[URL][DOMAIN_NAME]"
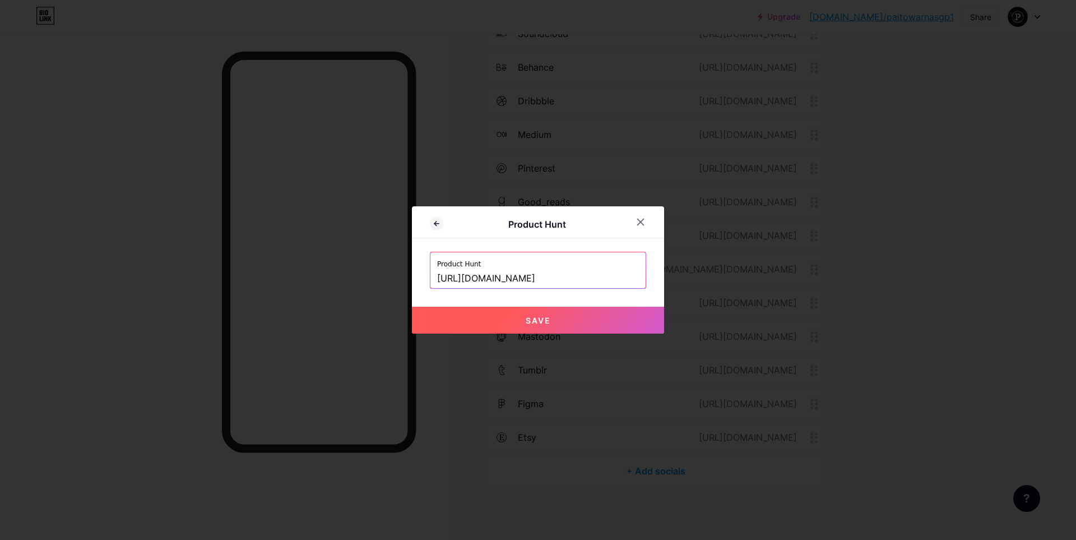
scroll to position [0, 4]
type input "[URL][DOMAIN_NAME]"
click at [538, 321] on span "Save" at bounding box center [538, 320] width 25 height 10
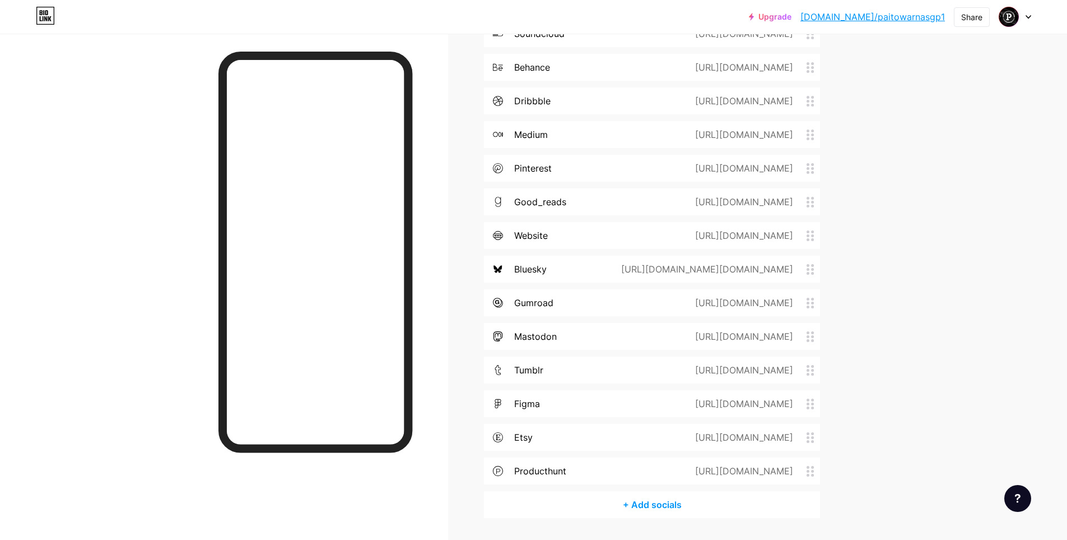
click at [671, 501] on div "+ Add socials" at bounding box center [652, 504] width 336 height 27
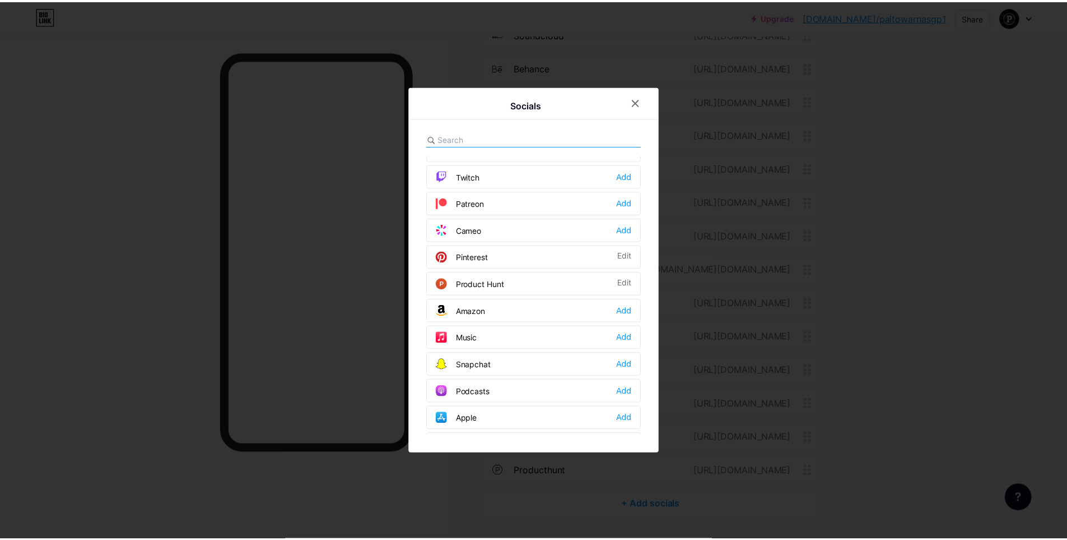
scroll to position [563, 0]
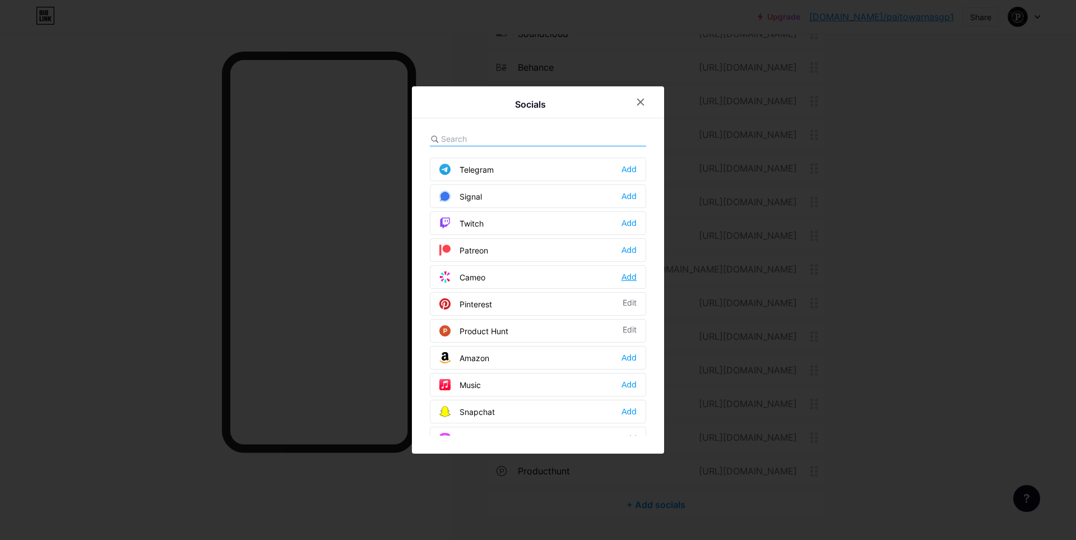
click at [628, 277] on div "Add" at bounding box center [628, 276] width 15 height 11
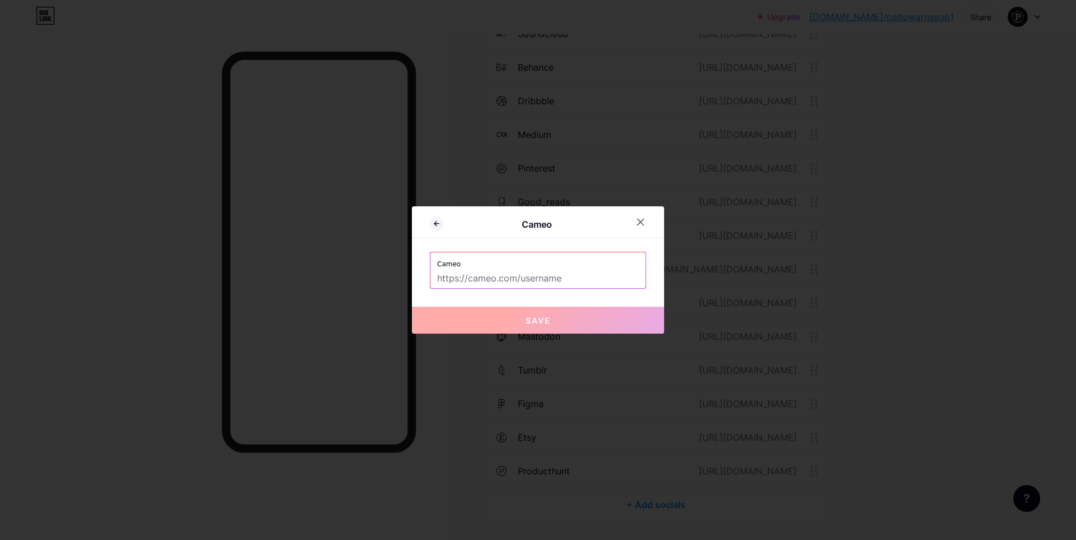
click at [565, 277] on input "text" at bounding box center [538, 278] width 202 height 19
paste input "[URL][DOMAIN_NAME]"
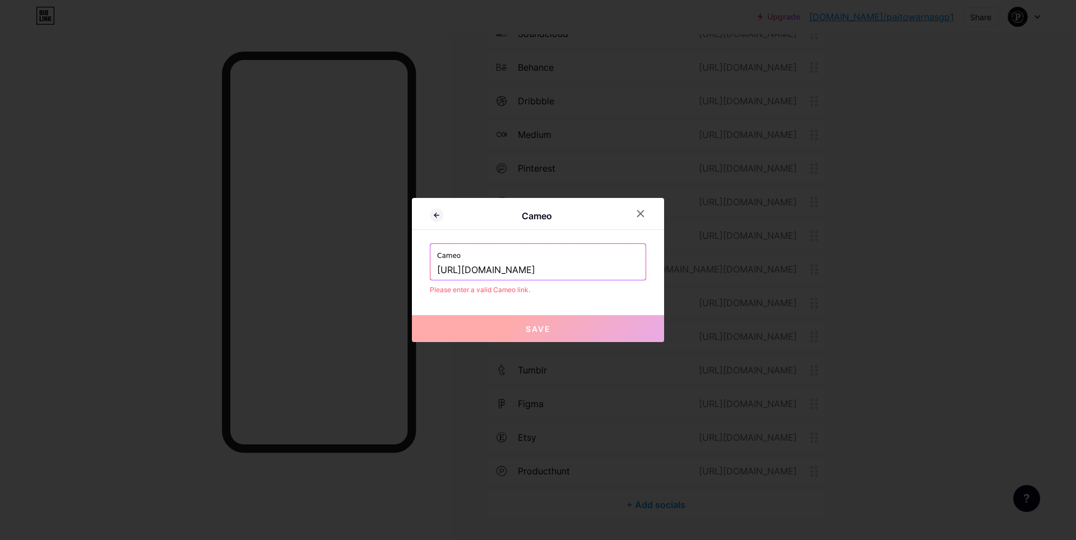
paste input "@paitosgp"
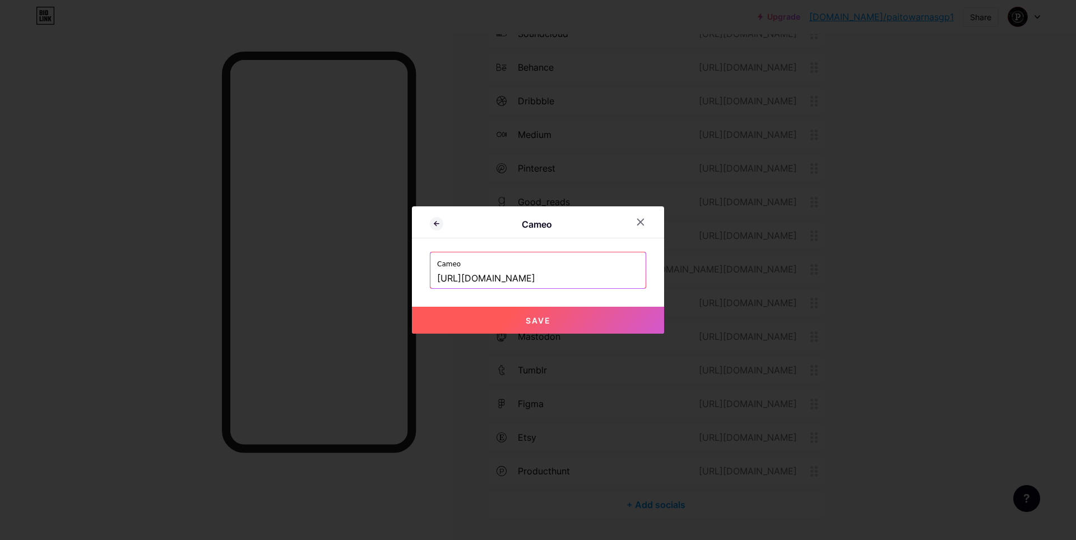
type input "[URL][DOMAIN_NAME]"
click at [540, 325] on button "Save" at bounding box center [538, 319] width 252 height 27
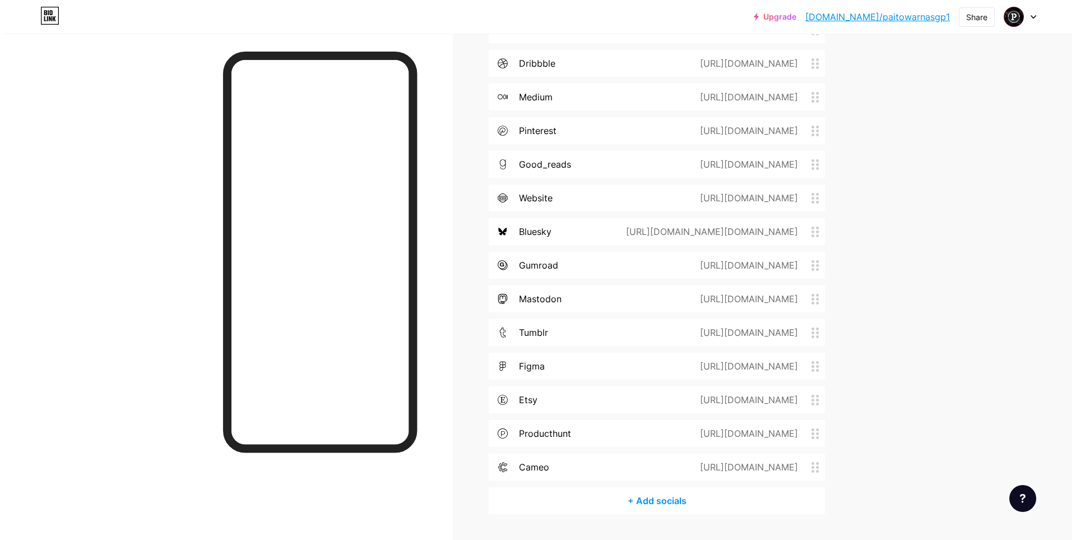
scroll to position [625, 0]
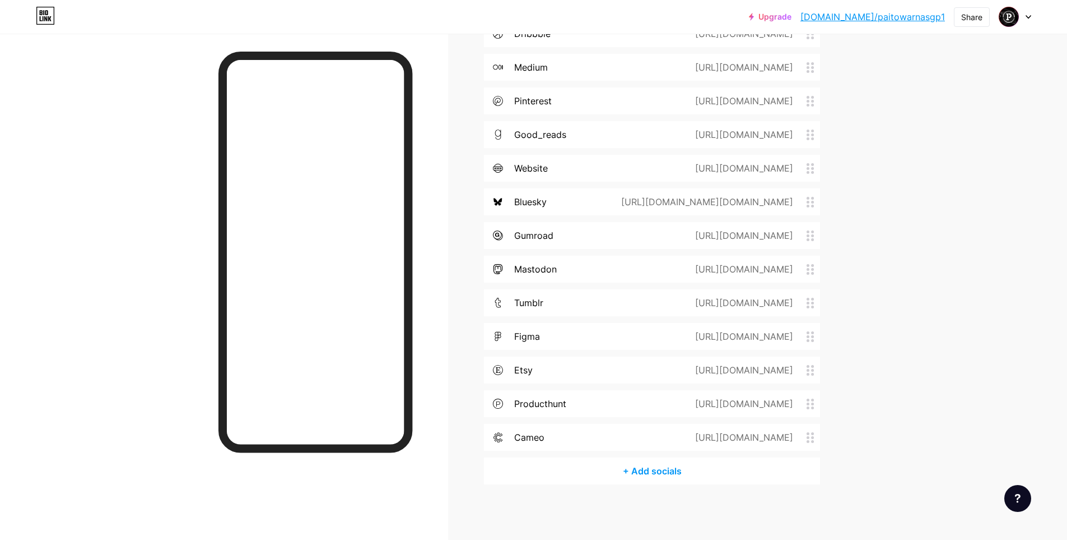
click at [663, 471] on div "+ Add socials" at bounding box center [652, 470] width 336 height 27
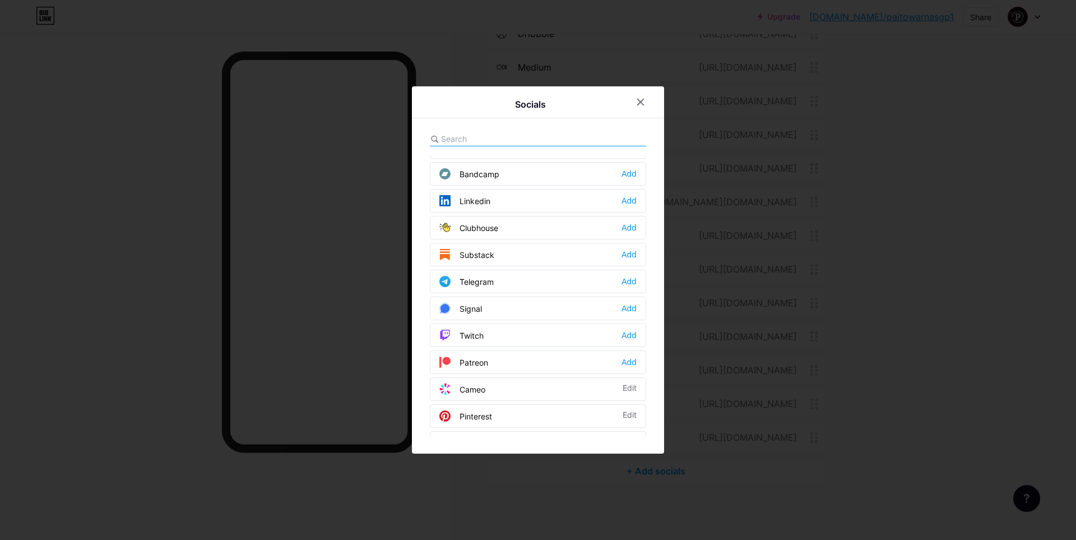
scroll to position [448, 0]
click at [629, 360] on div "Add" at bounding box center [628, 364] width 15 height 11
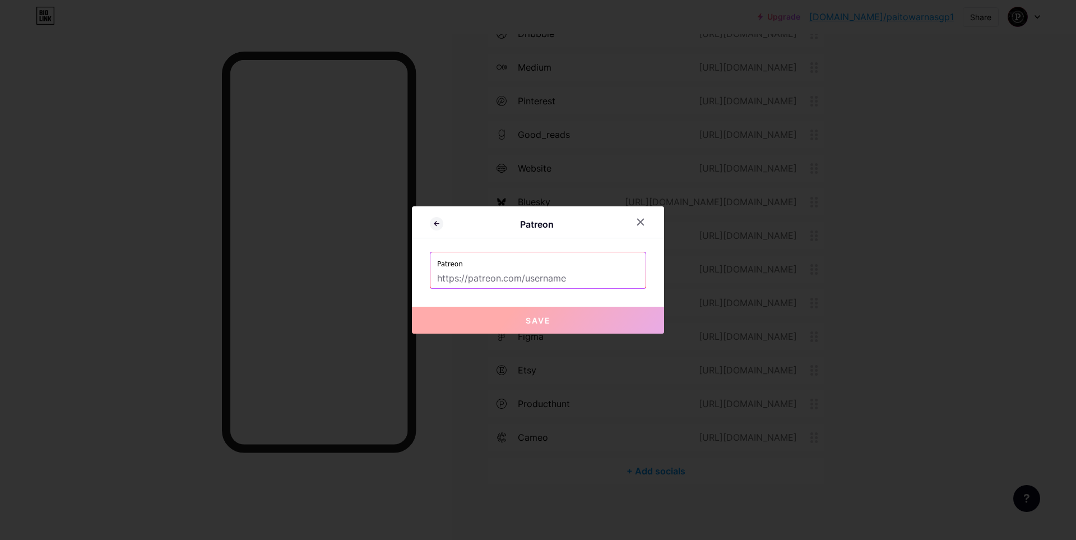
click at [524, 281] on input "text" at bounding box center [538, 278] width 202 height 19
paste input "[URL][DOMAIN_NAME]"
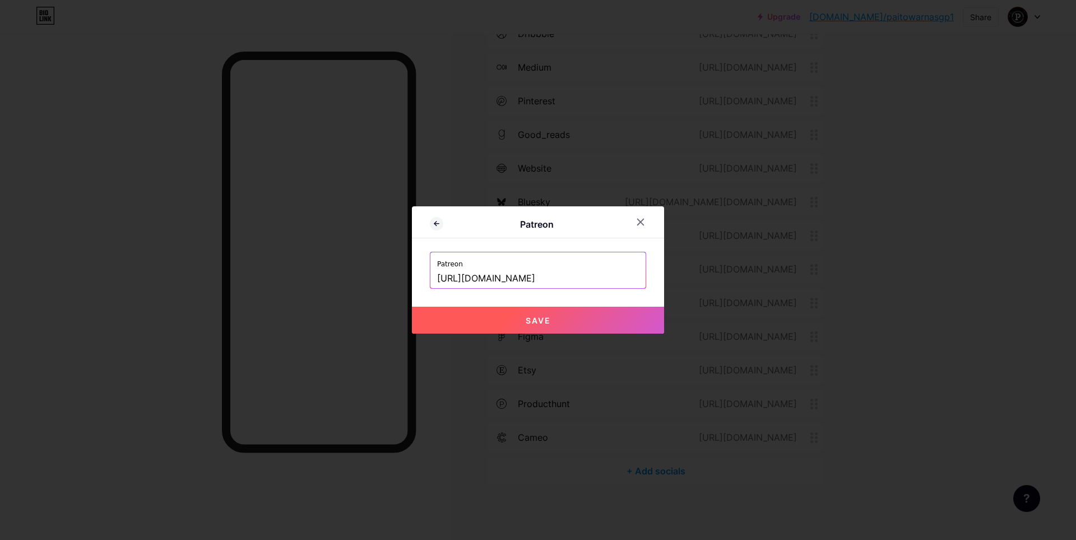
type input "[URL][DOMAIN_NAME]"
click at [545, 322] on span "Save" at bounding box center [538, 320] width 25 height 10
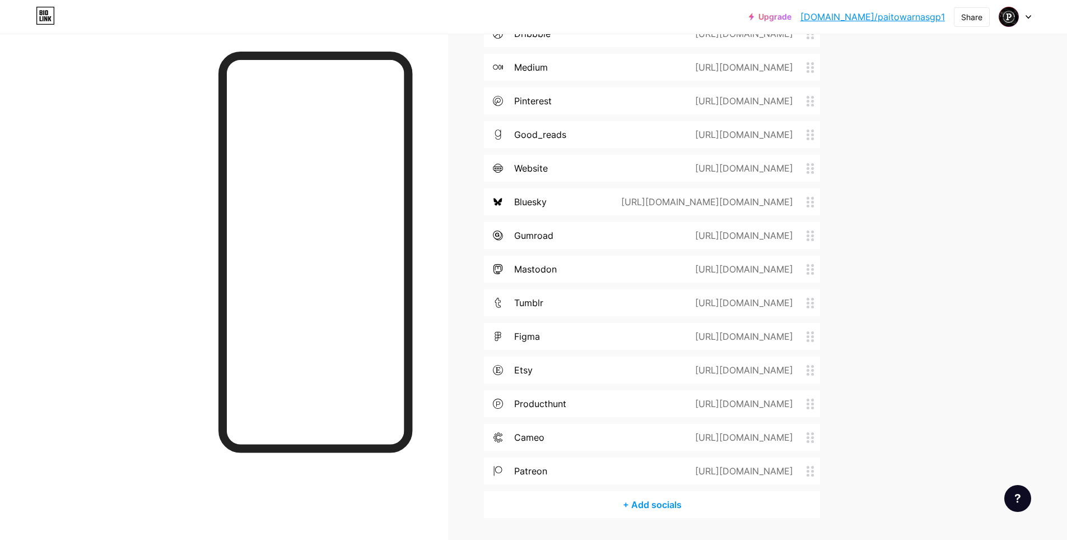
click at [654, 499] on div "+ Add socials" at bounding box center [652, 504] width 336 height 27
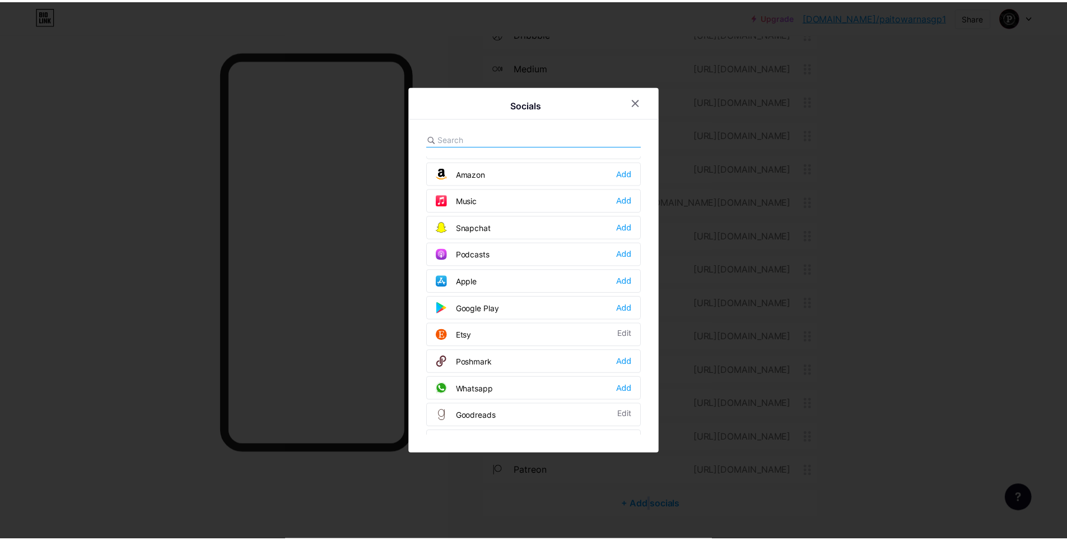
scroll to position [598, 0]
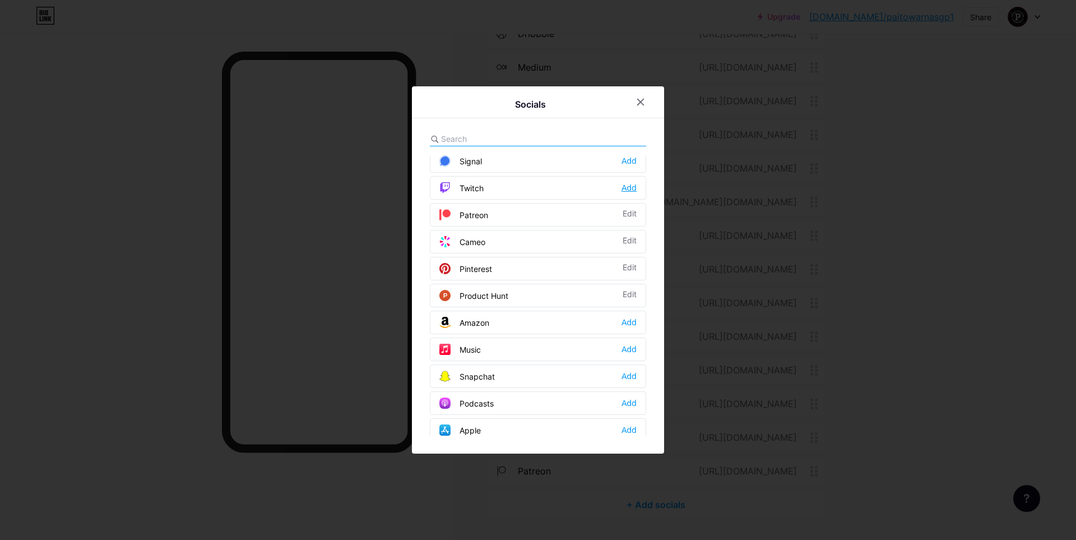
click at [631, 183] on div "Add" at bounding box center [628, 187] width 15 height 11
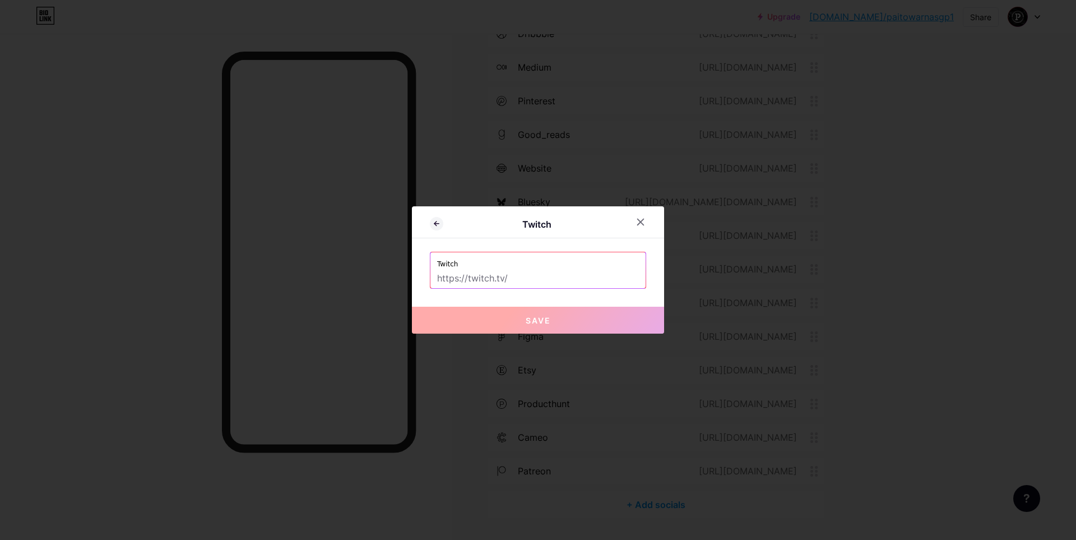
click at [537, 280] on input "text" at bounding box center [538, 278] width 202 height 19
paste input "[URL][DOMAIN_NAME]"
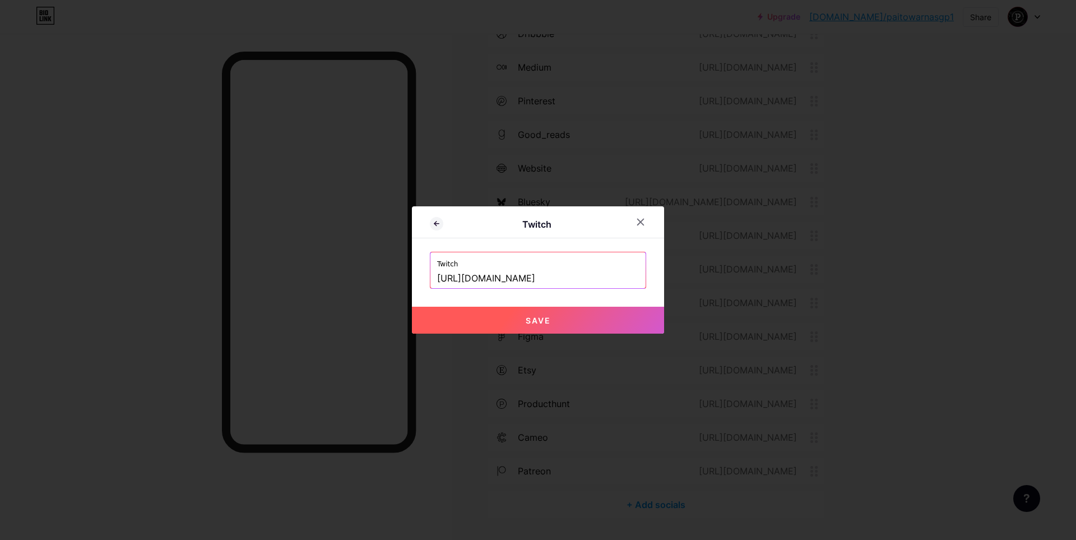
type input "[URL][DOMAIN_NAME]"
click at [526, 320] on span "Save" at bounding box center [538, 320] width 25 height 10
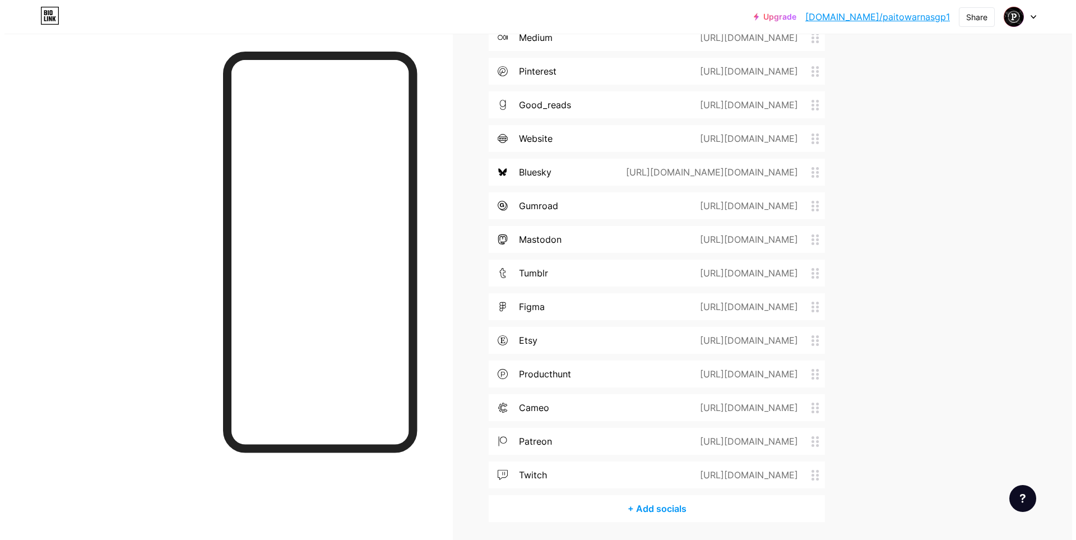
scroll to position [693, 0]
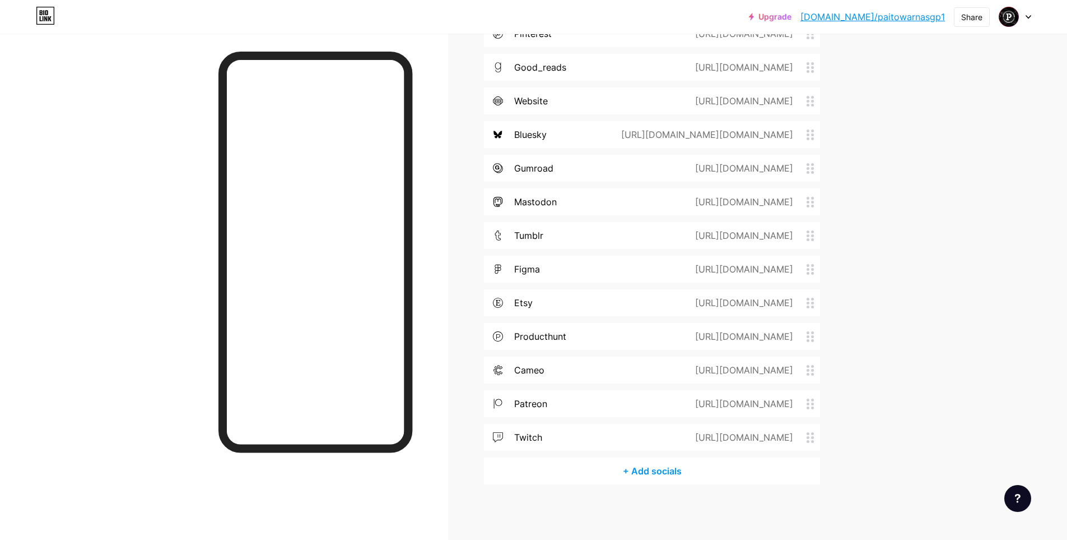
click at [648, 471] on div "+ Add socials" at bounding box center [652, 470] width 336 height 27
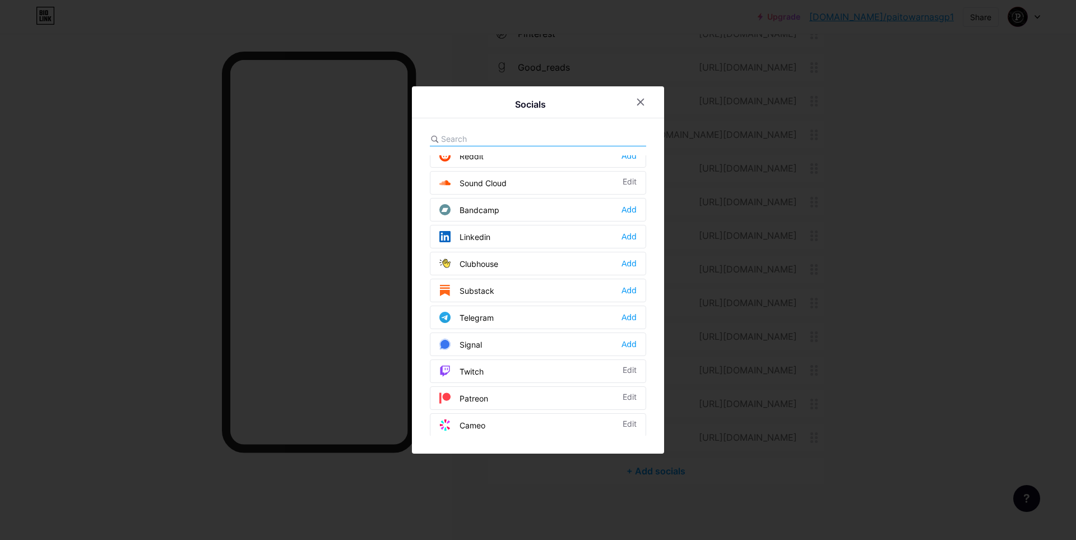
scroll to position [448, 0]
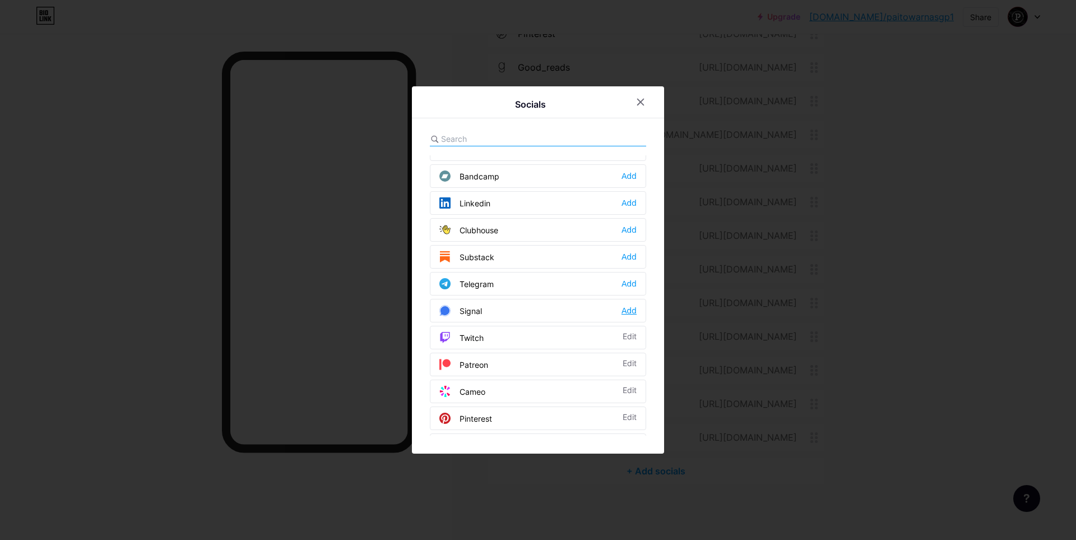
click at [621, 312] on div "Add" at bounding box center [628, 310] width 15 height 11
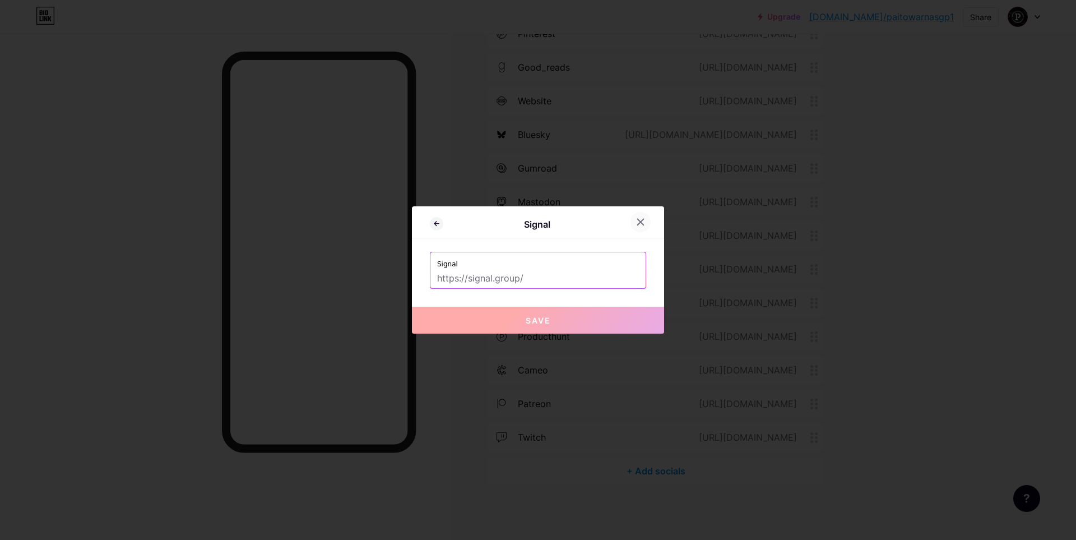
click at [638, 219] on icon at bounding box center [640, 221] width 9 height 9
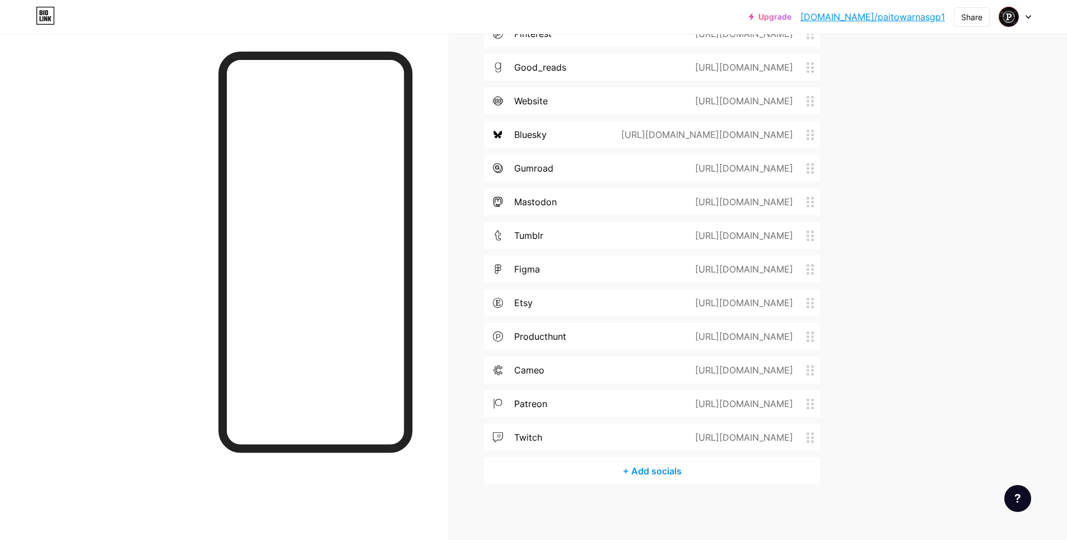
click at [654, 476] on div "+ Add socials" at bounding box center [652, 470] width 336 height 27
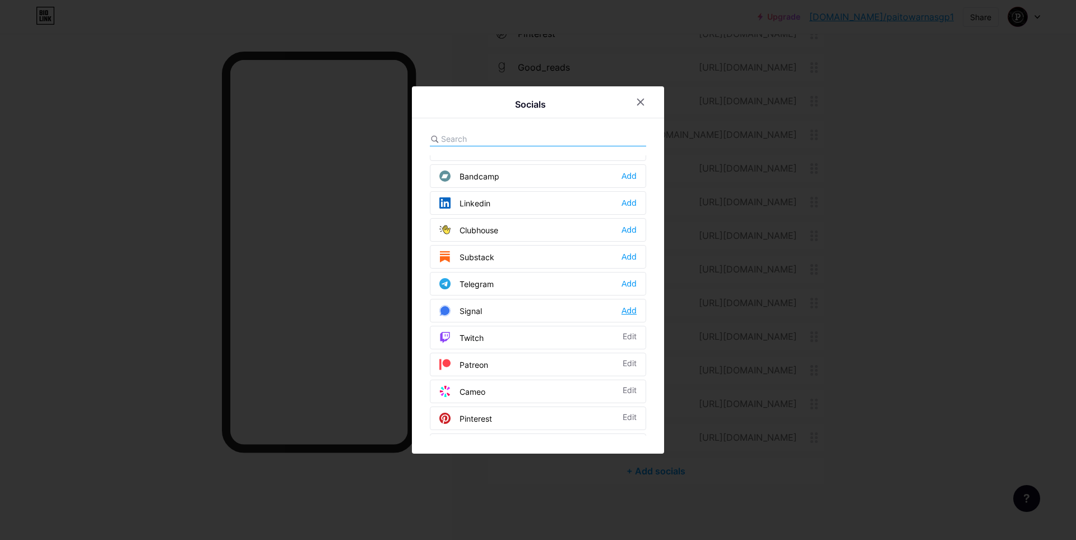
click at [627, 310] on div "Add" at bounding box center [628, 310] width 15 height 11
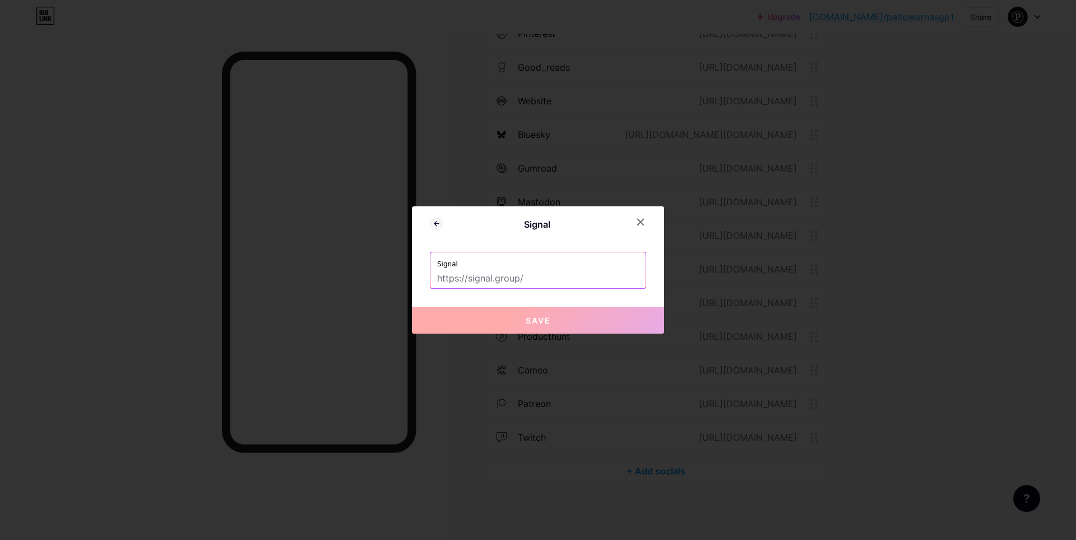
click at [636, 222] on icon at bounding box center [640, 221] width 9 height 9
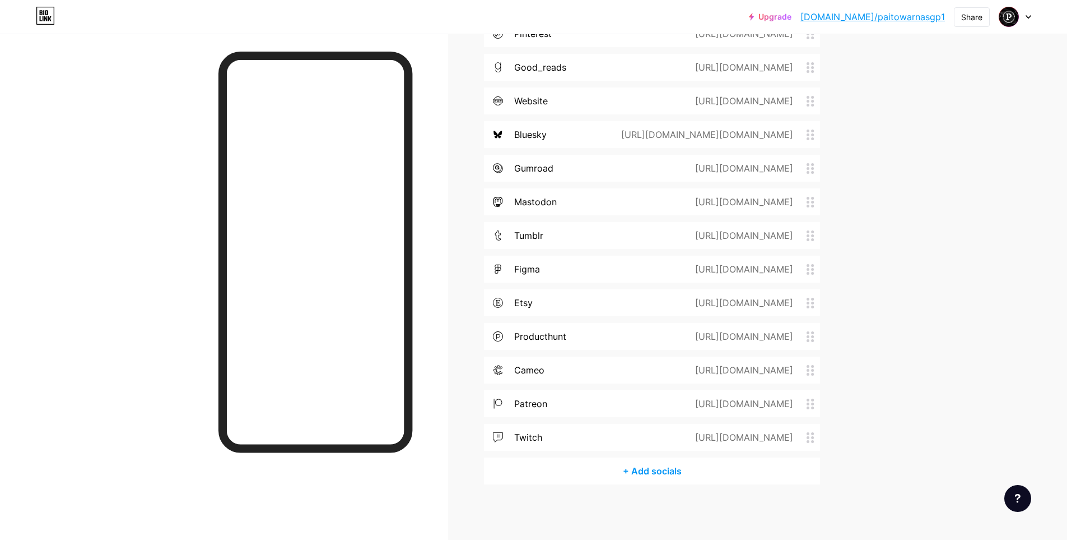
click at [656, 480] on div "+ Add socials" at bounding box center [652, 470] width 336 height 27
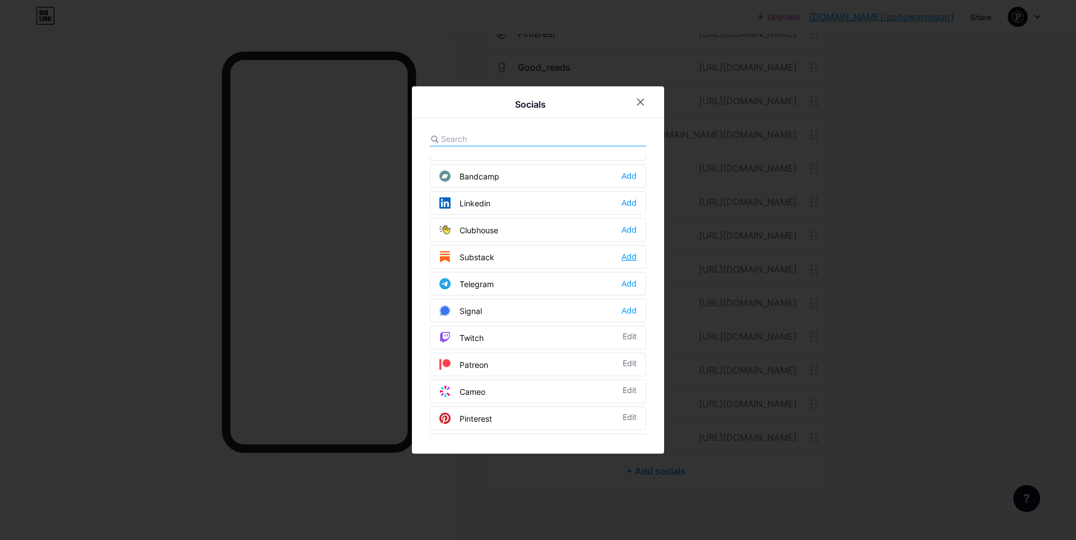
click at [624, 258] on div "Add" at bounding box center [628, 256] width 15 height 11
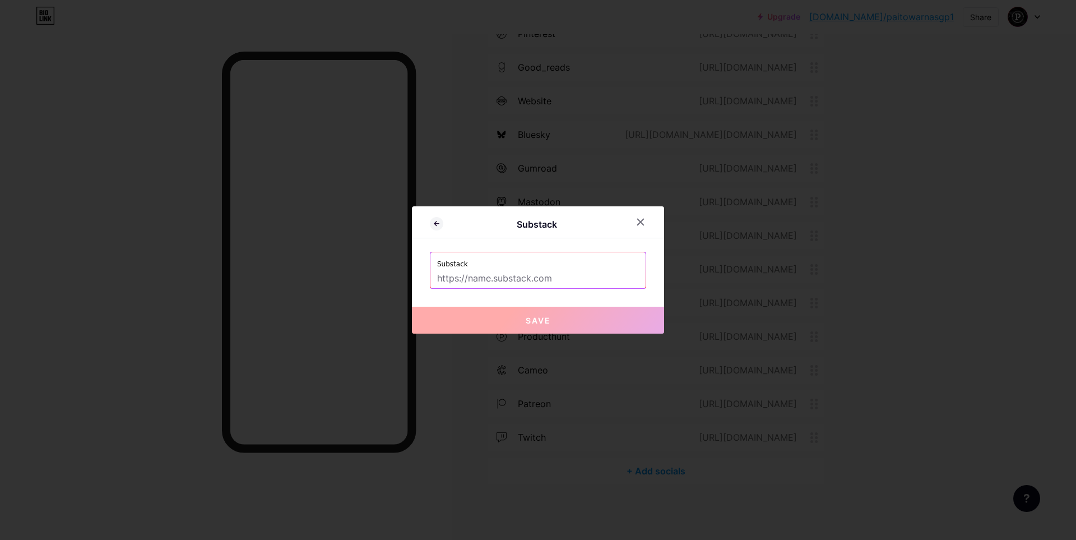
click at [564, 275] on input "text" at bounding box center [538, 278] width 202 height 19
paste input "[URL][DOMAIN_NAME]"
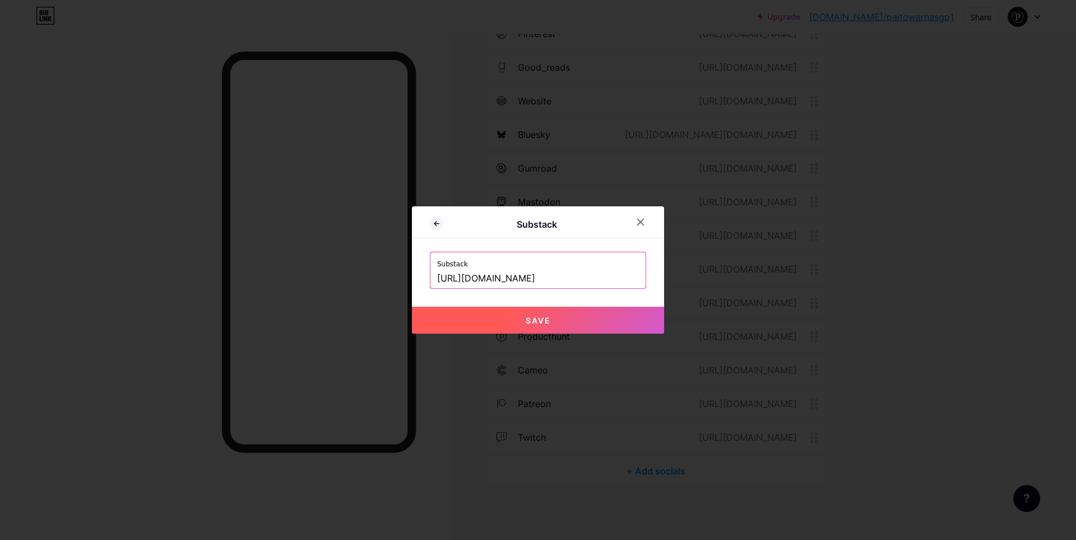
type input "[URL][DOMAIN_NAME]"
click at [534, 317] on span "Save" at bounding box center [538, 320] width 25 height 10
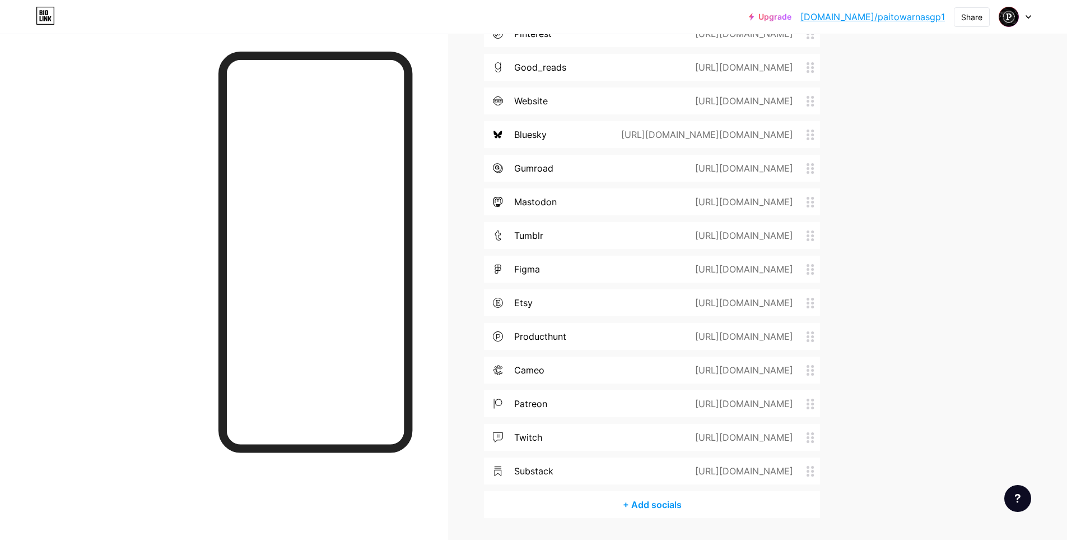
click at [677, 498] on div "+ Add socials" at bounding box center [652, 504] width 336 height 27
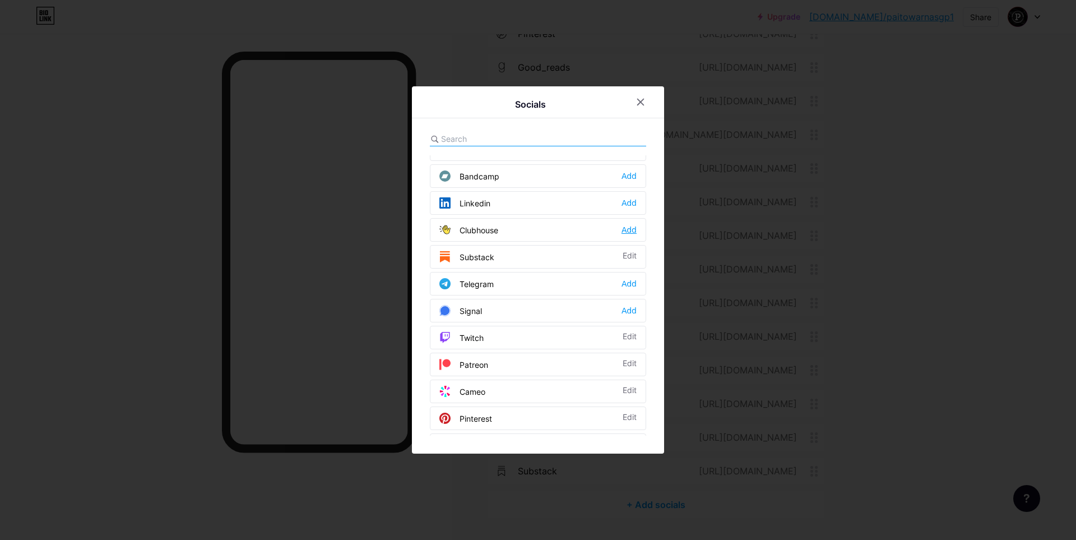
click at [629, 229] on div "Add" at bounding box center [628, 229] width 15 height 11
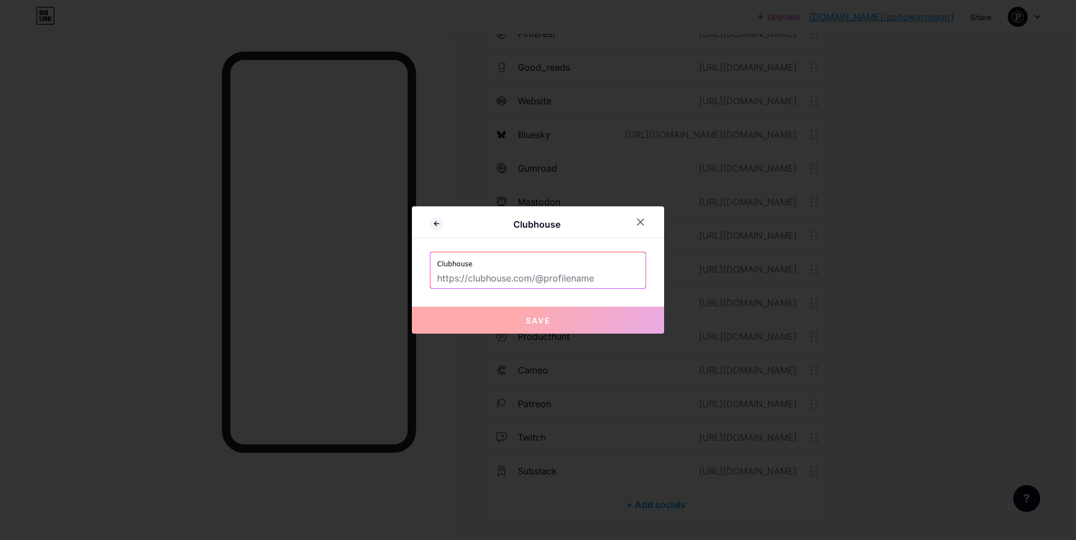
click at [582, 271] on input "text" at bounding box center [538, 278] width 202 height 19
click at [653, 257] on div "Clubhouse Clubhouse Save" at bounding box center [538, 269] width 252 height 127
click at [639, 221] on icon at bounding box center [640, 221] width 9 height 9
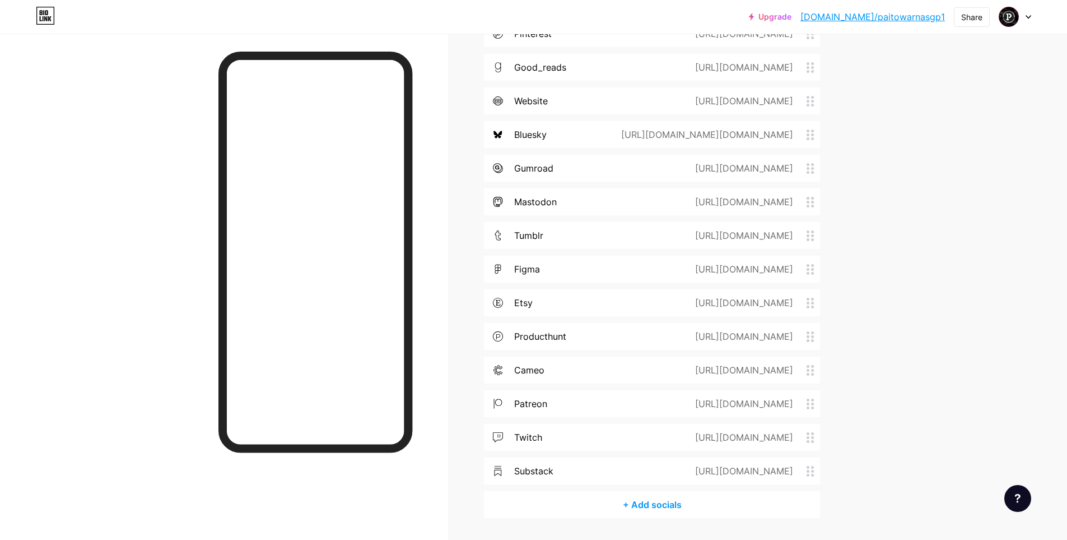
click at [668, 503] on div "+ Add socials" at bounding box center [652, 504] width 336 height 27
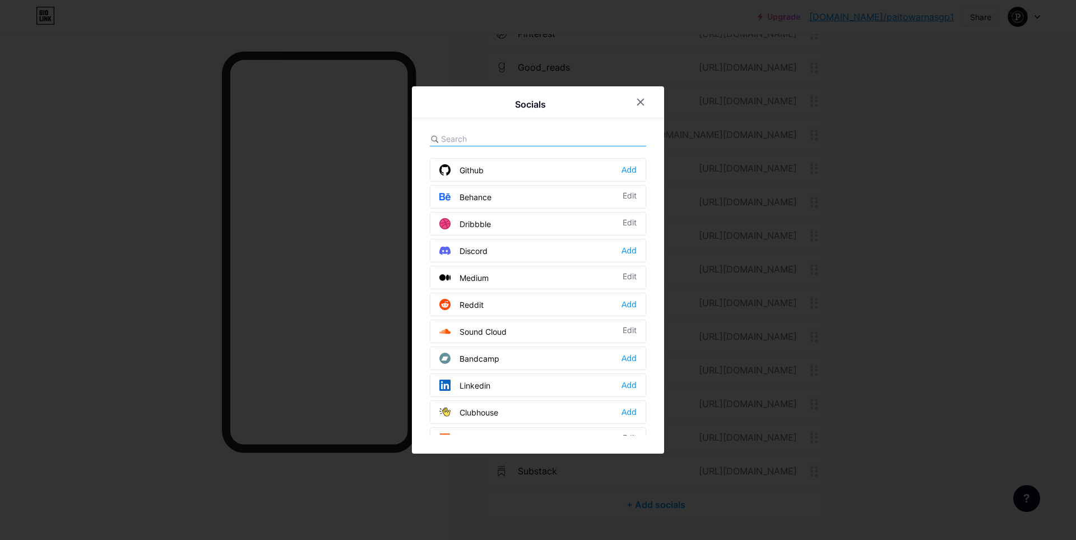
scroll to position [299, 0]
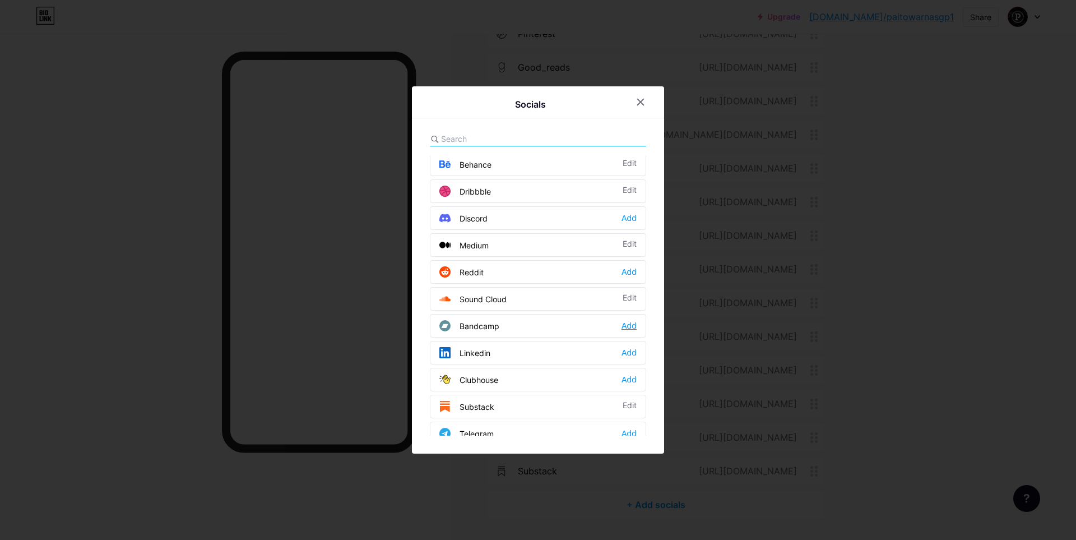
click at [624, 328] on div "Add" at bounding box center [628, 325] width 15 height 11
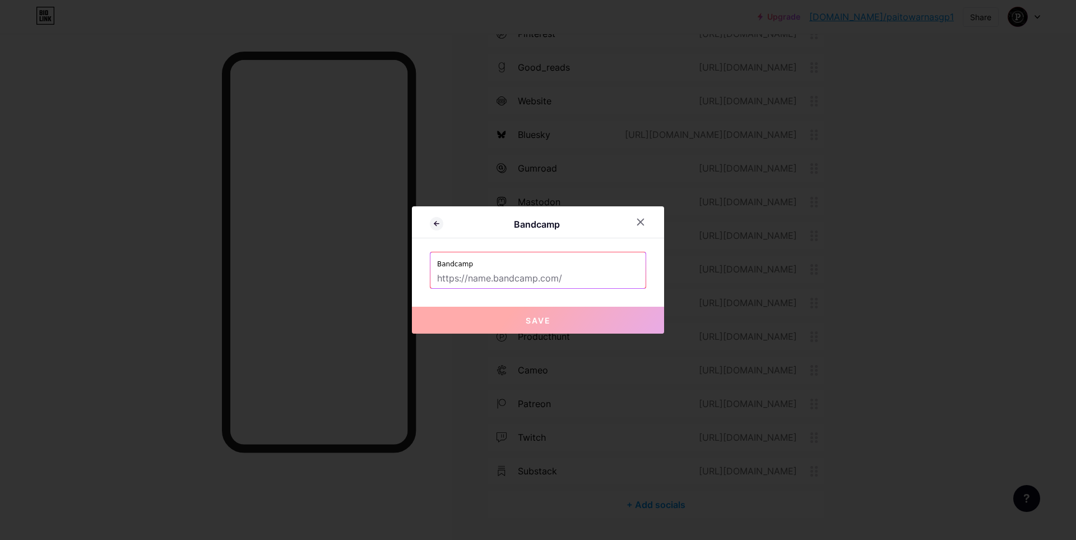
click at [494, 280] on input "text" at bounding box center [538, 278] width 202 height 19
paste input "[URL][DOMAIN_NAME]"
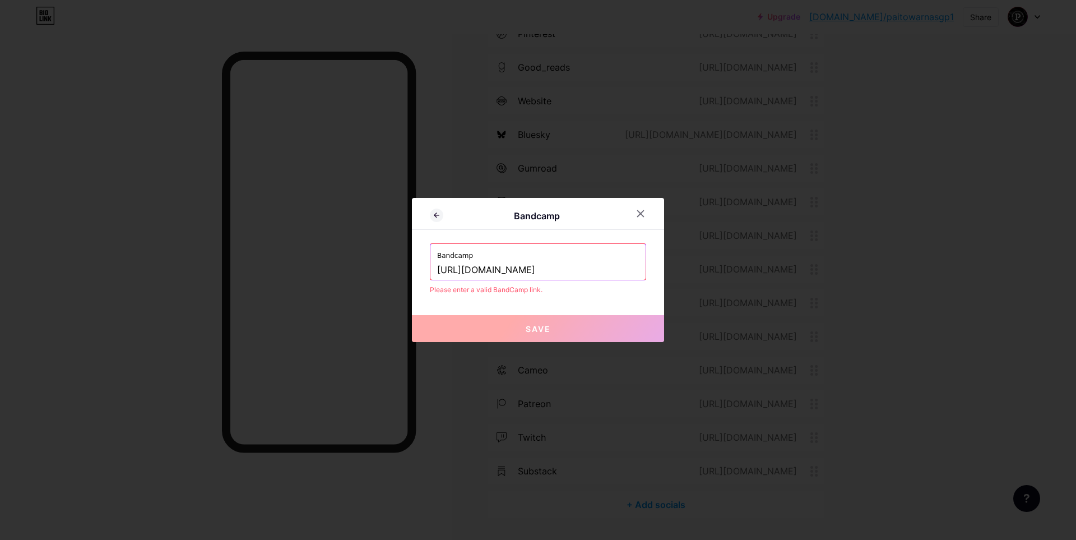
type input "[URL][DOMAIN_NAME]"
click at [545, 332] on span "Save" at bounding box center [538, 329] width 25 height 10
click at [433, 212] on icon at bounding box center [436, 214] width 13 height 13
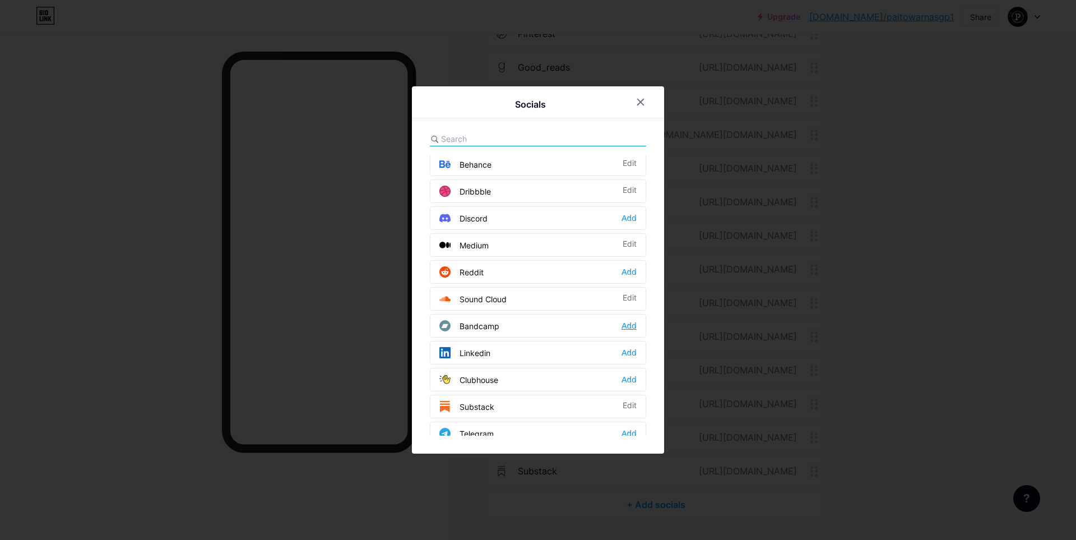
click at [626, 329] on div "Add" at bounding box center [628, 325] width 15 height 11
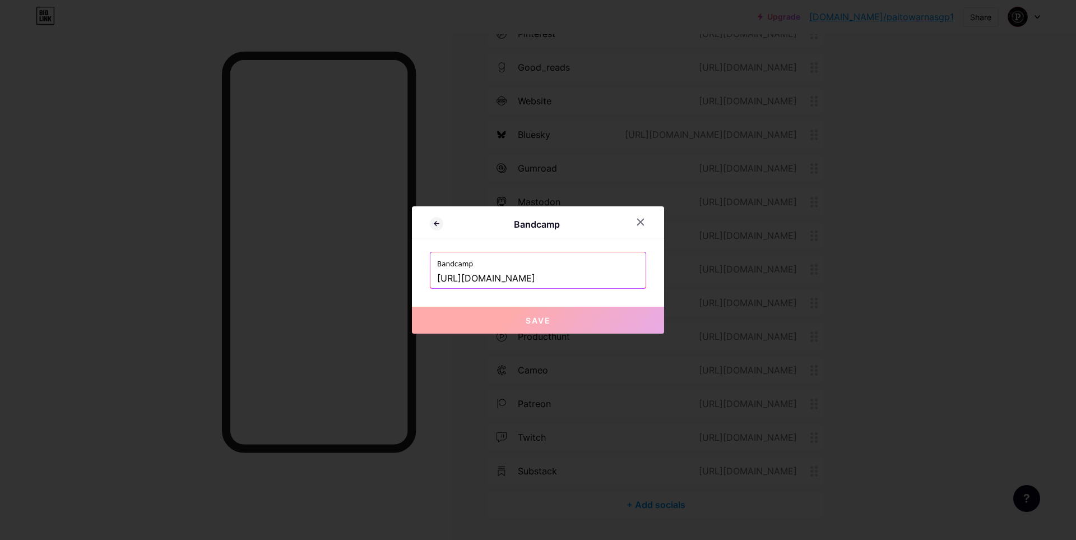
click at [532, 320] on span "Save" at bounding box center [538, 320] width 25 height 10
drag, startPoint x: 533, startPoint y: 281, endPoint x: 415, endPoint y: 297, distance: 118.8
click at [415, 297] on div "Bandcamp Bandcamp [URL][DOMAIN_NAME] Save" at bounding box center [538, 269] width 252 height 127
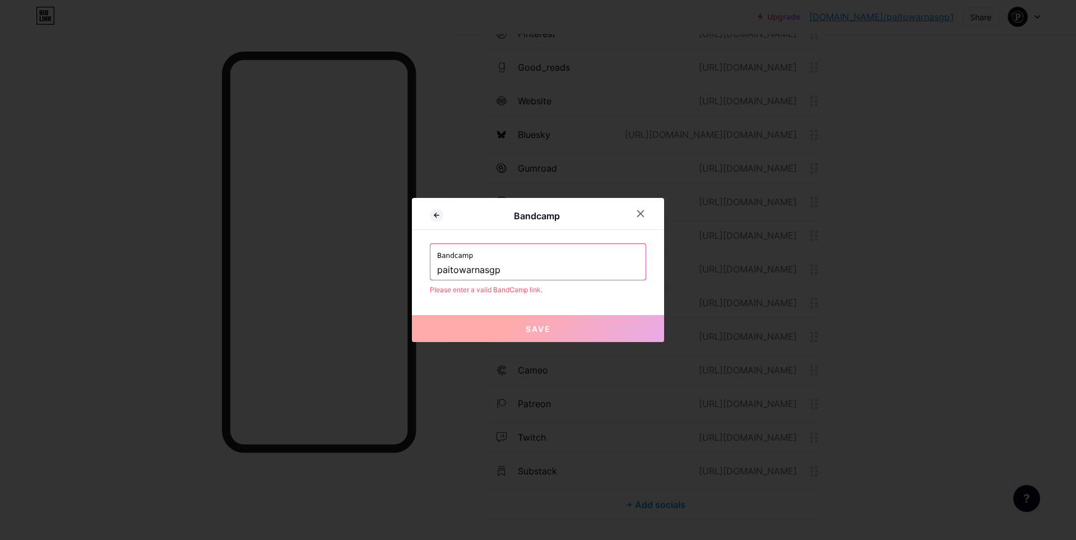
click at [523, 267] on input "paitowarnasgp" at bounding box center [538, 270] width 202 height 19
paste input "[URL][DOMAIN_NAME]"
type input "paitowarnasgphttps://[DOMAIN_NAME][URL]"
paste input "[URL][DOMAIN_NAME]"
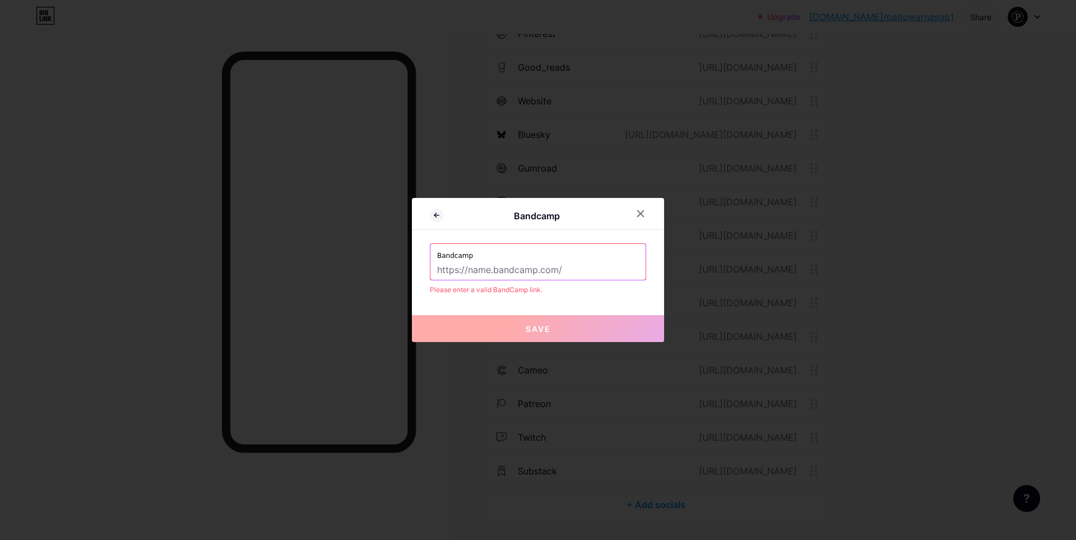
type input "[URL][DOMAIN_NAME]"
click at [638, 213] on icon at bounding box center [641, 214] width 6 height 6
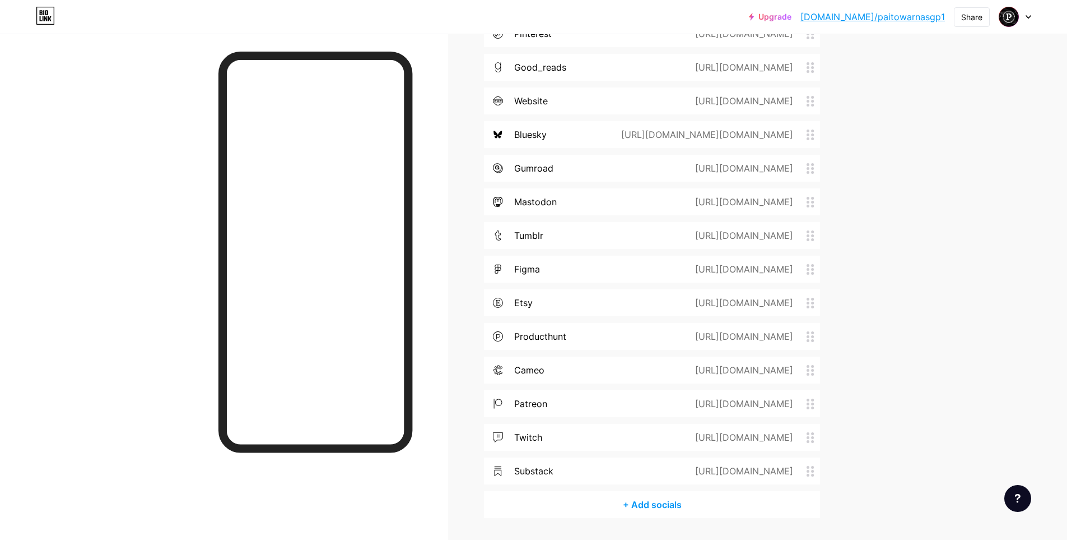
click at [665, 510] on div "+ Add socials" at bounding box center [652, 504] width 336 height 27
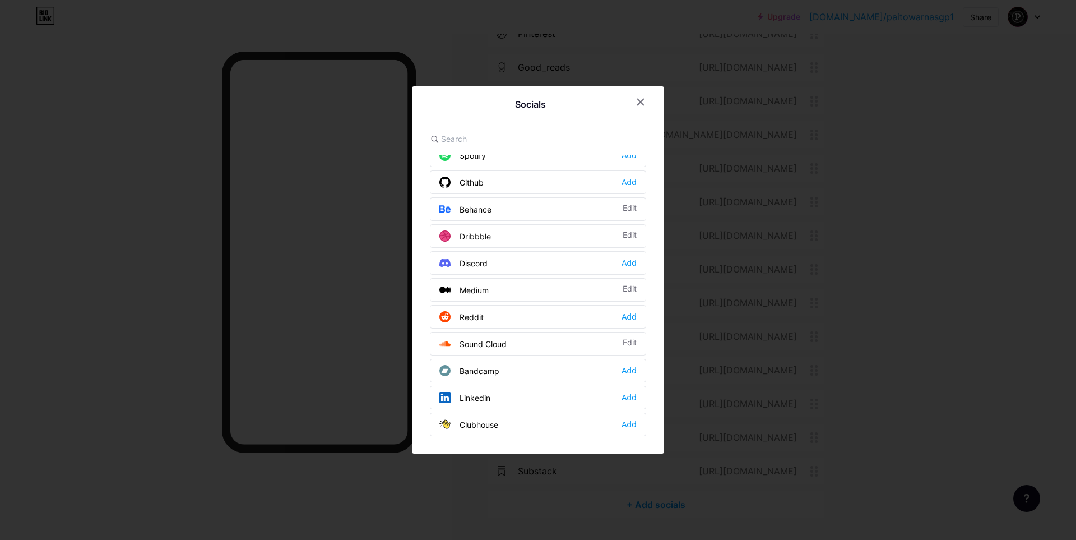
scroll to position [299, 0]
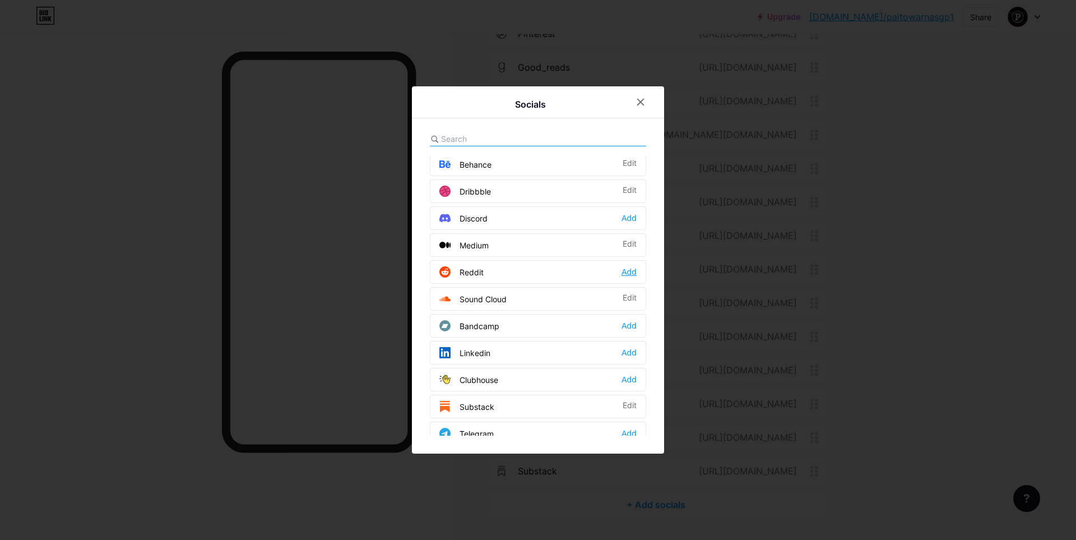
click at [624, 273] on div "Add" at bounding box center [628, 271] width 15 height 11
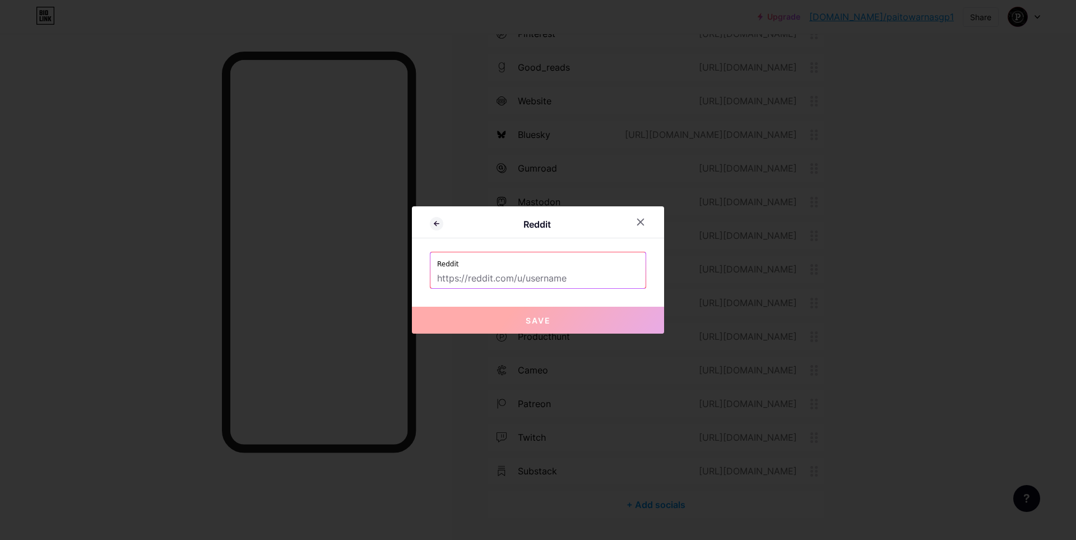
click at [500, 280] on input "text" at bounding box center [538, 278] width 202 height 19
paste input "[URL][DOMAIN_NAME]"
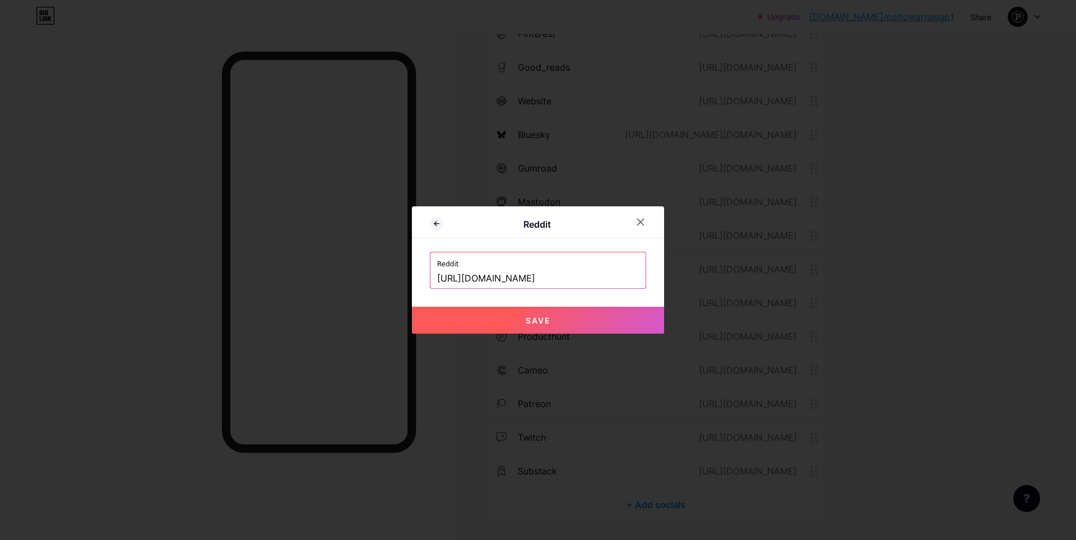
type input "[URL][DOMAIN_NAME]"
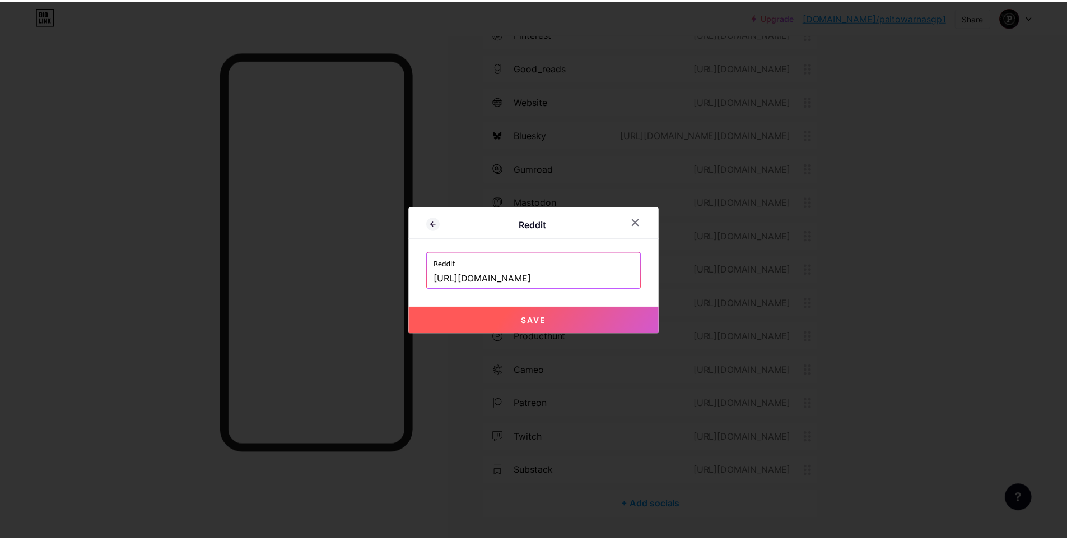
scroll to position [0, 0]
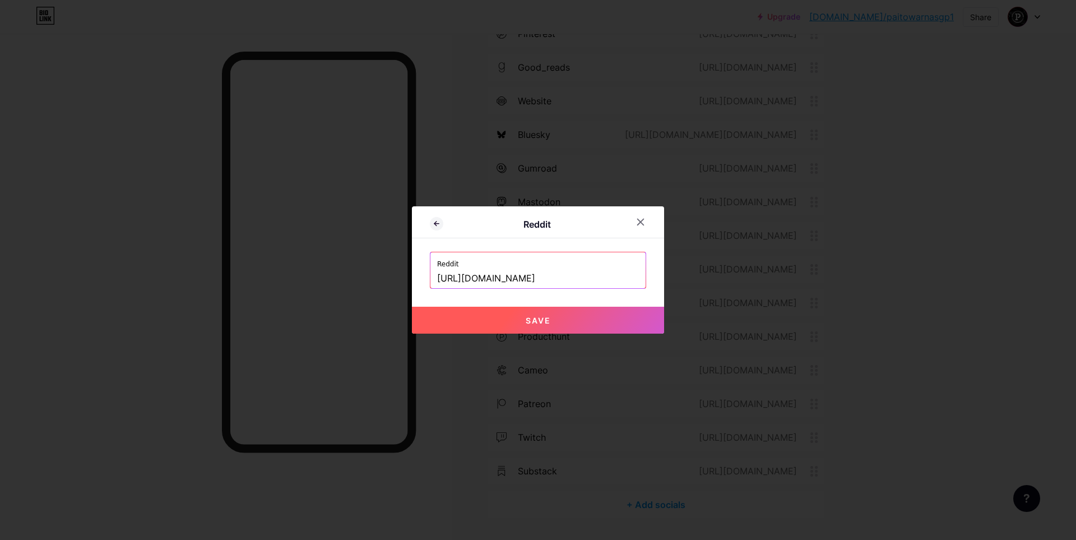
click at [540, 320] on span "Save" at bounding box center [538, 320] width 25 height 10
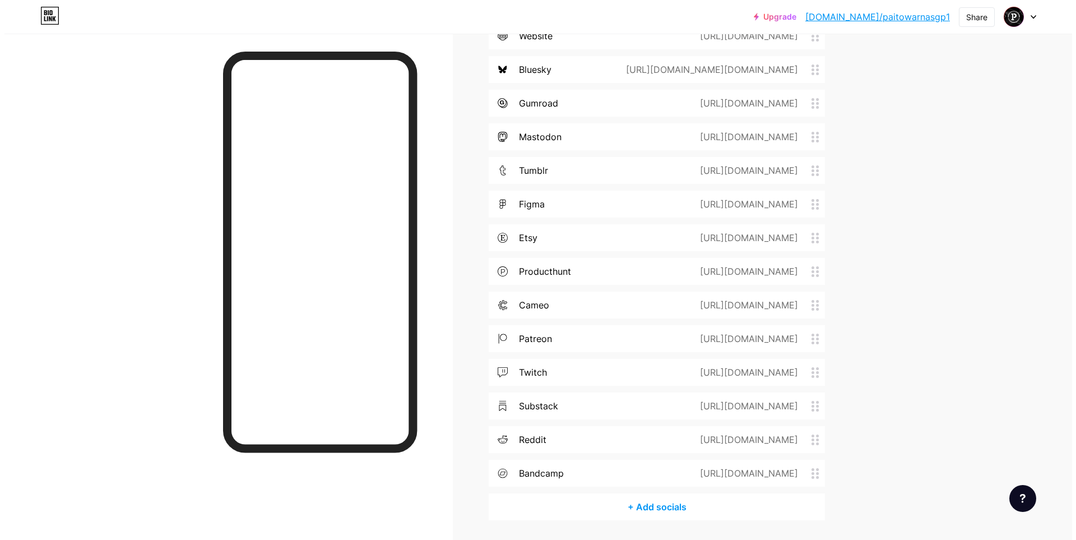
scroll to position [793, 0]
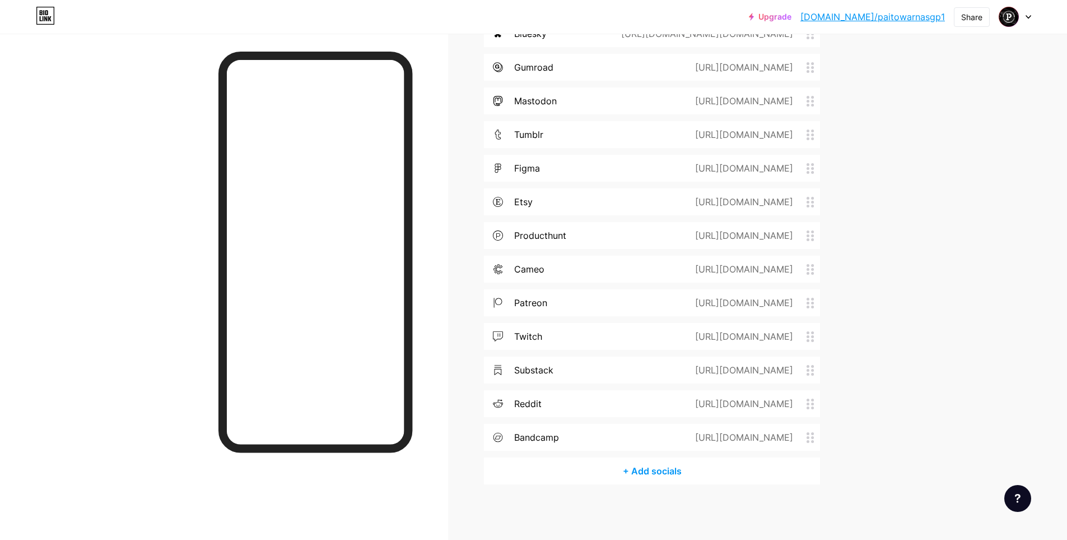
click at [655, 474] on div "+ Add socials" at bounding box center [652, 470] width 336 height 27
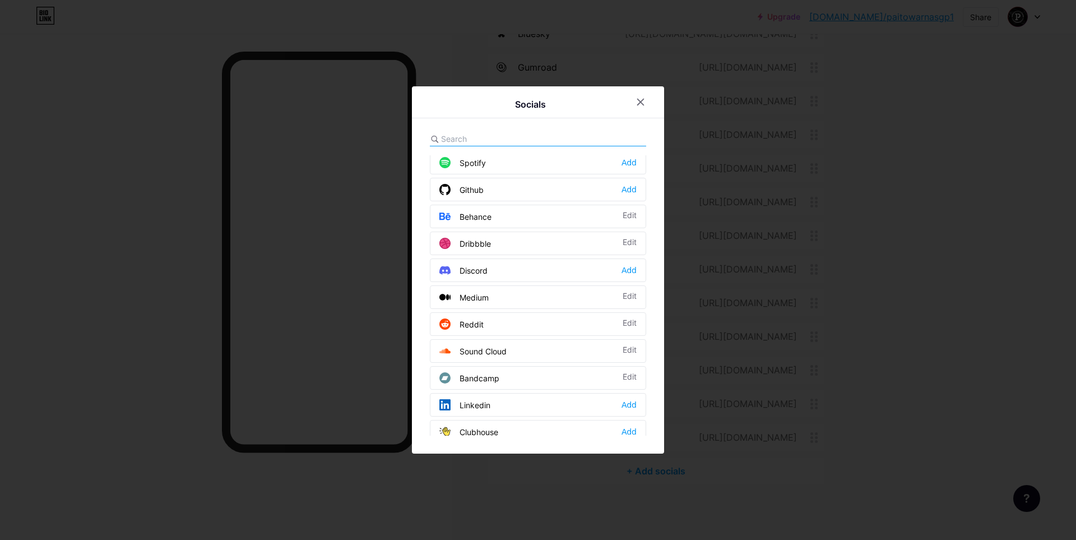
scroll to position [299, 0]
click at [631, 215] on div "Add" at bounding box center [628, 217] width 15 height 11
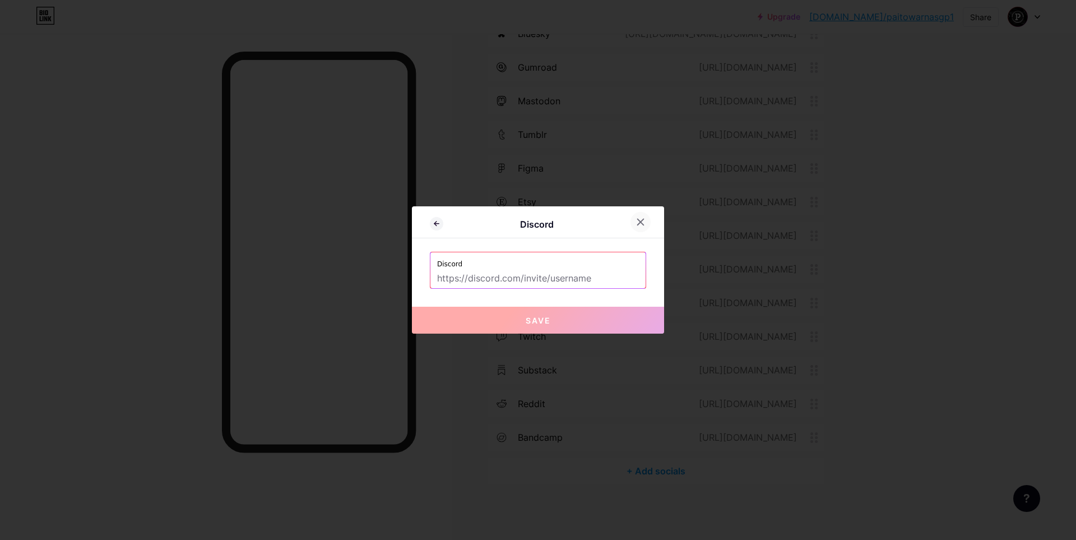
click at [639, 226] on div at bounding box center [640, 222] width 20 height 20
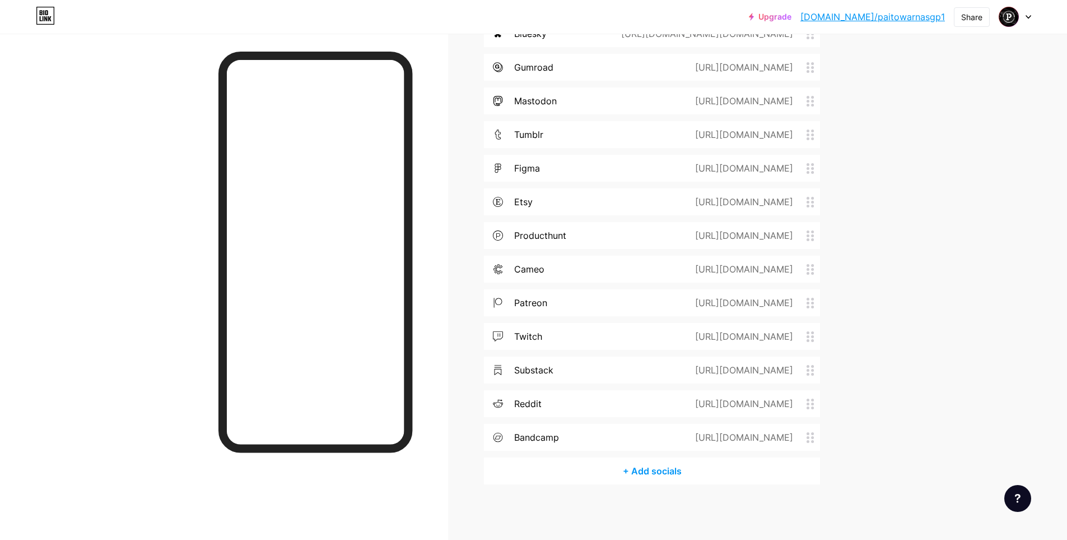
click at [654, 470] on div "+ Add socials" at bounding box center [652, 470] width 336 height 27
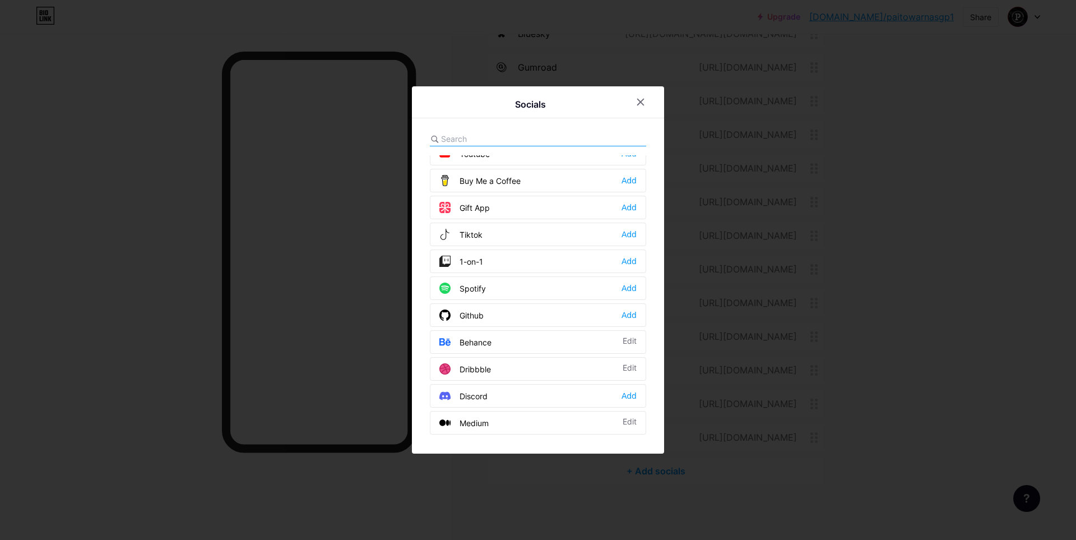
scroll to position [150, 0]
click at [621, 287] on div "Add" at bounding box center [628, 286] width 15 height 11
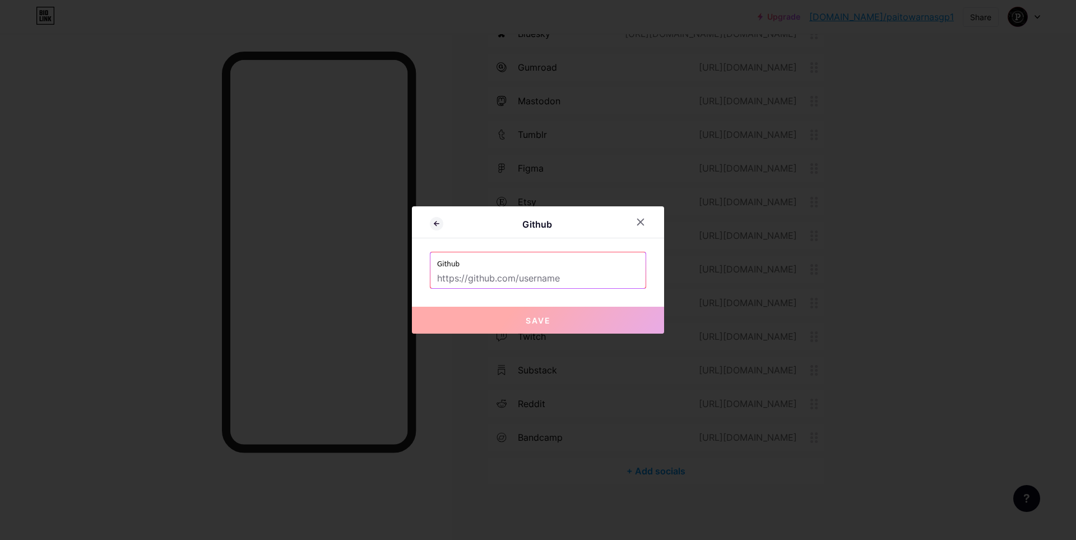
click at [543, 282] on input "text" at bounding box center [538, 278] width 202 height 19
paste input "paitowarnasgp1"
type input "paitowarnasgp1"
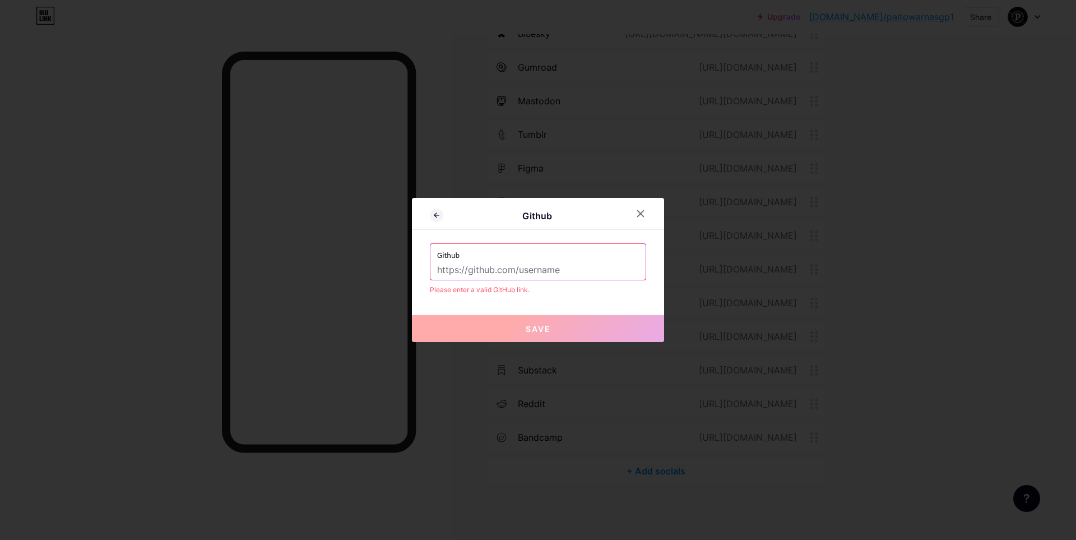
click at [533, 269] on input "text" at bounding box center [538, 270] width 202 height 19
paste input "[URL][DOMAIN_NAME]"
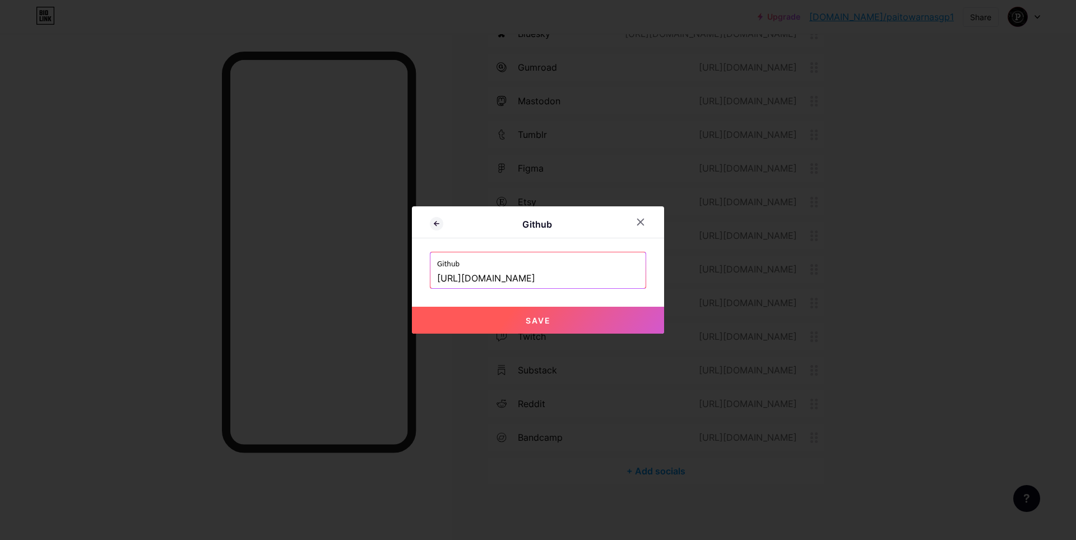
type input "[URL][DOMAIN_NAME]"
click at [545, 327] on button "Save" at bounding box center [538, 319] width 252 height 27
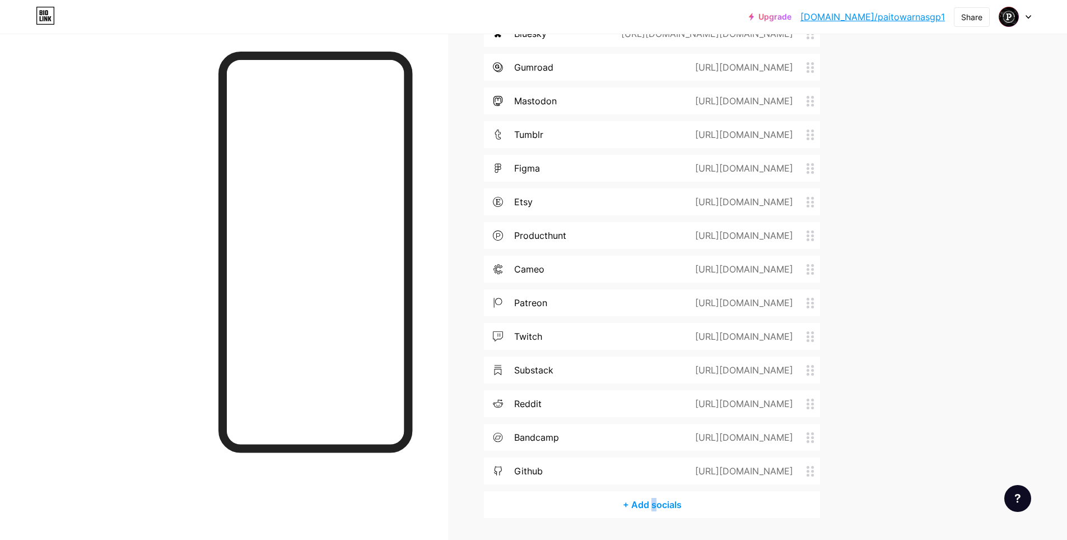
click at [658, 503] on div "+ Add socials" at bounding box center [652, 504] width 336 height 27
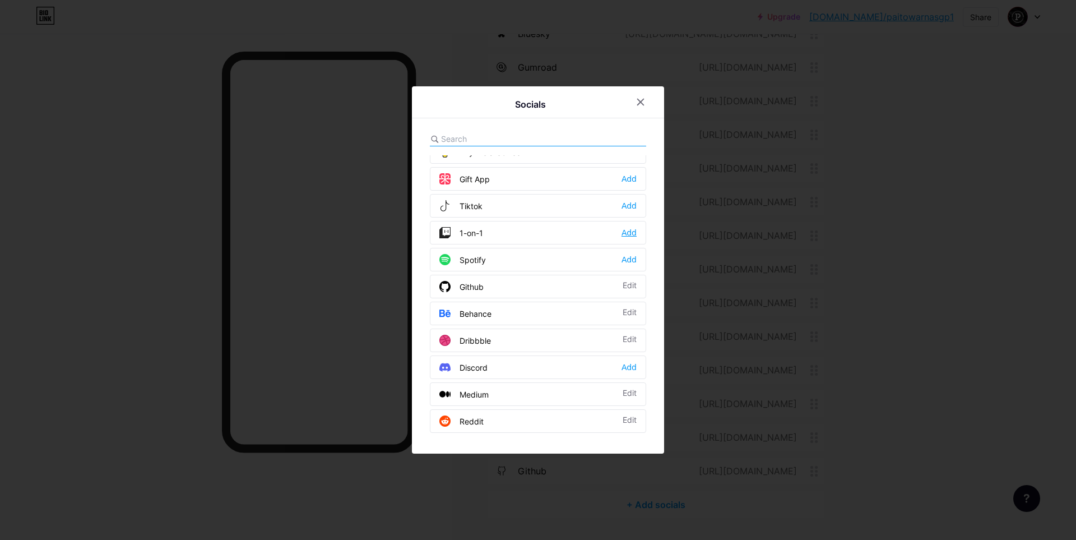
click at [621, 231] on div "Add" at bounding box center [628, 232] width 15 height 11
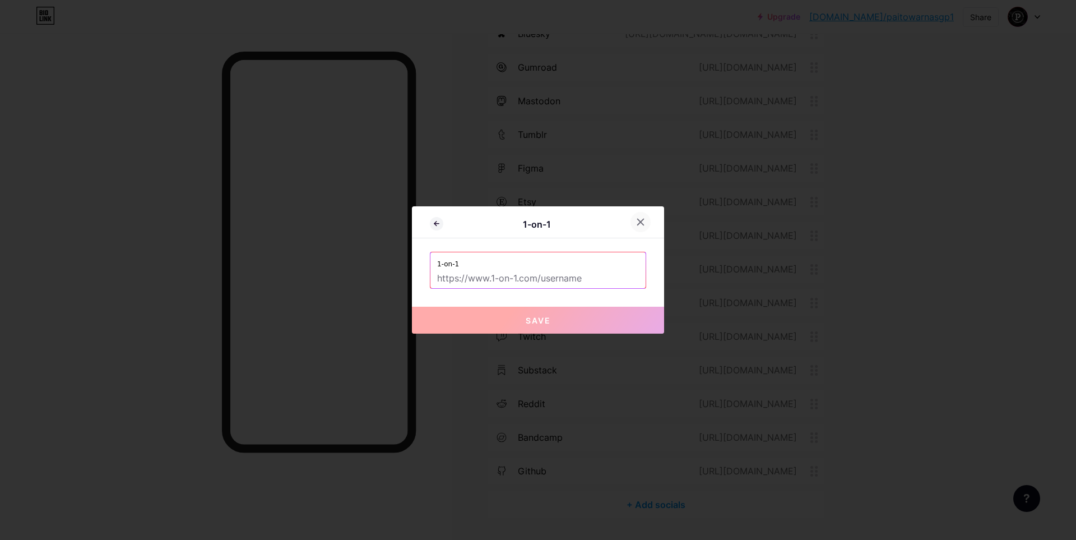
click at [638, 221] on icon at bounding box center [641, 222] width 6 height 6
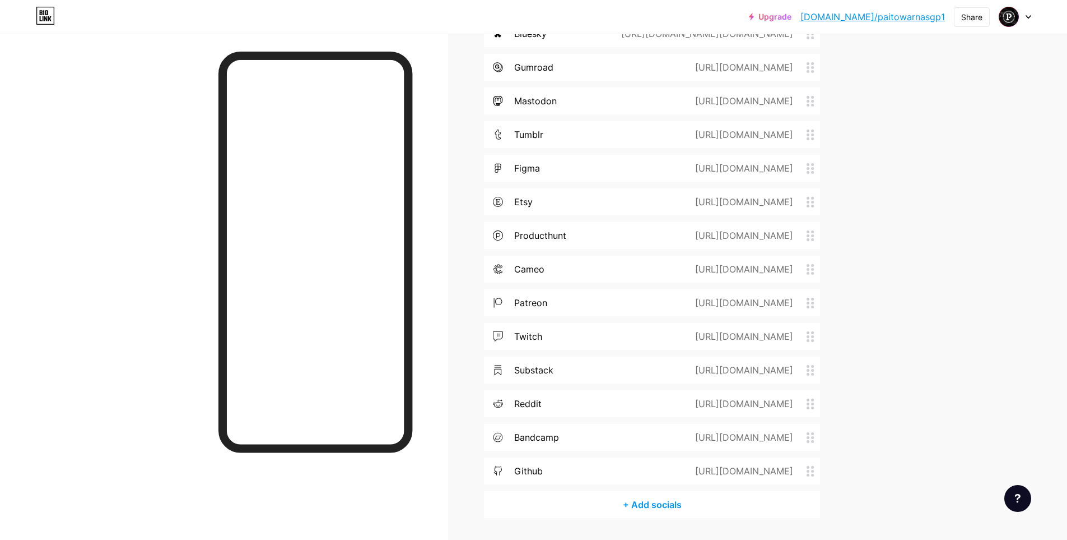
click at [650, 498] on div "+ Add socials" at bounding box center [652, 504] width 336 height 27
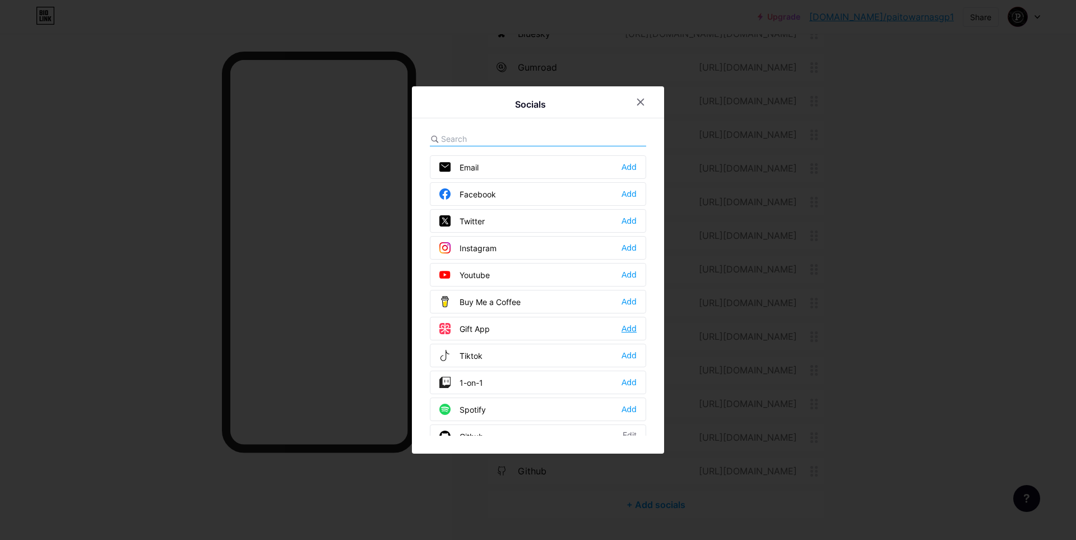
click at [621, 326] on div "Add" at bounding box center [628, 328] width 15 height 11
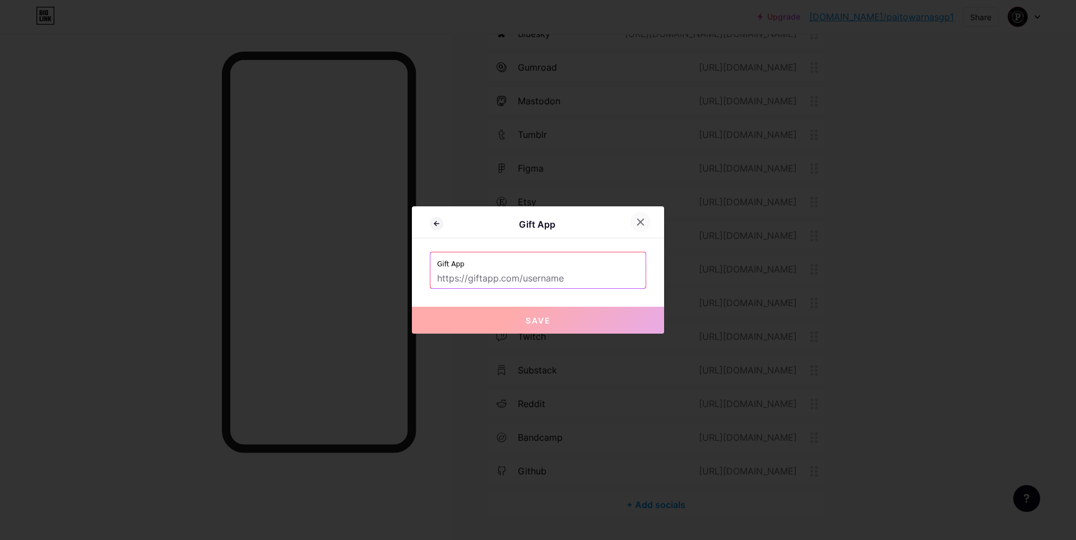
click at [642, 217] on div at bounding box center [640, 222] width 20 height 20
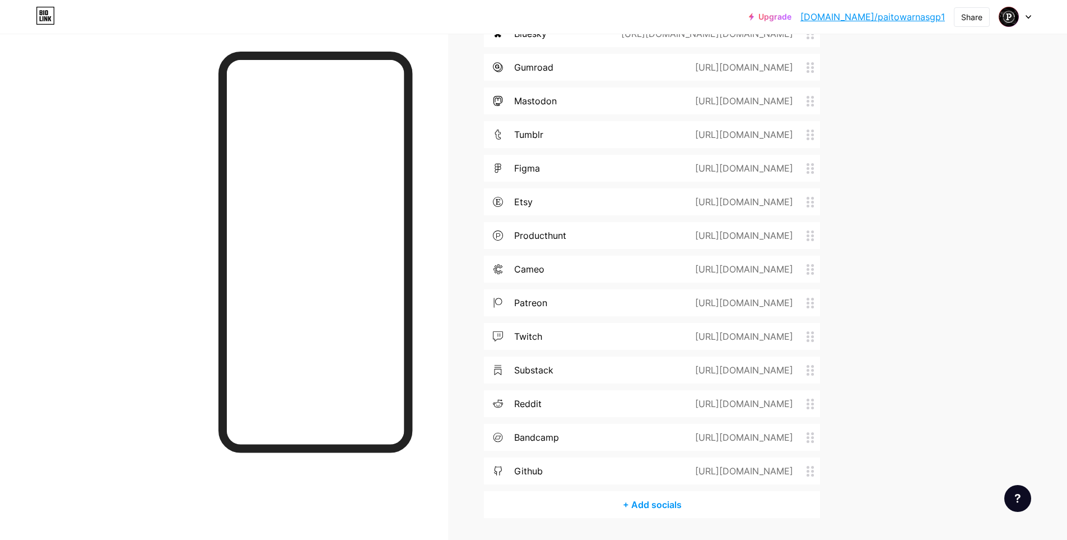
click at [670, 502] on div "+ Add socials" at bounding box center [652, 504] width 336 height 27
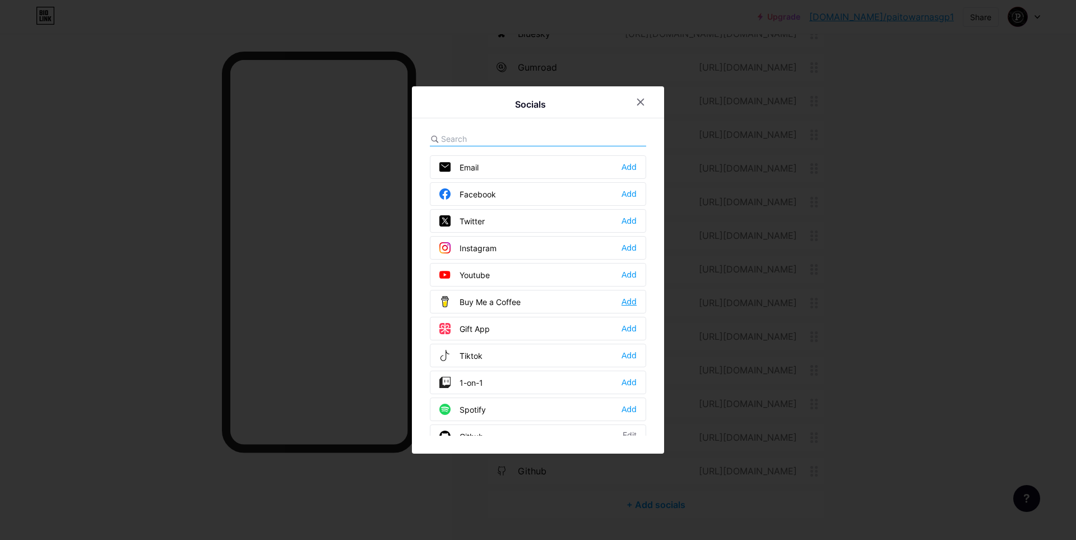
click at [622, 305] on div "Add" at bounding box center [628, 301] width 15 height 11
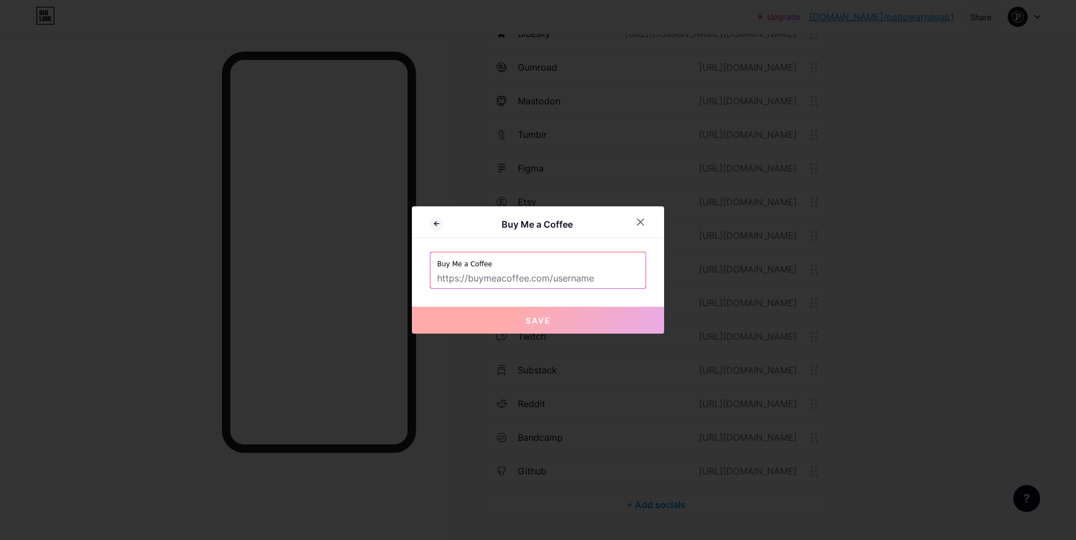
click at [490, 276] on input "text" at bounding box center [538, 278] width 202 height 19
paste input "[URL][DOMAIN_NAME]"
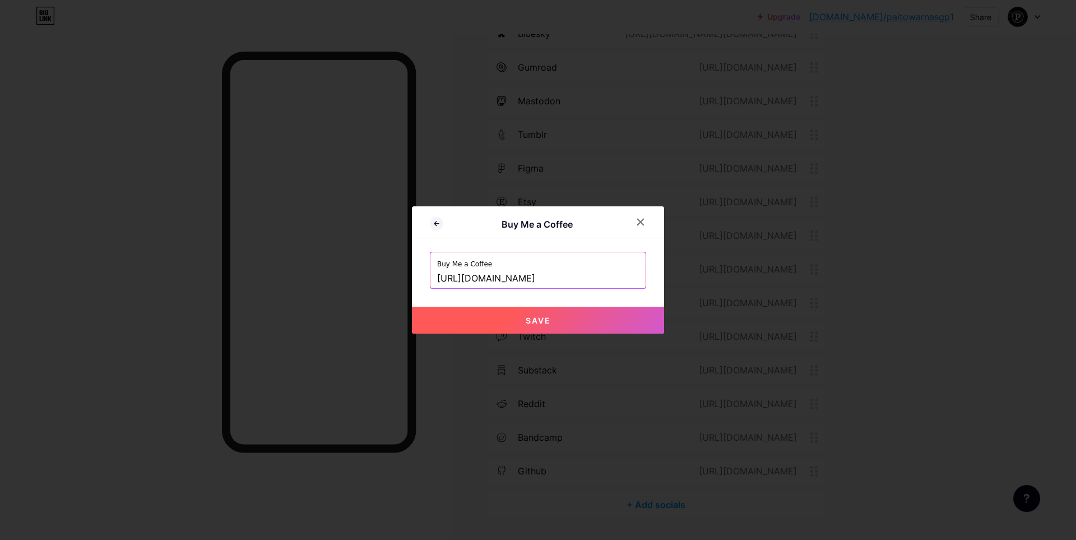
type input "[URL][DOMAIN_NAME]"
click at [570, 321] on button "Save" at bounding box center [538, 319] width 252 height 27
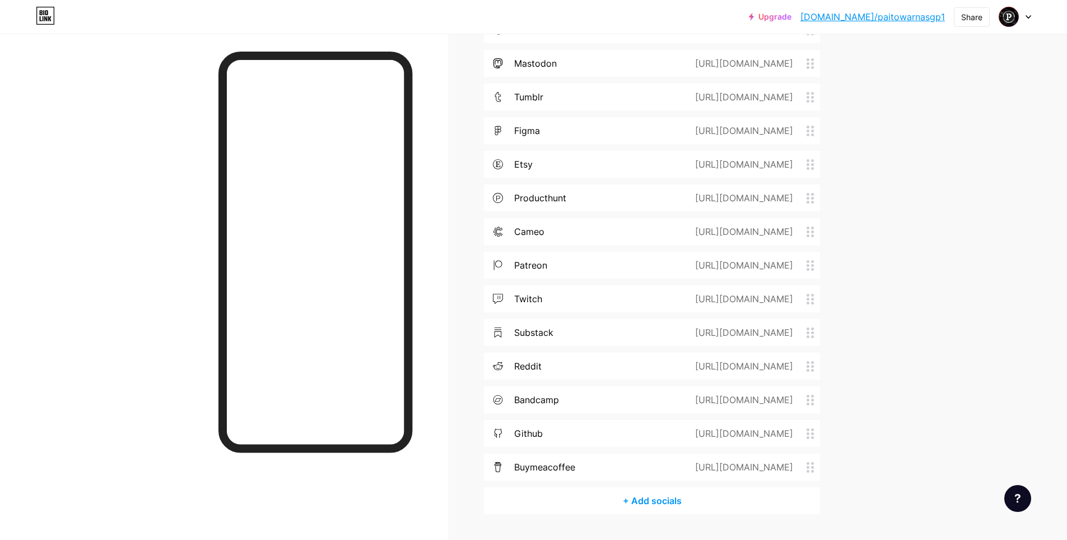
scroll to position [861, 0]
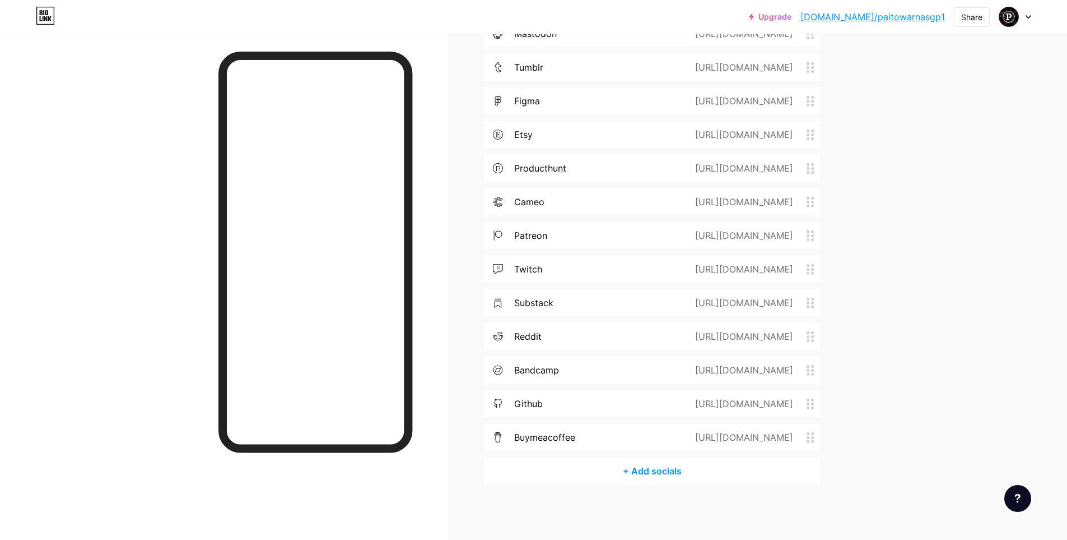
click at [673, 472] on div "+ Add socials" at bounding box center [652, 470] width 336 height 27
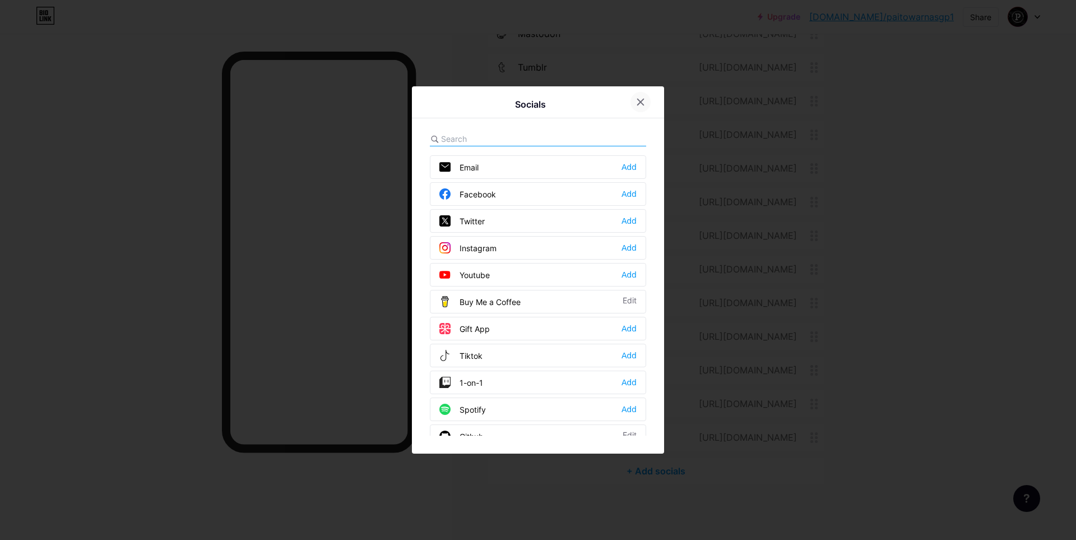
click at [638, 103] on icon at bounding box center [641, 102] width 6 height 6
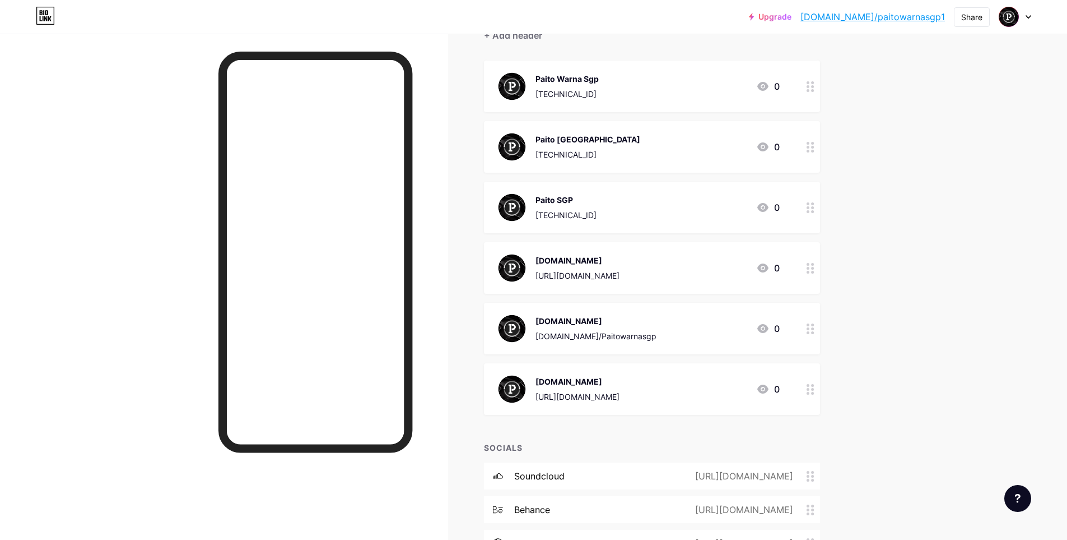
scroll to position [150, 0]
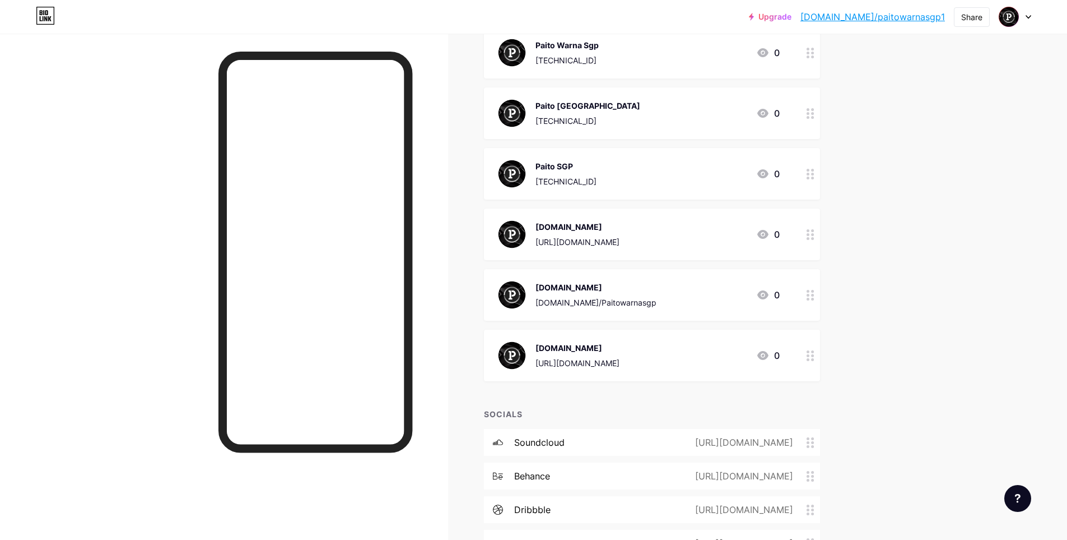
click at [599, 239] on div "[URL][DOMAIN_NAME]" at bounding box center [578, 242] width 84 height 12
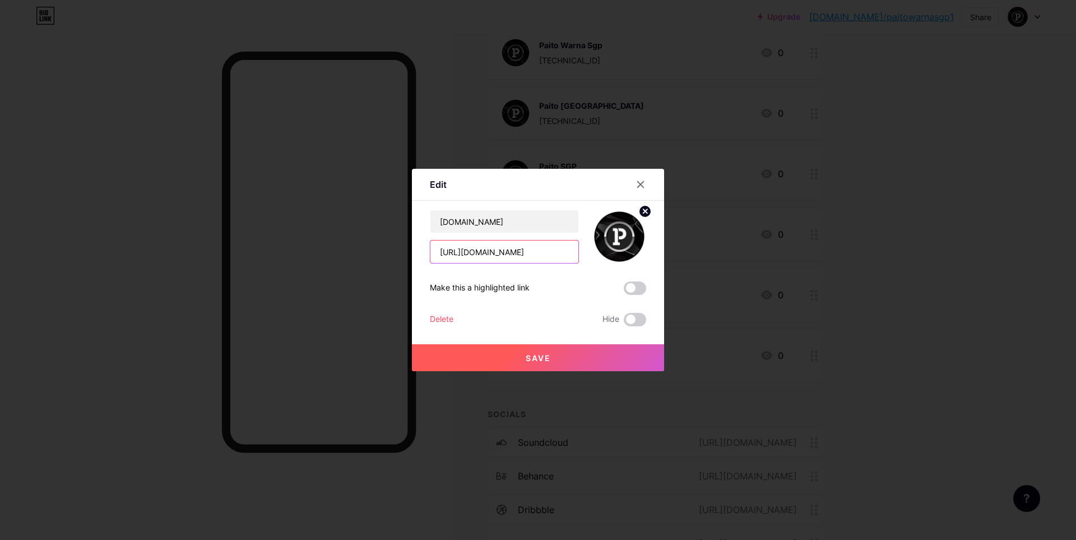
click at [495, 252] on input "[URL][DOMAIN_NAME]" at bounding box center [504, 251] width 148 height 22
paste input ".site/Paitowarnasgp1"
type input "[URL][DOMAIN_NAME]"
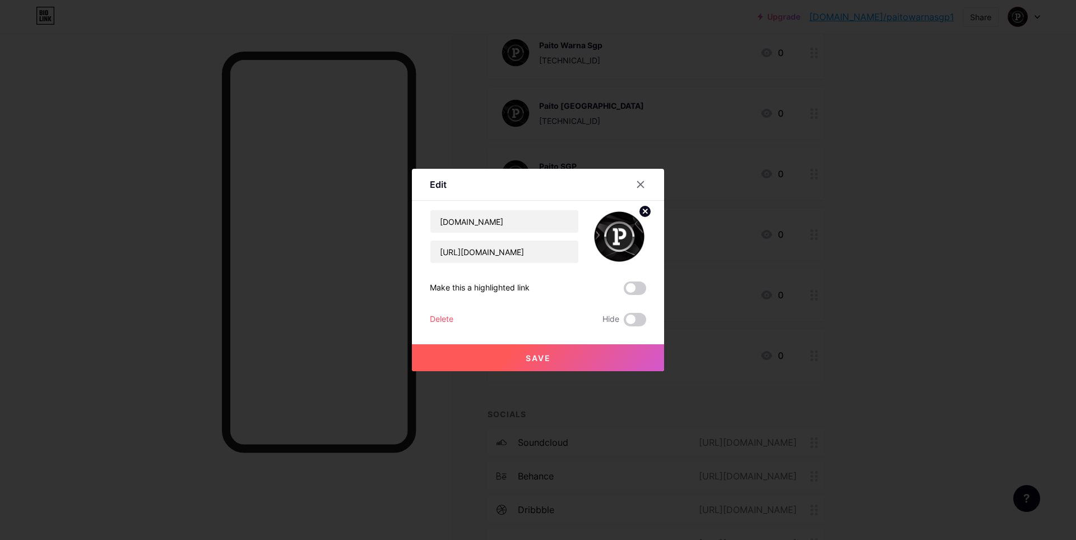
click at [535, 357] on span "Save" at bounding box center [538, 358] width 25 height 10
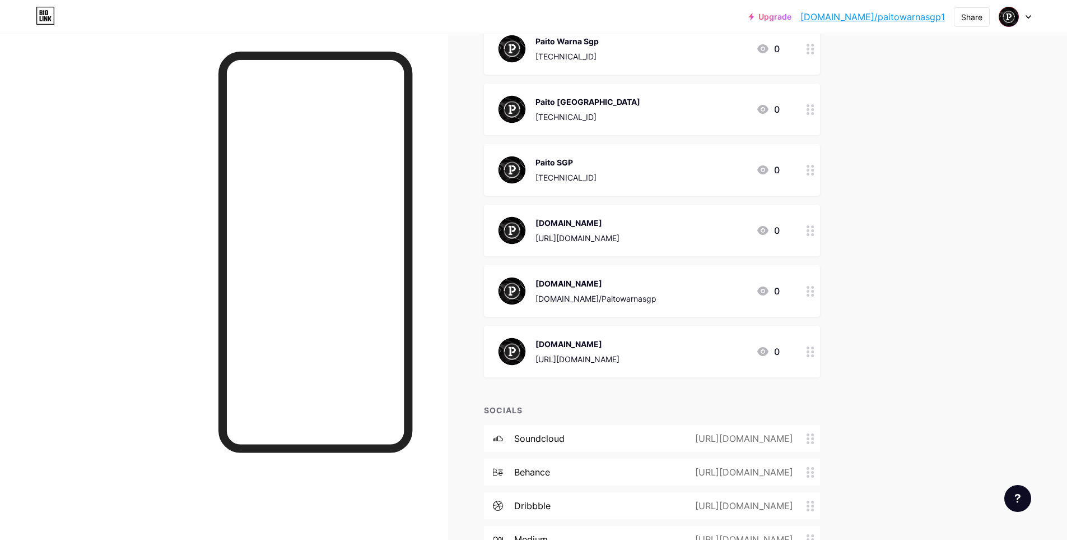
scroll to position [0, 0]
